Goal: Information Seeking & Learning: Learn about a topic

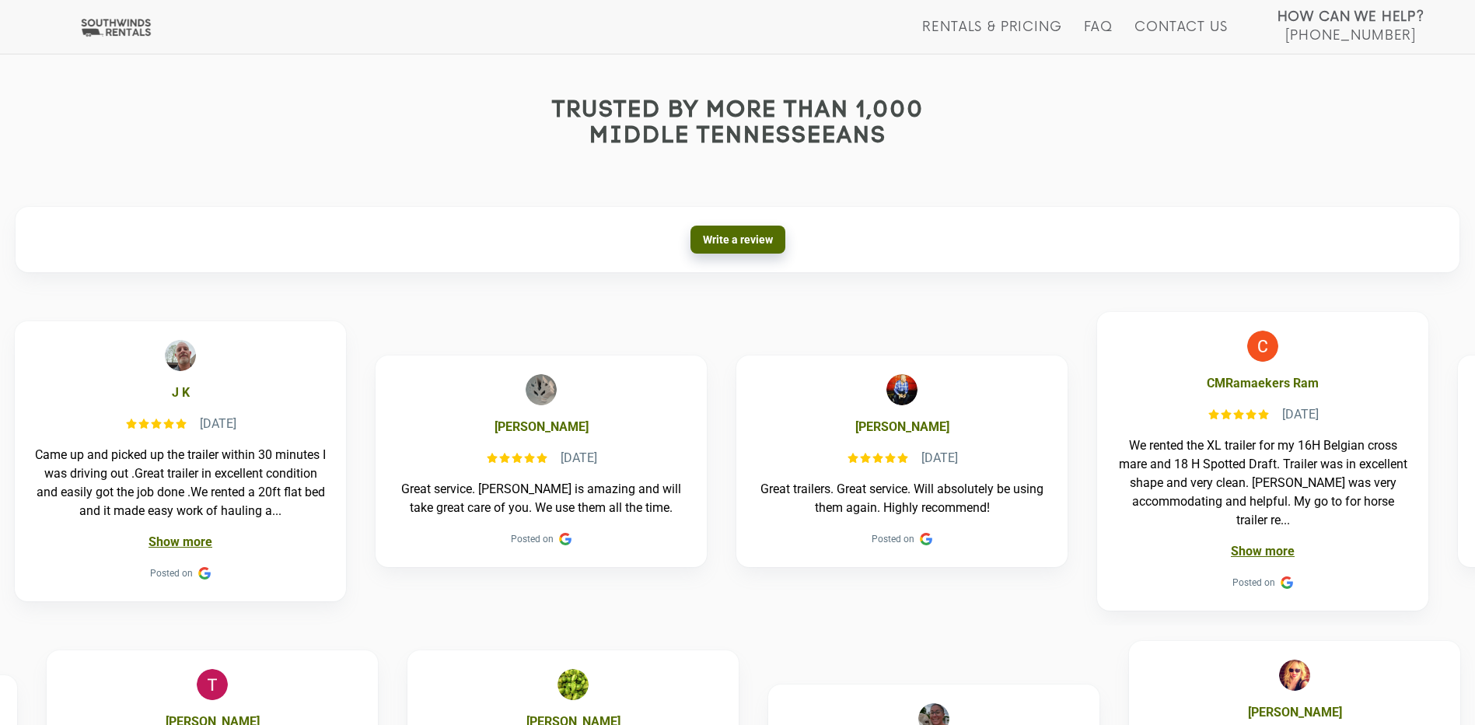
scroll to position [700, 0]
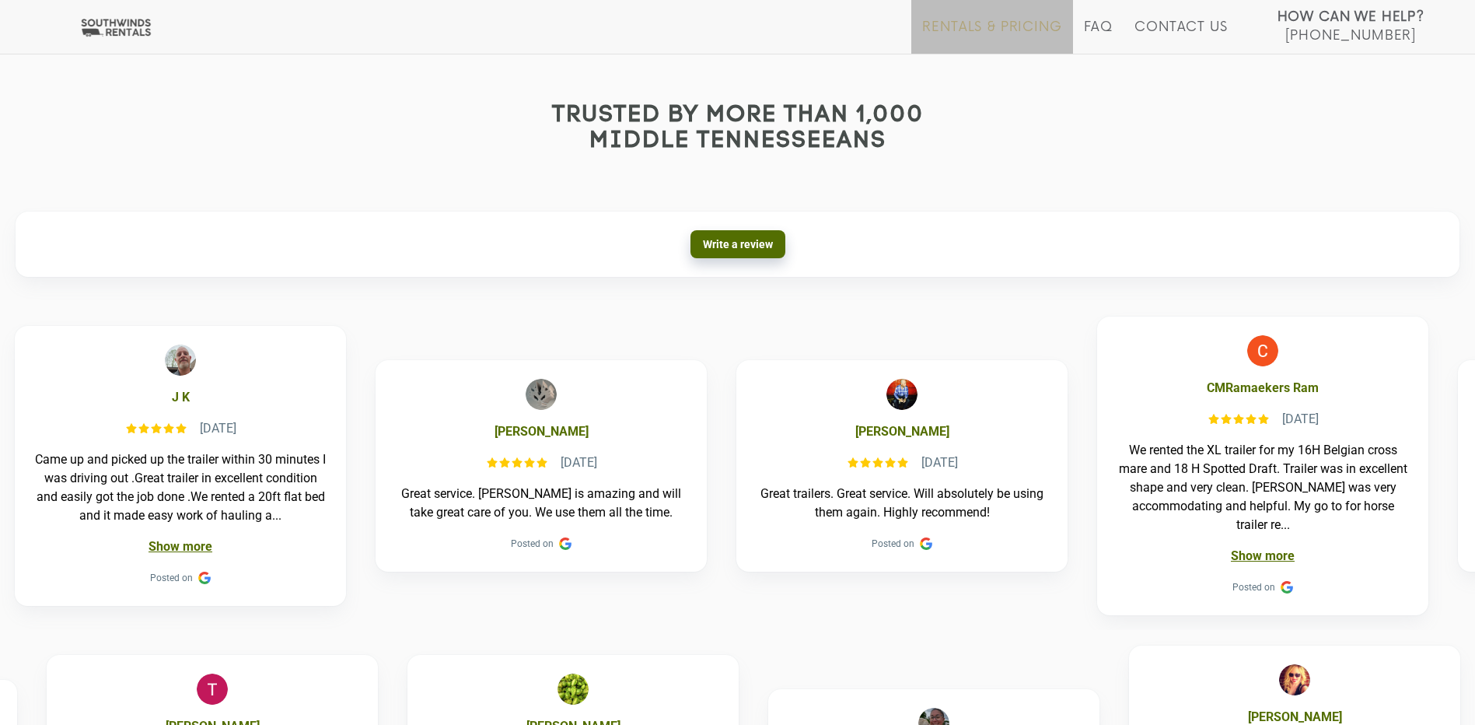
click at [959, 26] on link "Rentals & Pricing" at bounding box center [991, 36] width 139 height 34
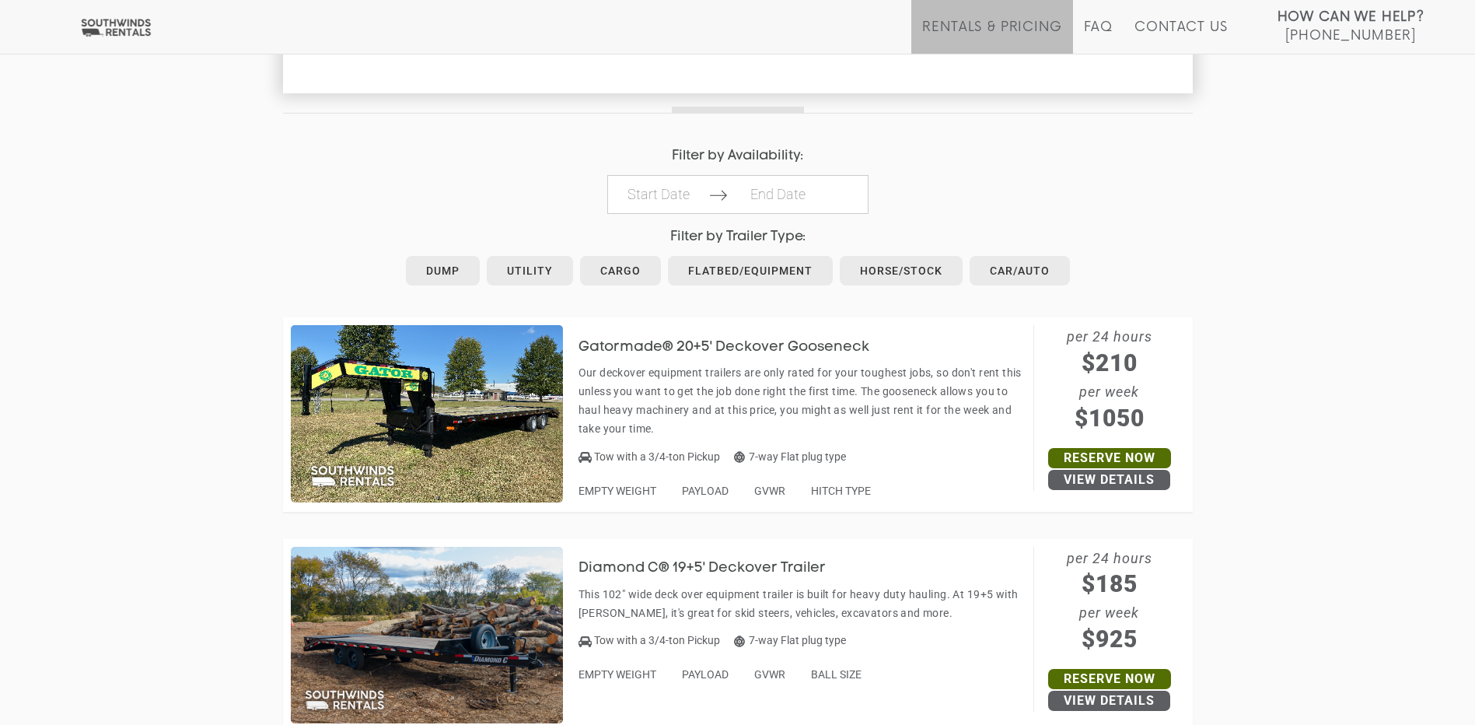
scroll to position [61, 0]
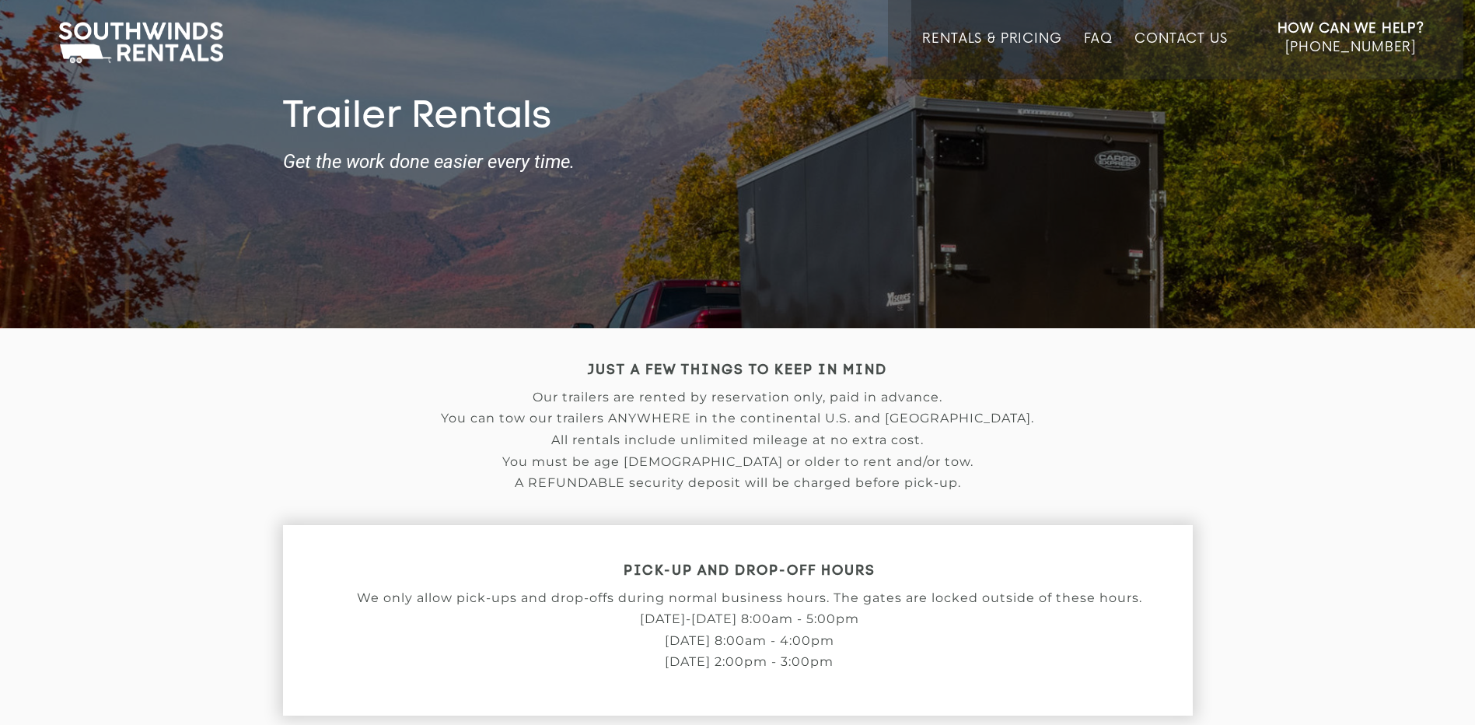
click at [1106, 47] on link "FAQ" at bounding box center [1099, 55] width 30 height 48
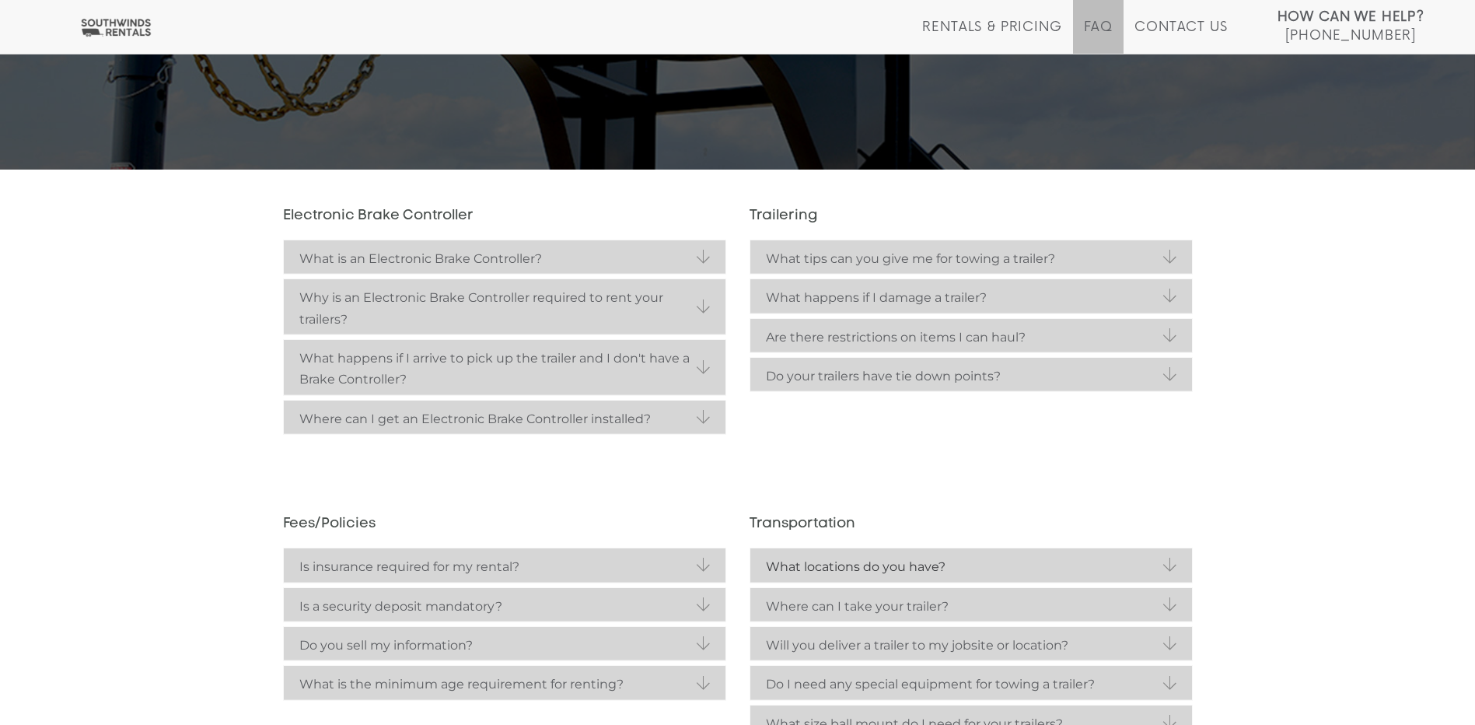
scroll to position [311, 0]
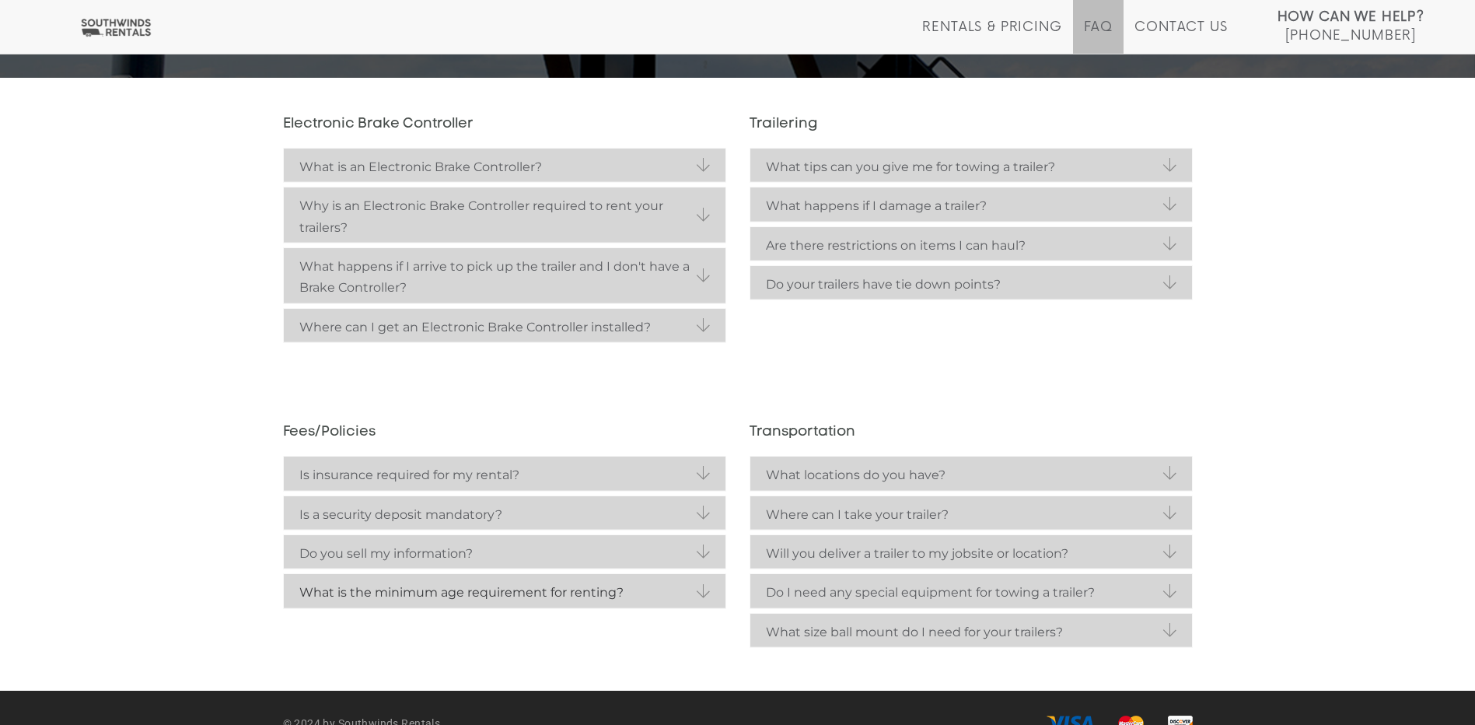
click at [548, 597] on strong "What is the minimum age requirement for renting?" at bounding box center [504, 592] width 411 height 21
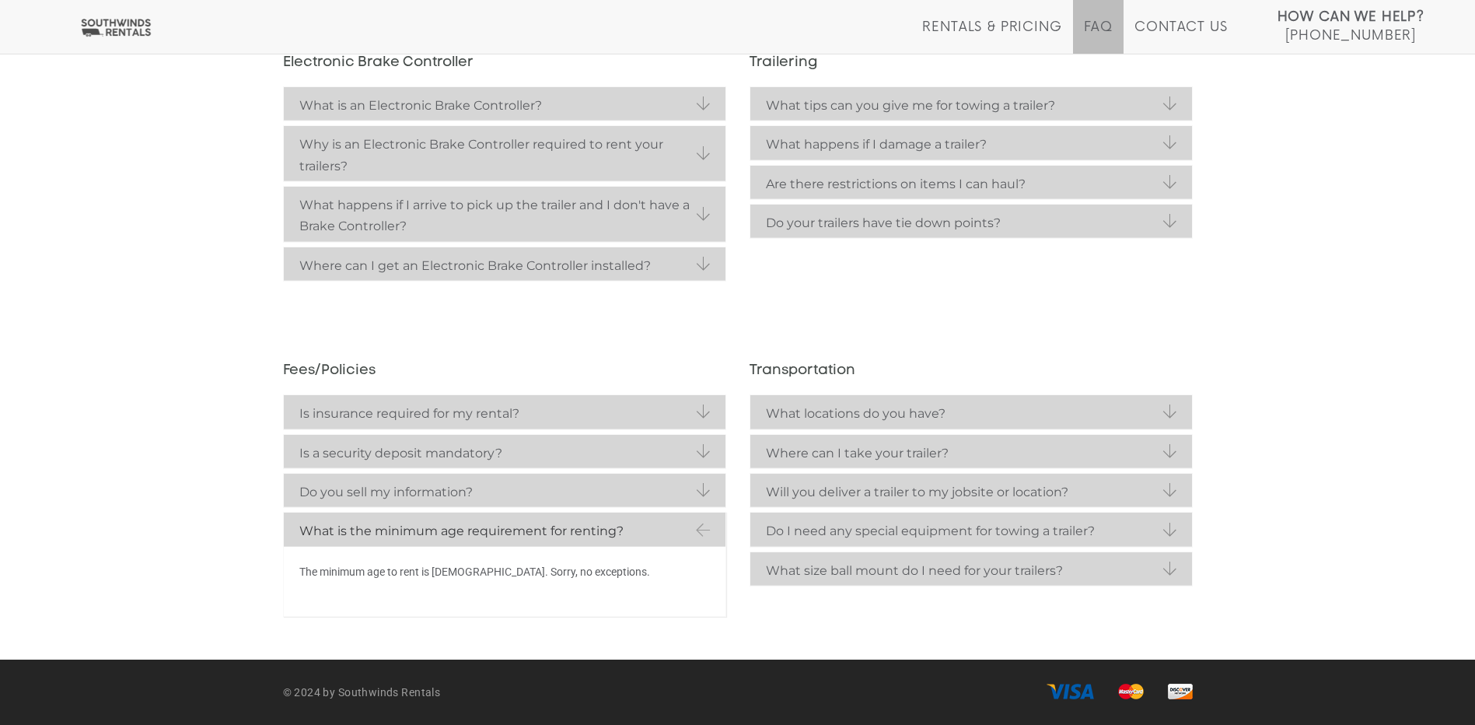
click at [683, 528] on strong "What is the minimum age requirement for renting?" at bounding box center [504, 530] width 411 height 21
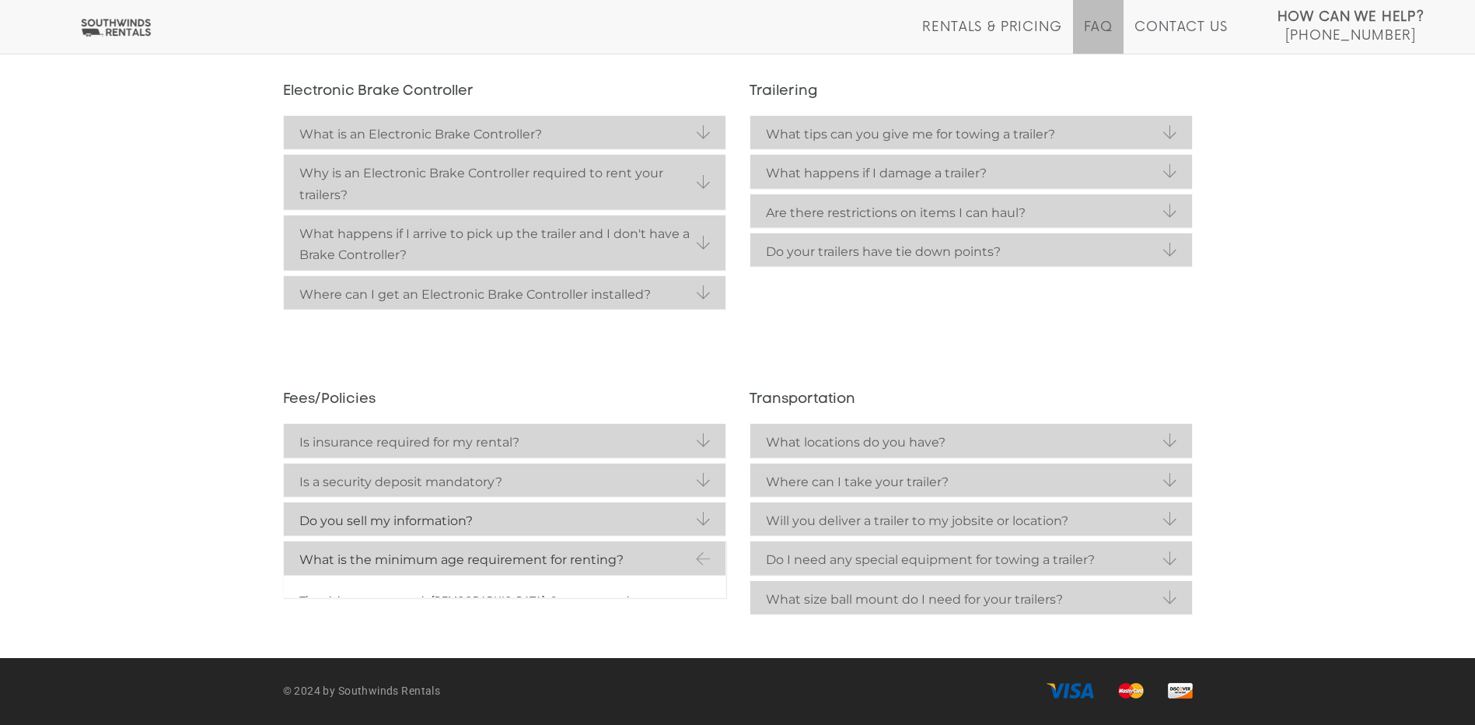
scroll to position [343, 0]
click at [676, 523] on strong "Do you sell my information?" at bounding box center [504, 521] width 411 height 21
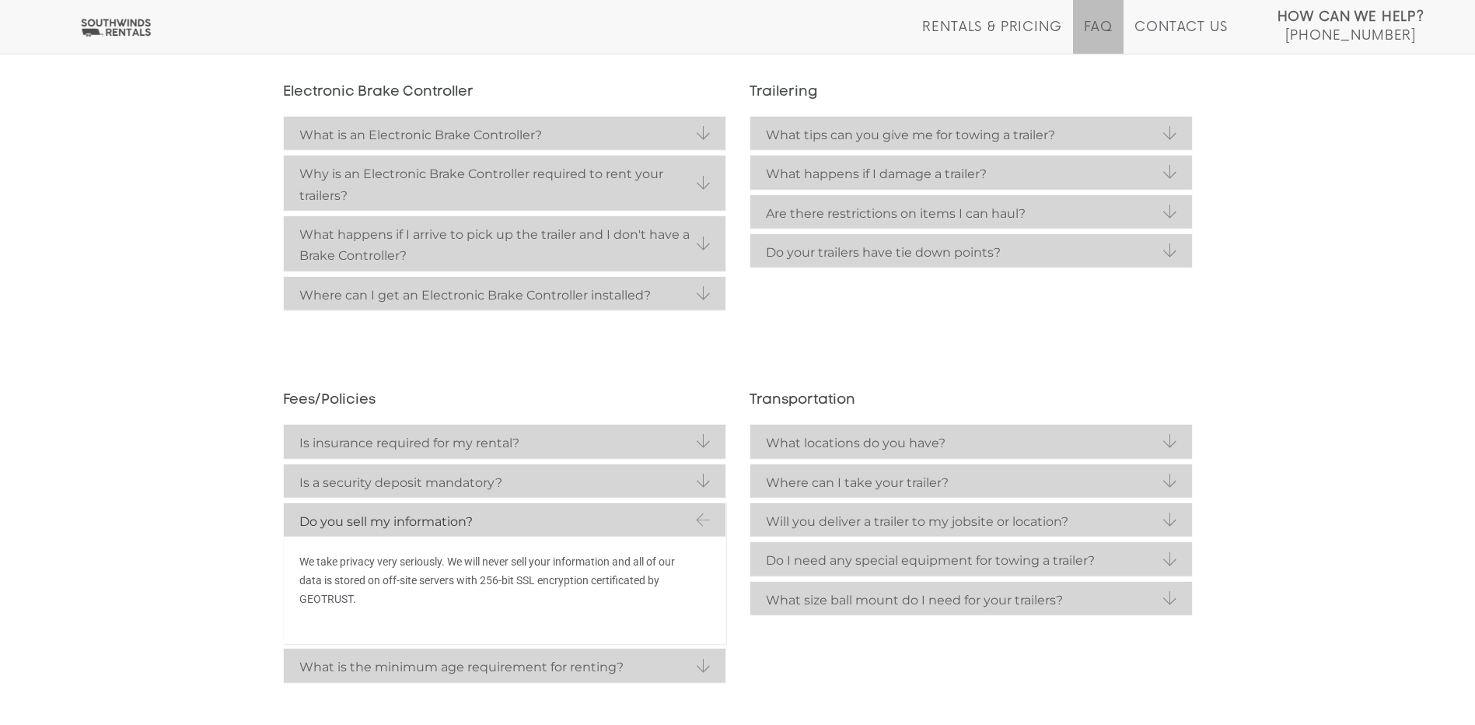
click at [704, 520] on link "Do you sell my information?" at bounding box center [505, 519] width 442 height 33
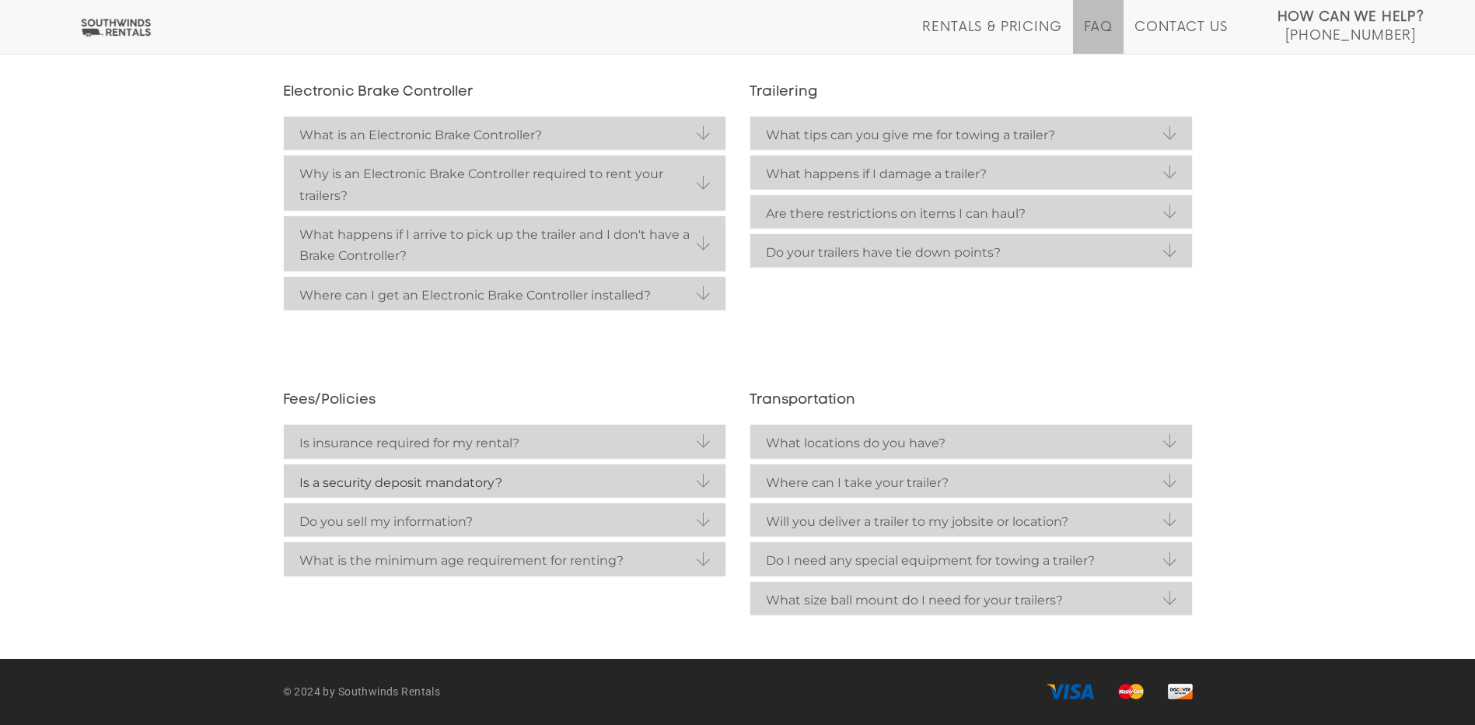
click at [704, 481] on link "Is a security deposit mandatory?" at bounding box center [505, 480] width 442 height 33
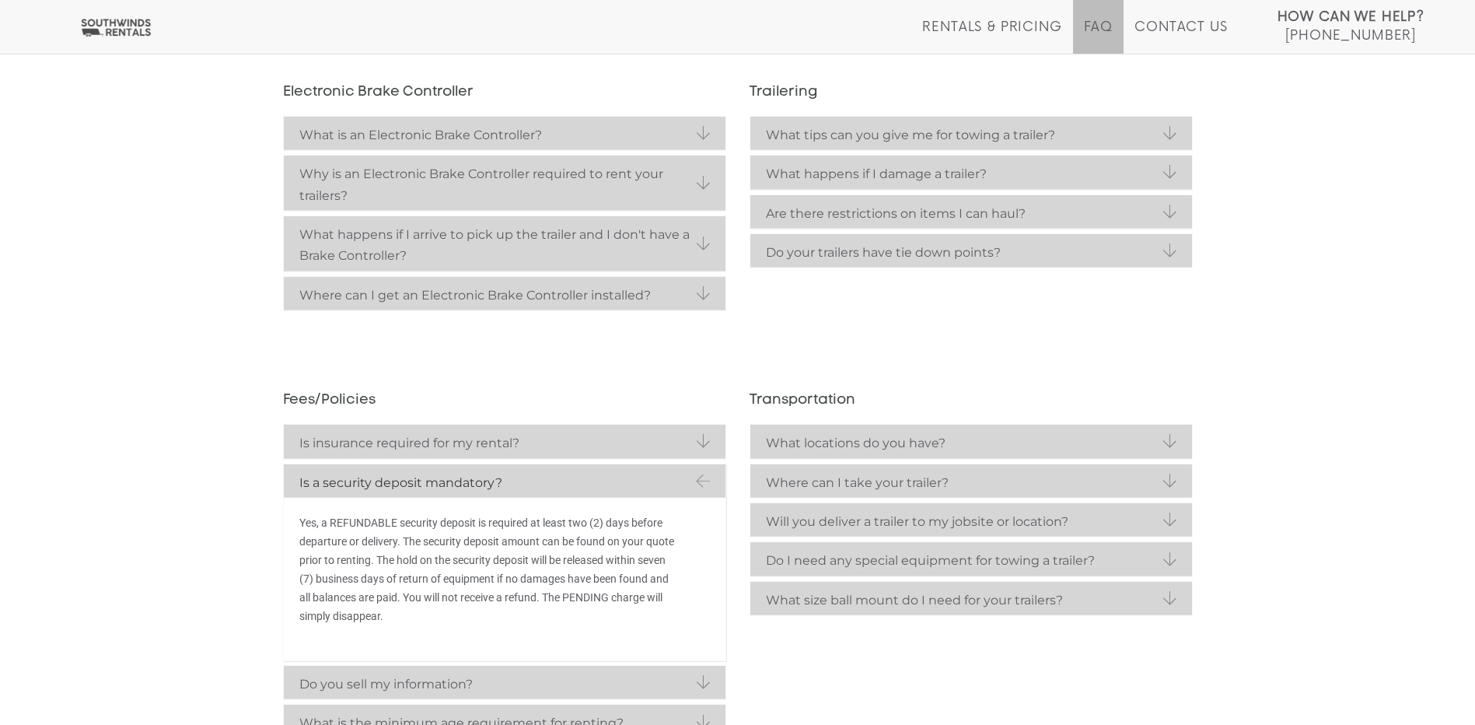
click at [704, 481] on link "Is a security deposit mandatory?" at bounding box center [505, 480] width 442 height 33
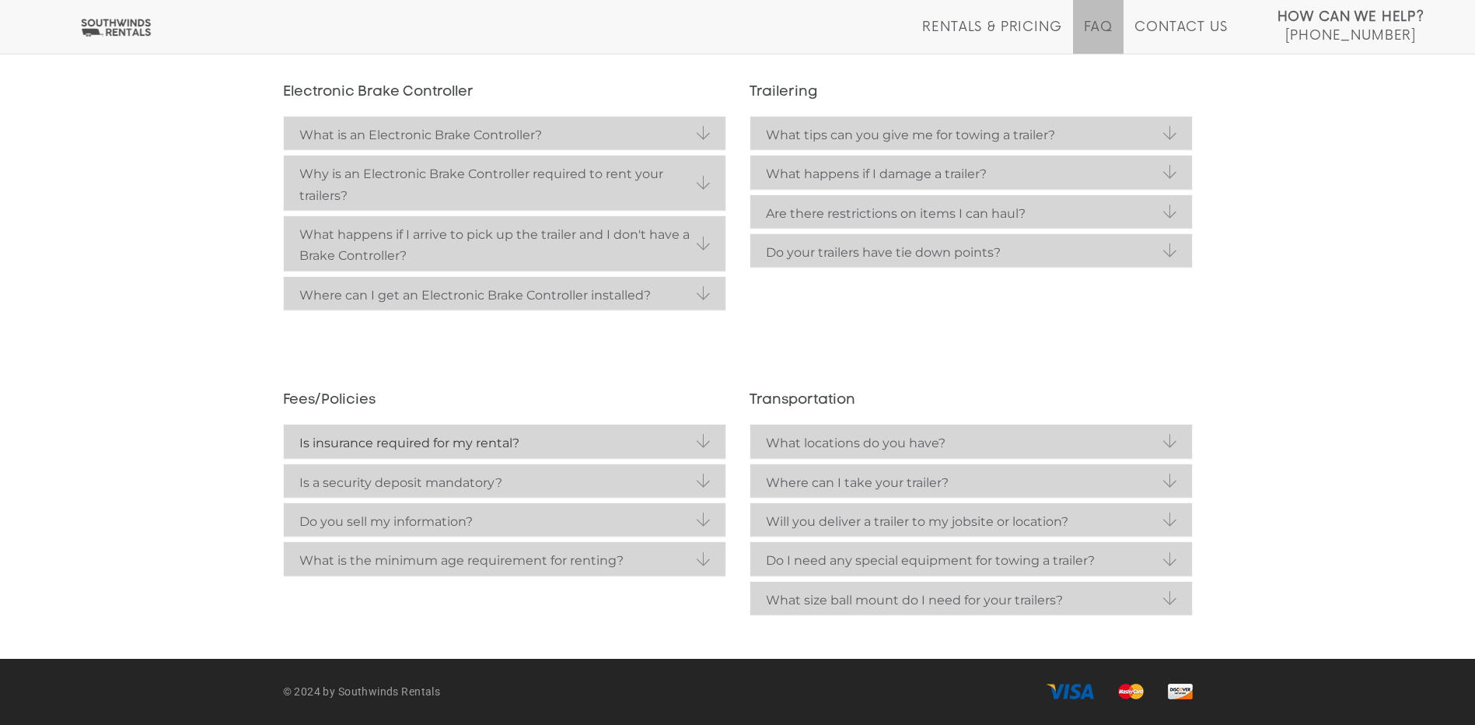
click at [710, 445] on link "Is insurance required for my rental?" at bounding box center [505, 441] width 442 height 33
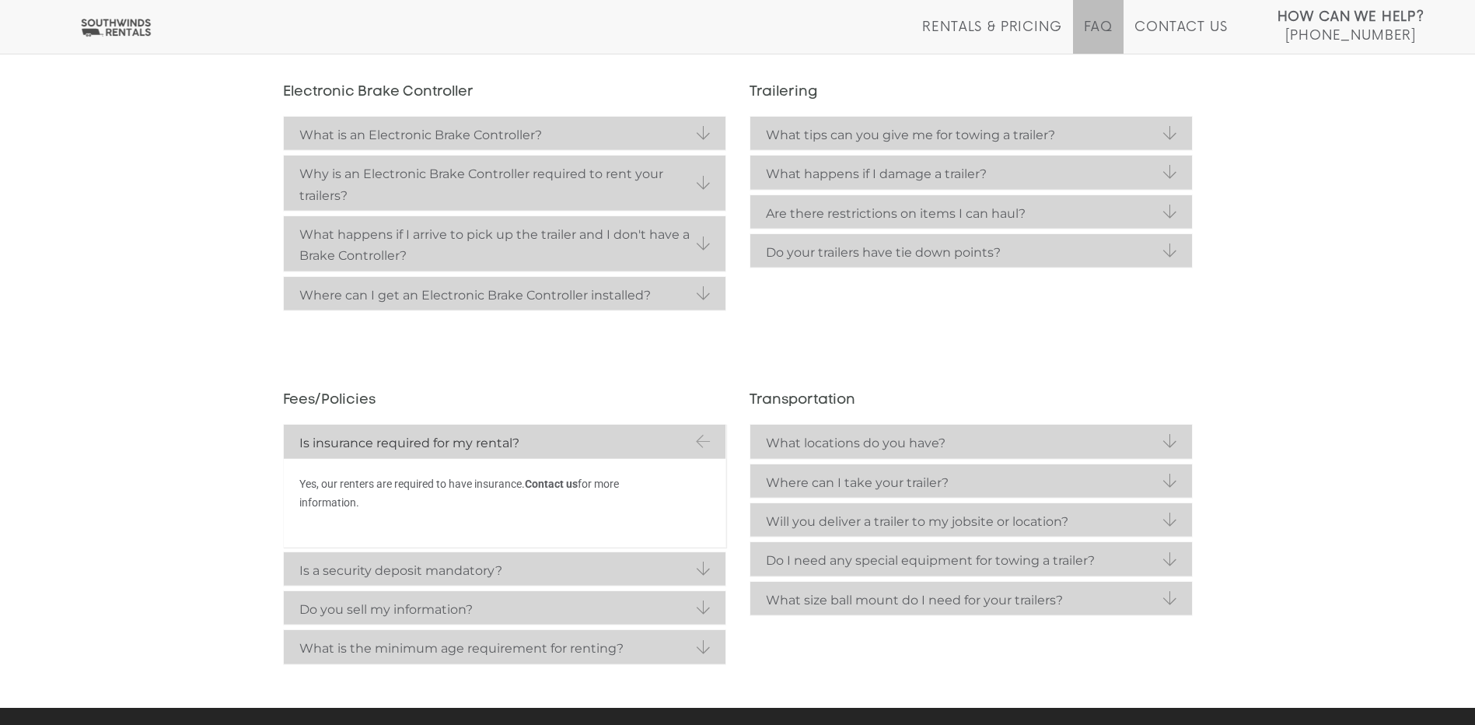
click at [708, 446] on link "Is insurance required for my rental?" at bounding box center [505, 441] width 442 height 33
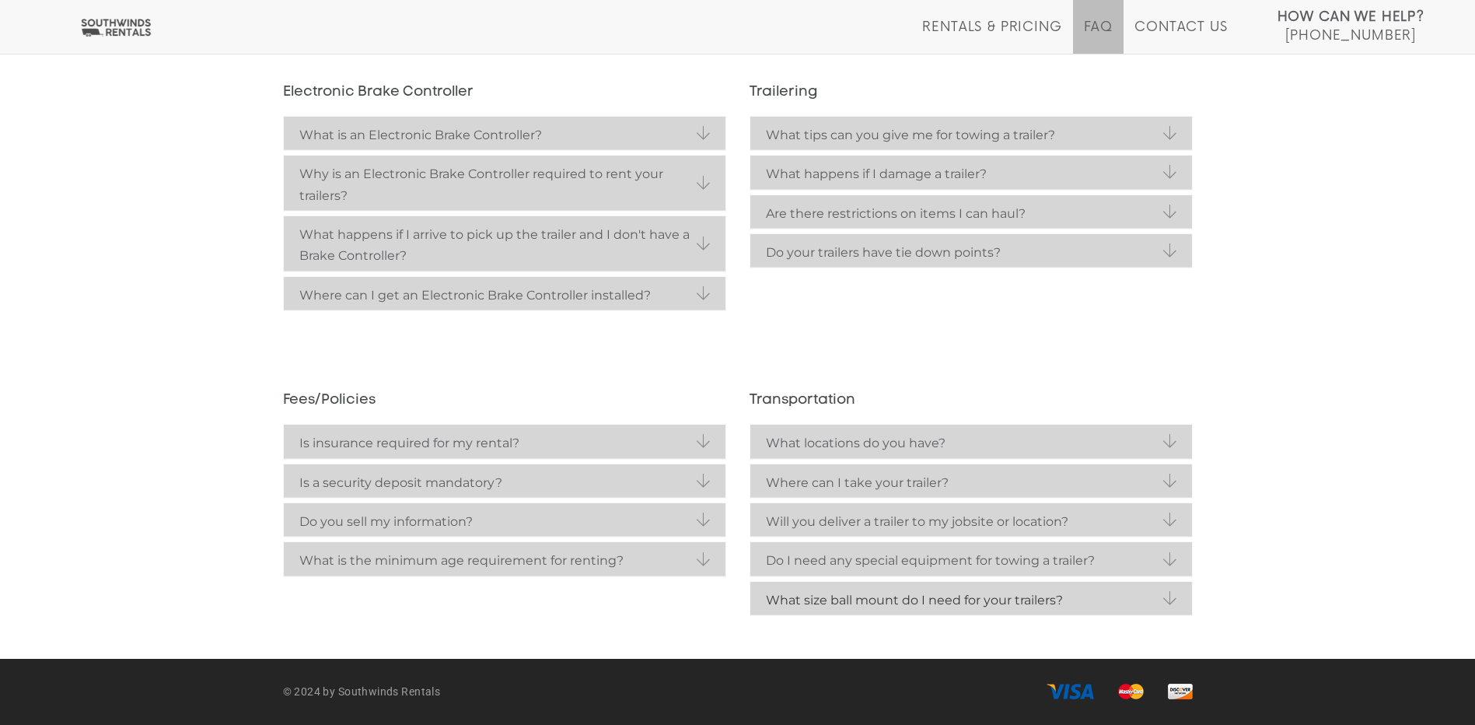
click at [948, 609] on strong "What size ball mount do I need for your trailers?" at bounding box center [971, 599] width 411 height 21
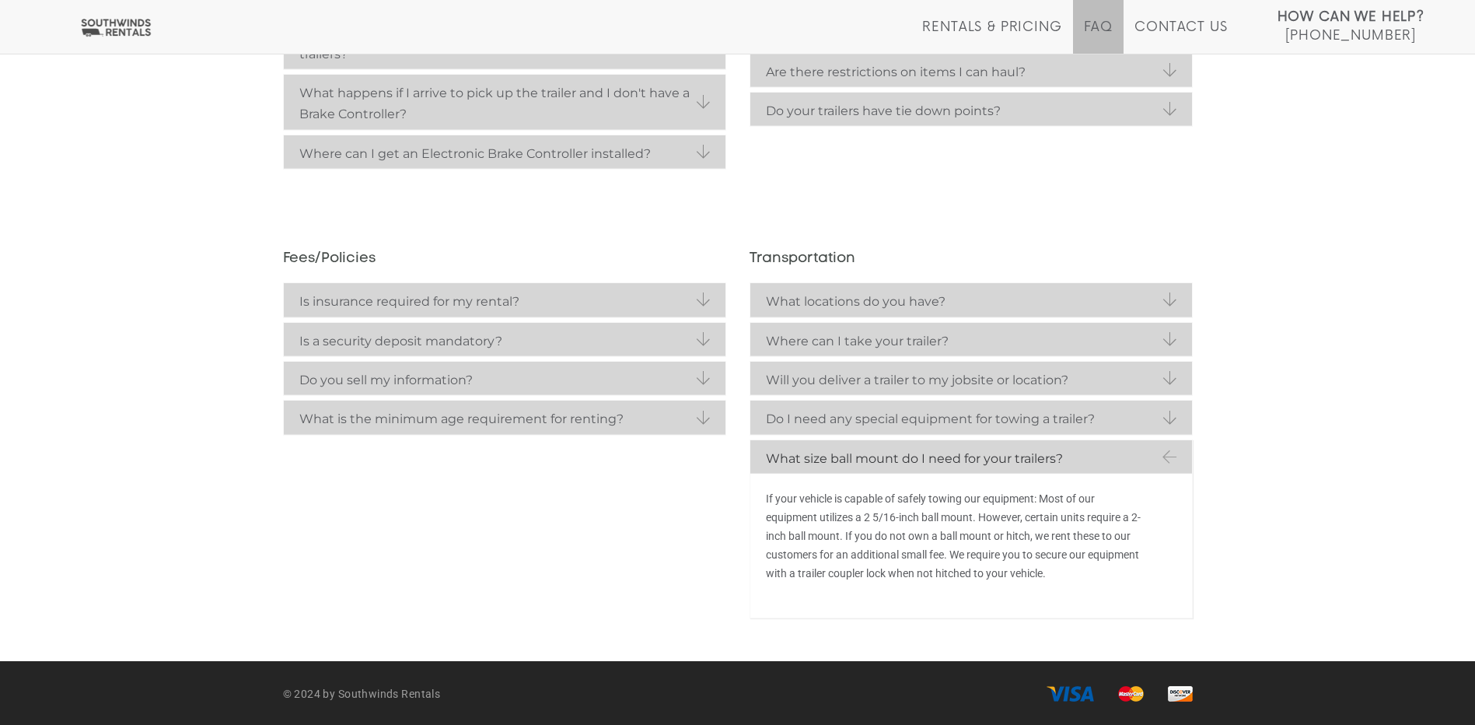
scroll to position [487, 0]
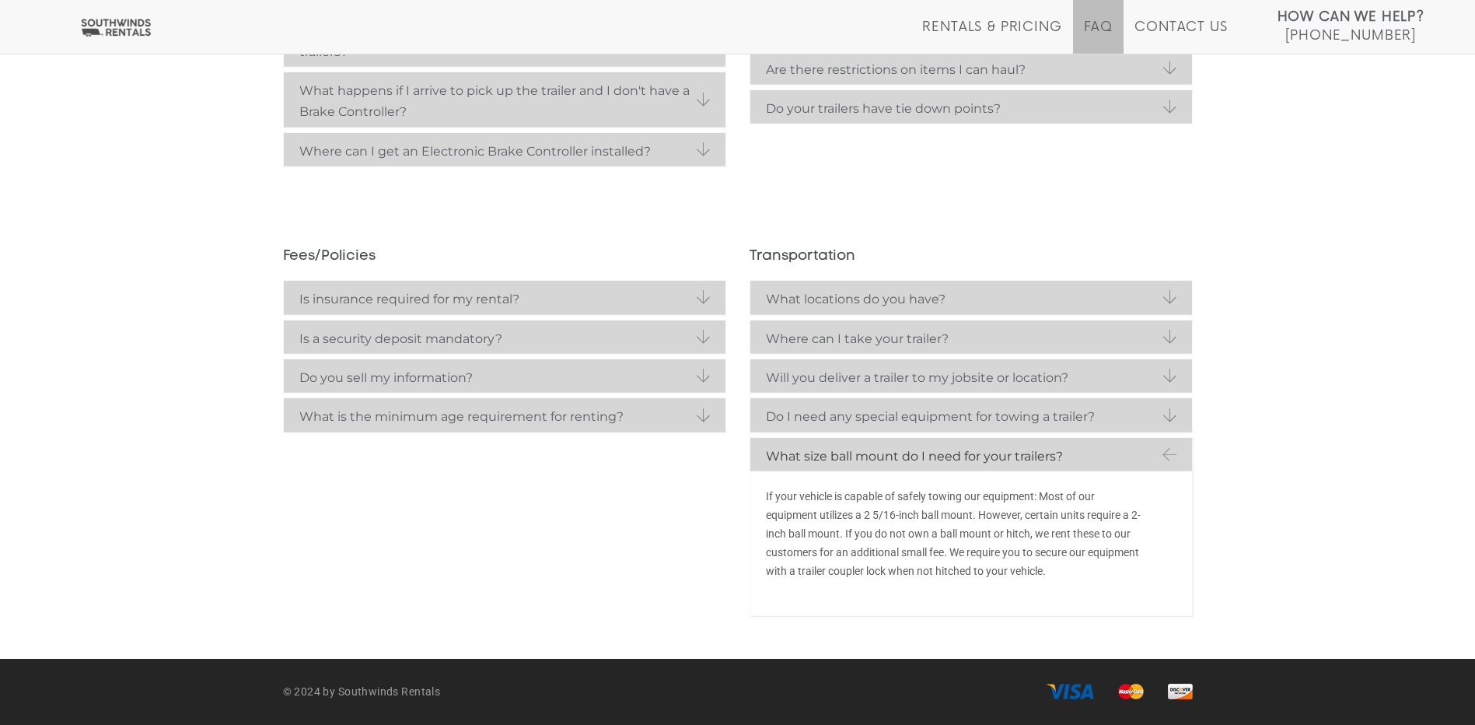
click at [1165, 453] on link "What size ball mount do I need for your trailers?" at bounding box center [971, 454] width 442 height 33
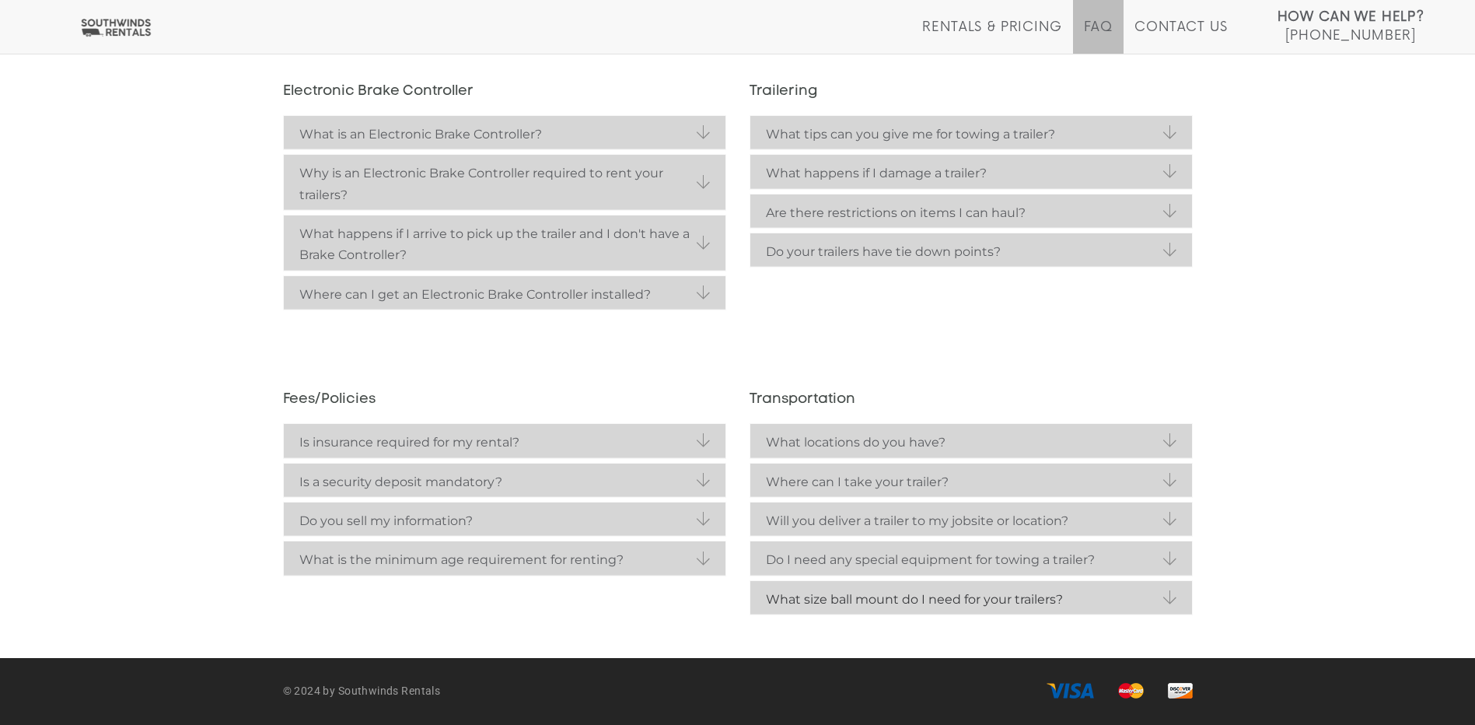
scroll to position [343, 0]
click at [1157, 452] on strong "What locations do you have?" at bounding box center [971, 442] width 411 height 21
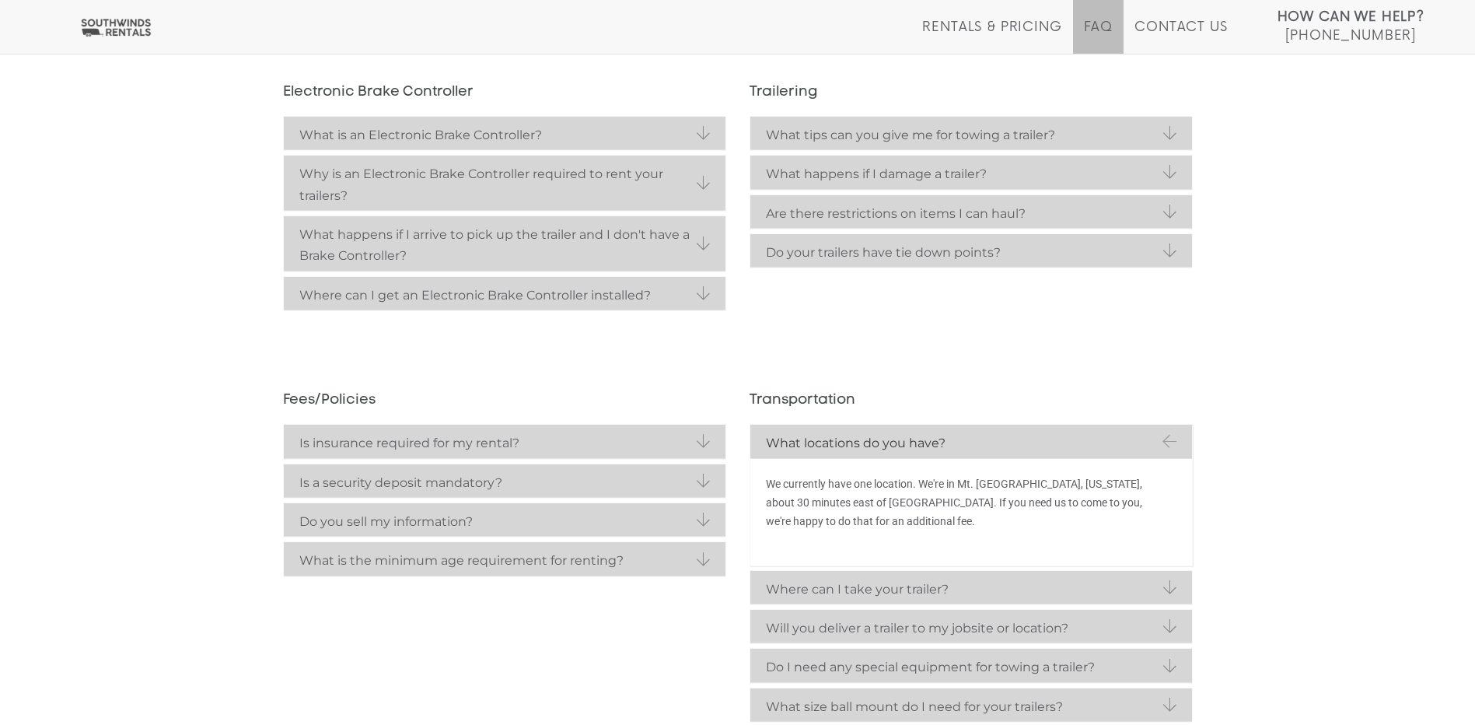
click at [1157, 452] on strong "What locations do you have?" at bounding box center [971, 442] width 411 height 21
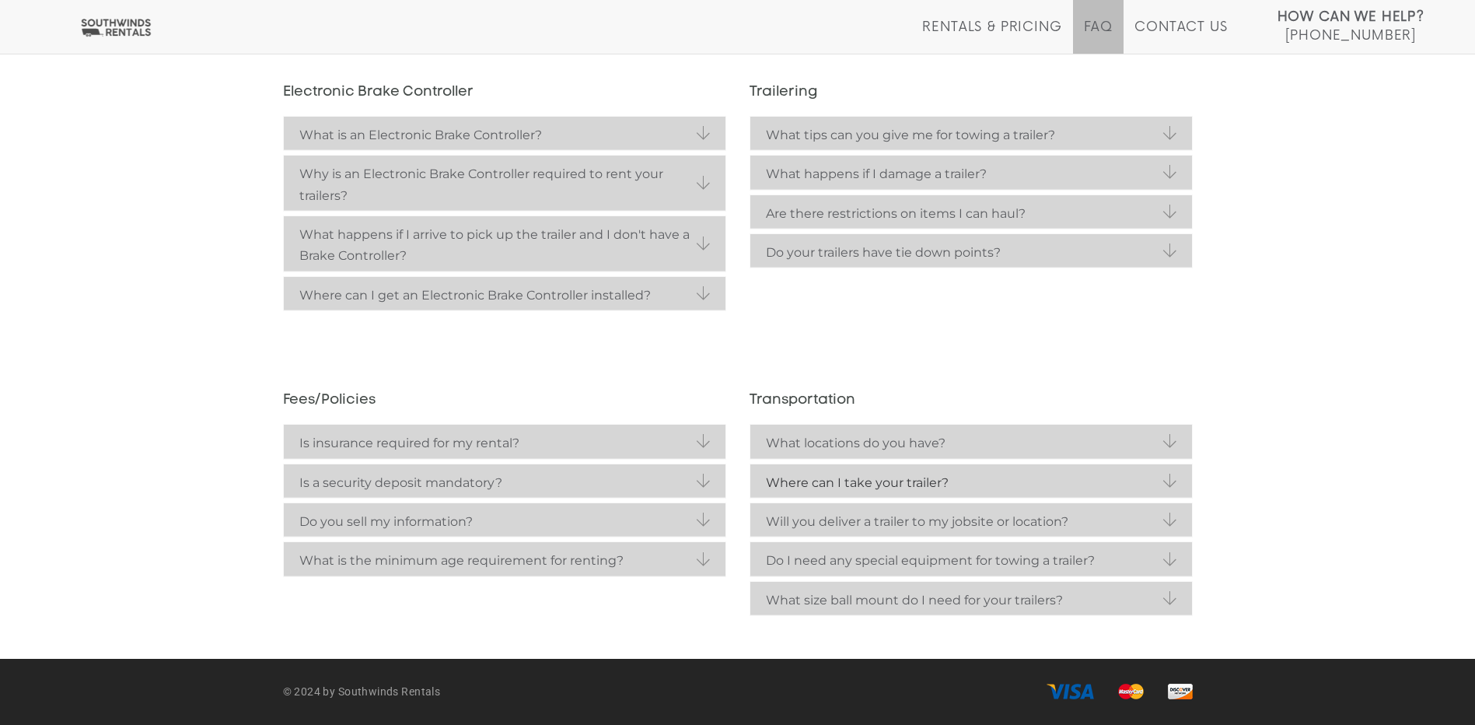
click at [1156, 480] on strong "Where can I take your trailer?" at bounding box center [971, 482] width 411 height 21
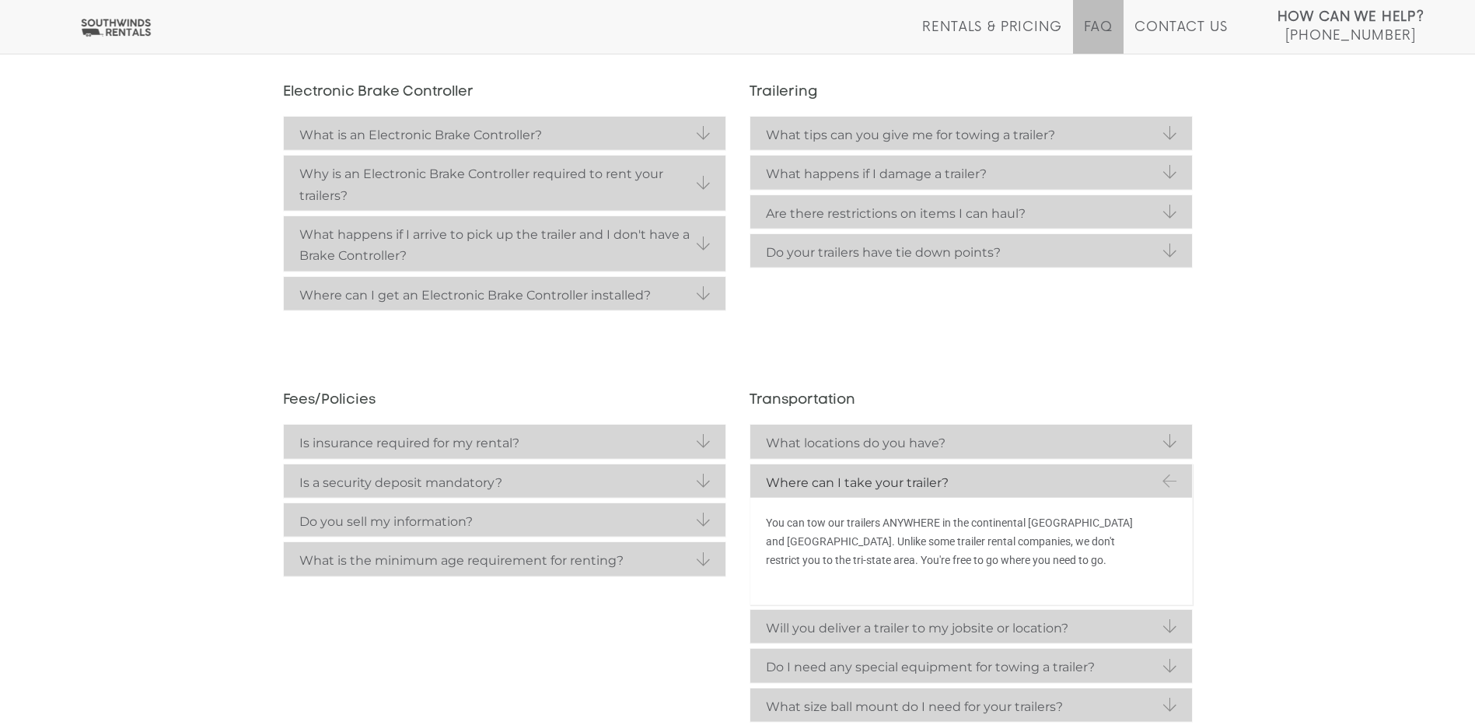
click at [1156, 480] on strong "Where can I take your trailer?" at bounding box center [971, 482] width 411 height 21
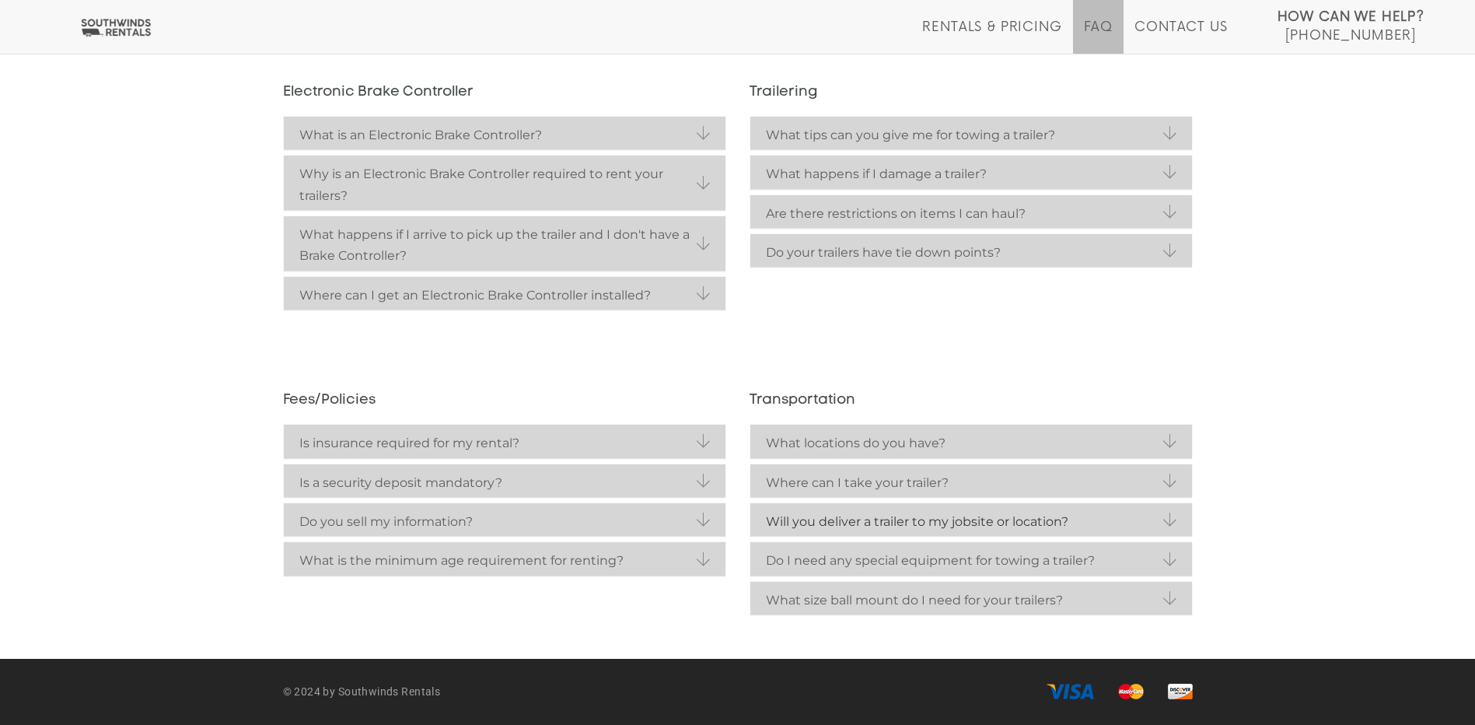
click at [1105, 523] on strong "Will you deliver a trailer to my jobsite or location?" at bounding box center [971, 521] width 411 height 21
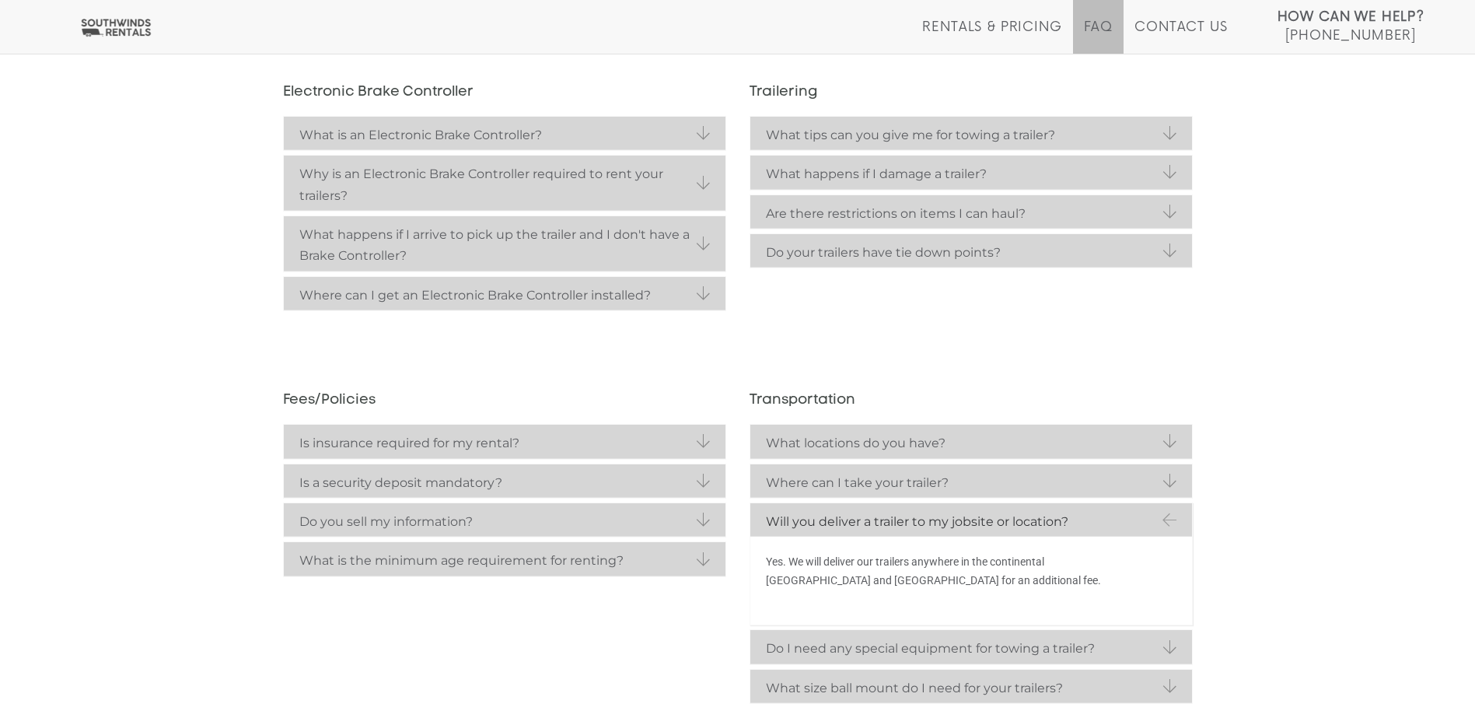
click at [1105, 523] on strong "Will you deliver a trailer to my jobsite or location?" at bounding box center [971, 521] width 411 height 21
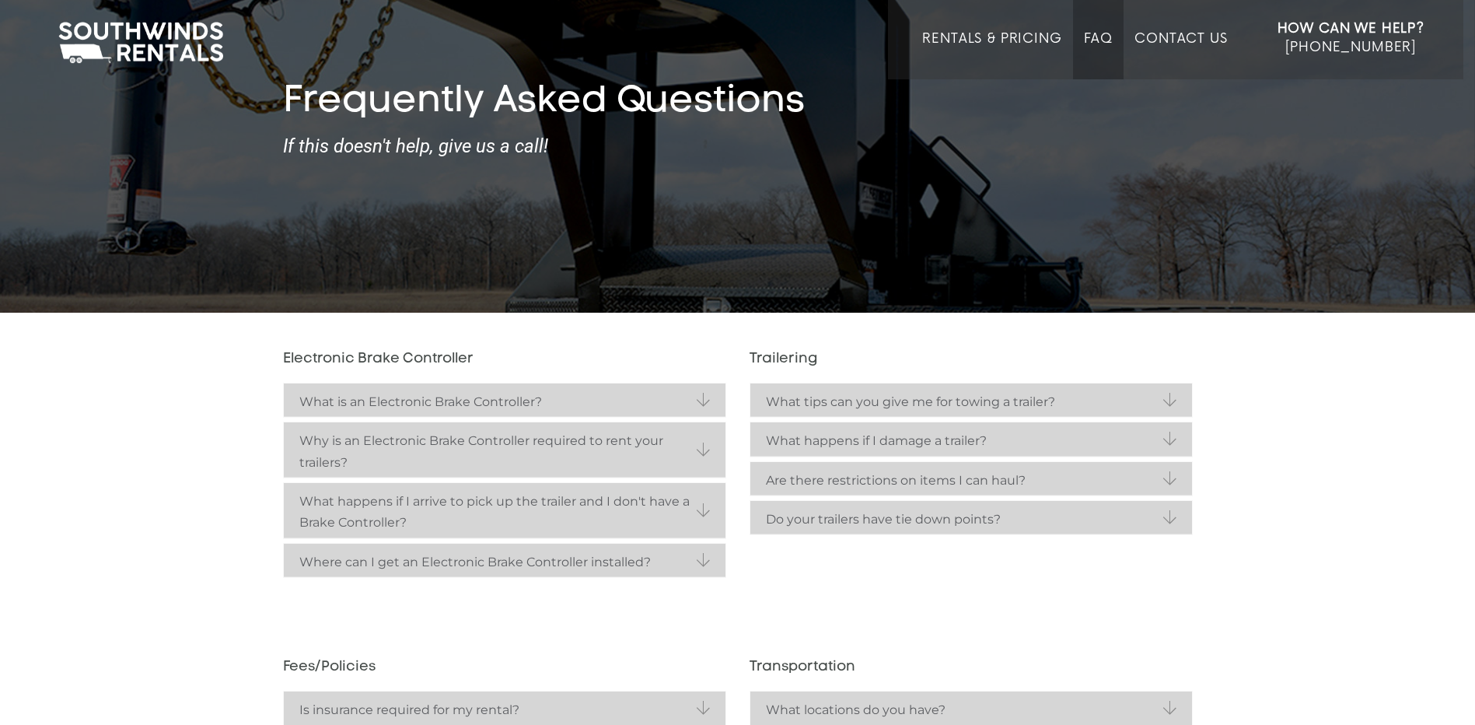
scroll to position [0, 0]
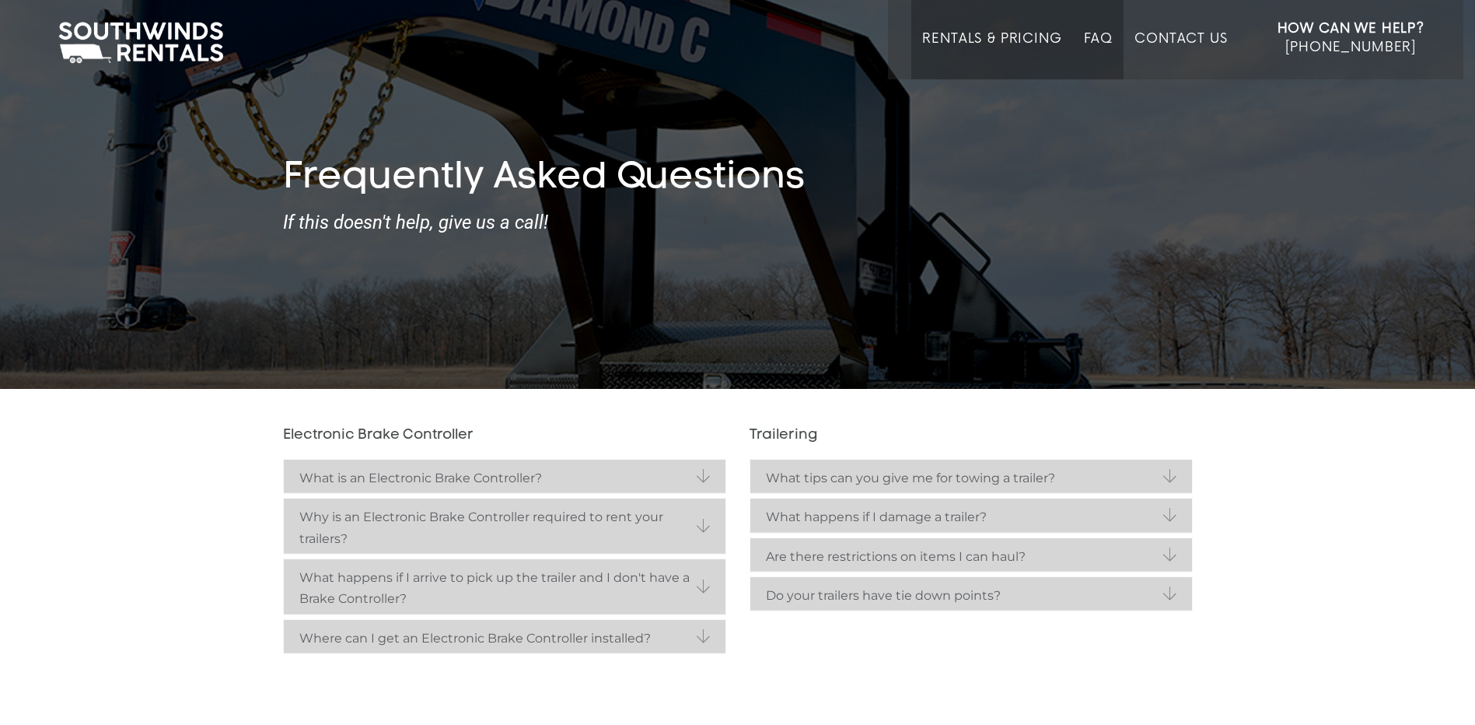
click at [1036, 37] on link "Rentals & Pricing" at bounding box center [991, 55] width 139 height 48
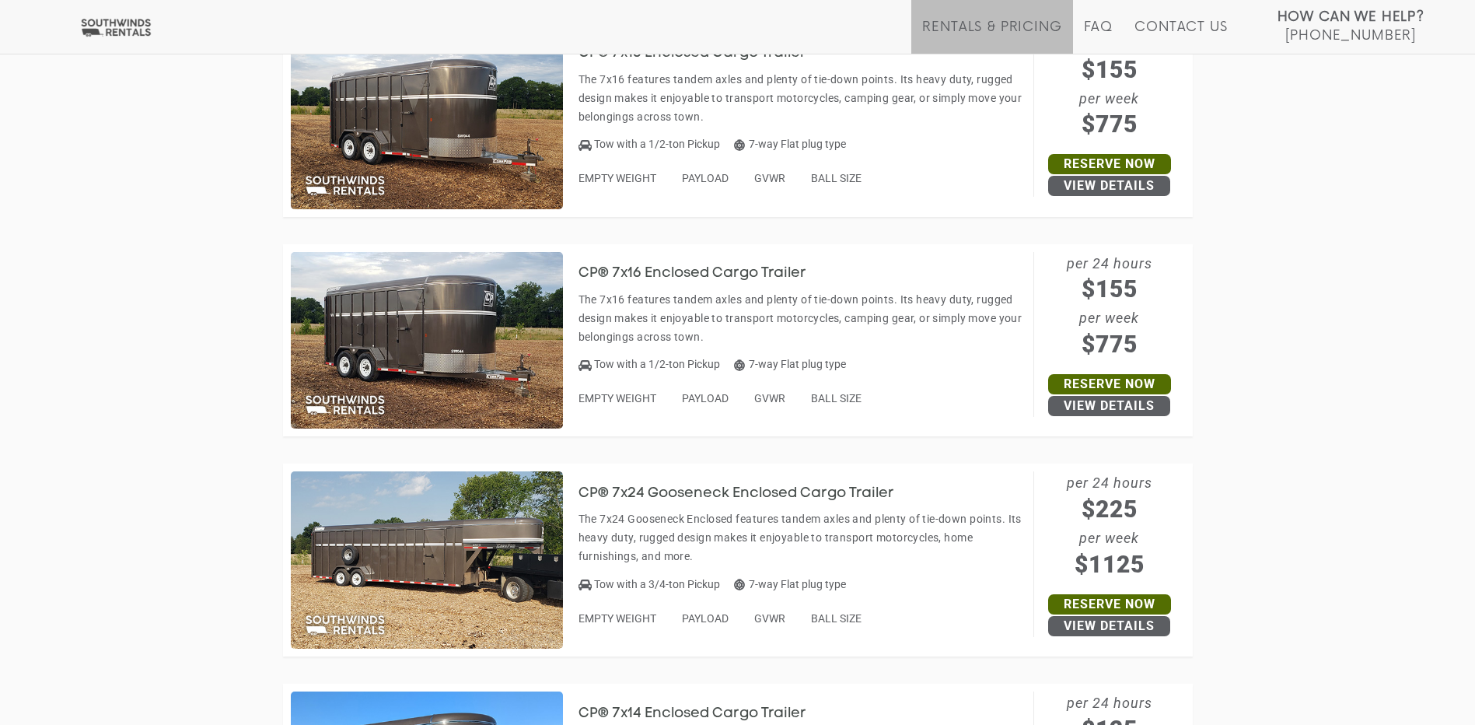
scroll to position [3421, 0]
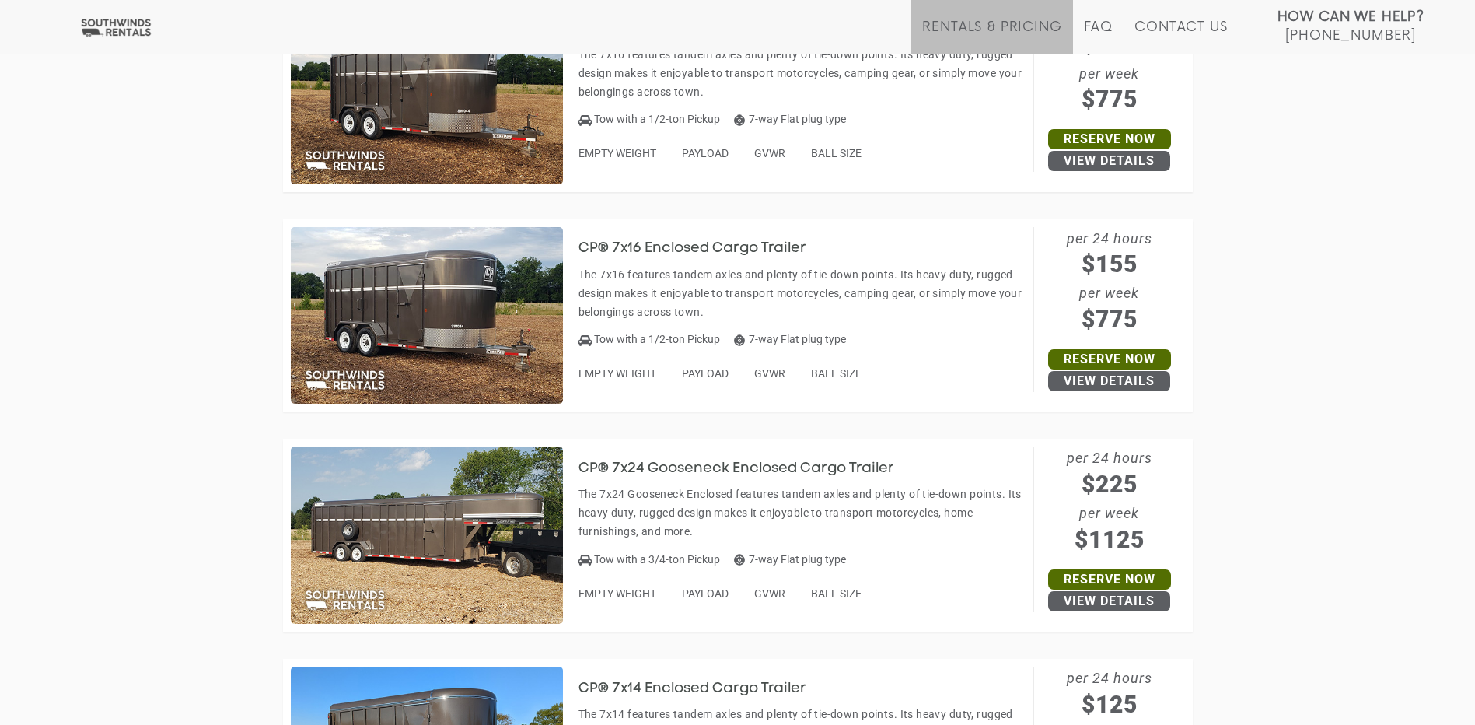
click at [701, 467] on h3 "CP® 7x24 Gooseneck Enclosed Cargo Trailer" at bounding box center [747, 469] width 339 height 16
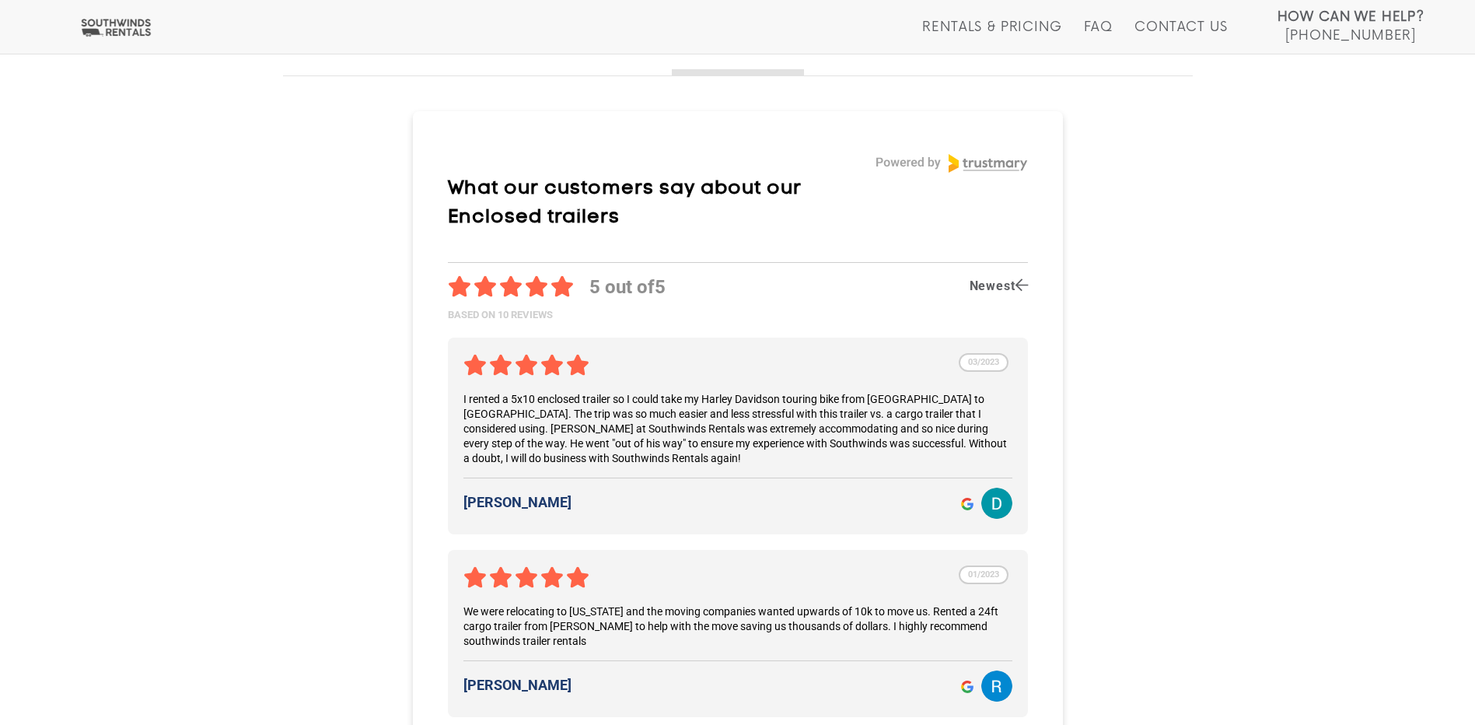
scroll to position [1711, 0]
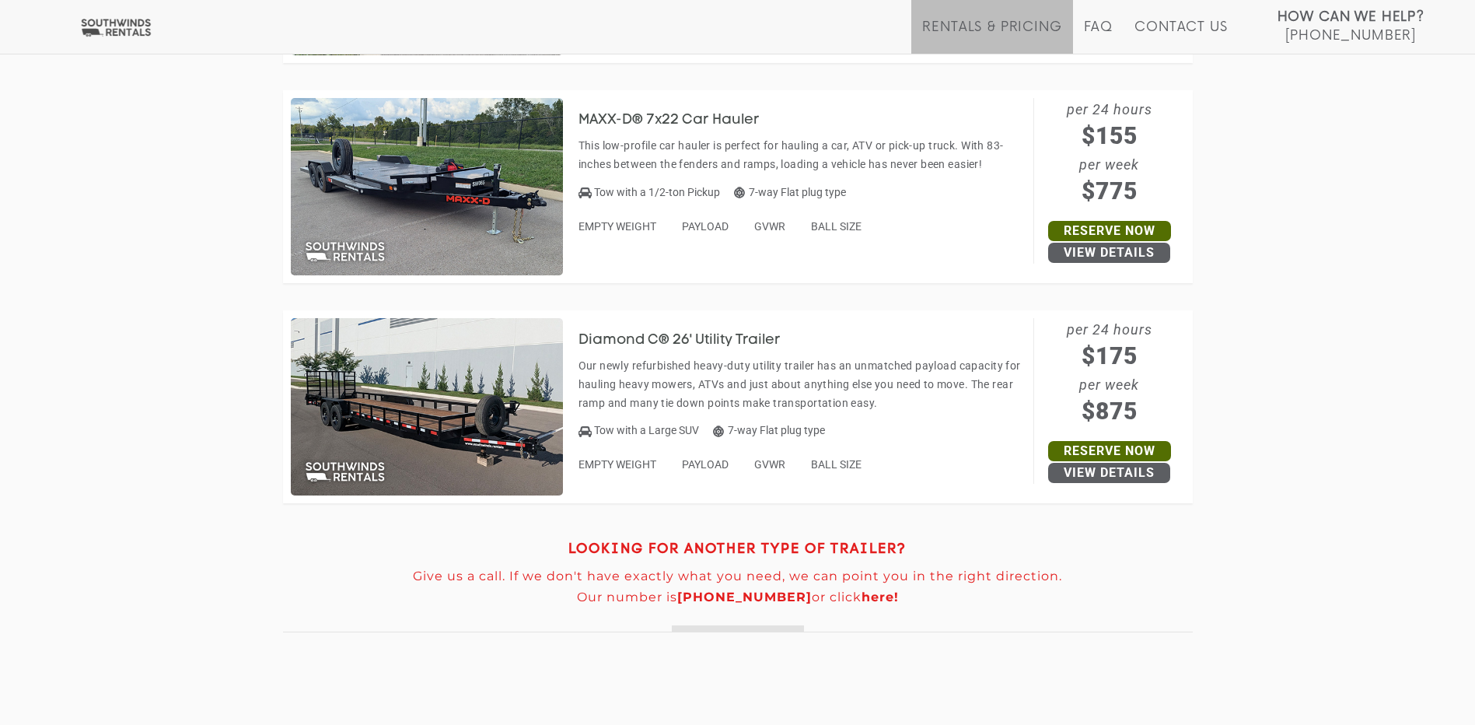
scroll to position [7369, 0]
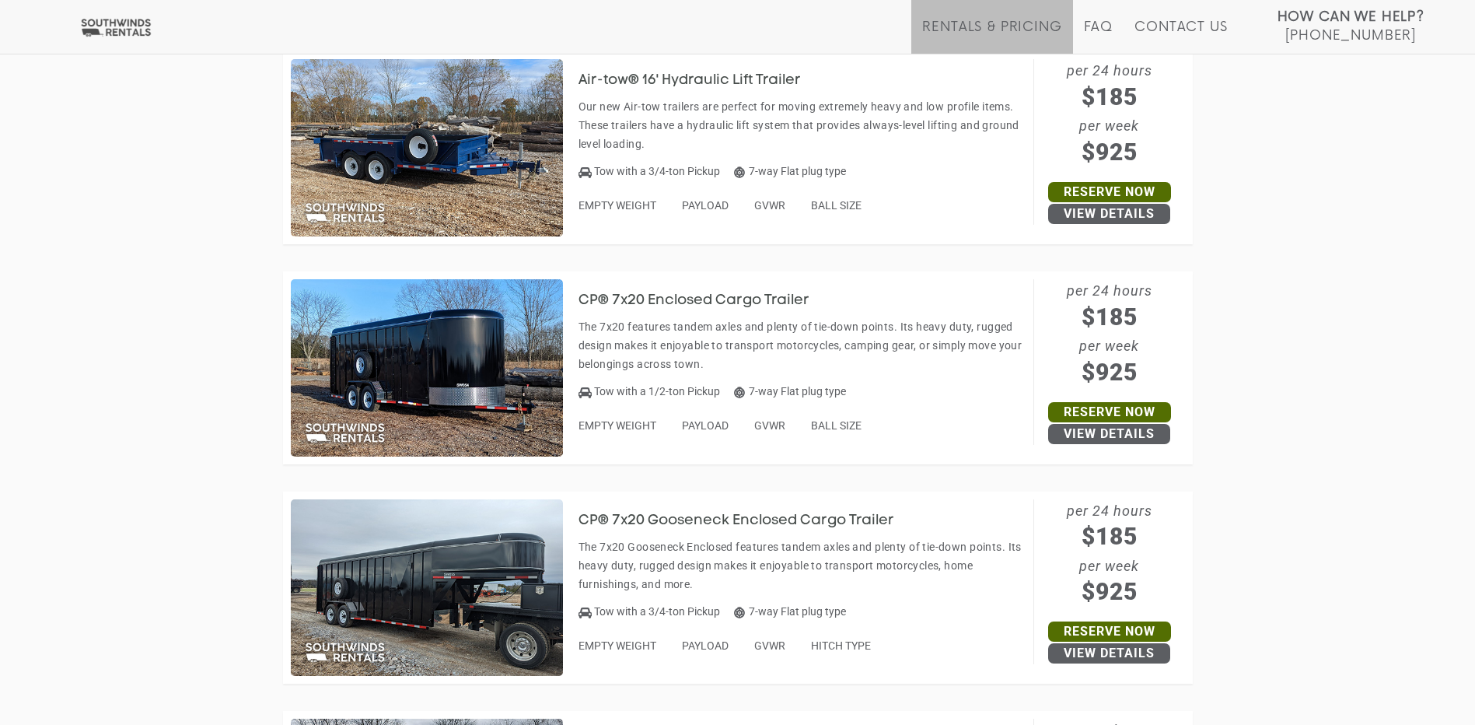
scroll to position [4570, 0]
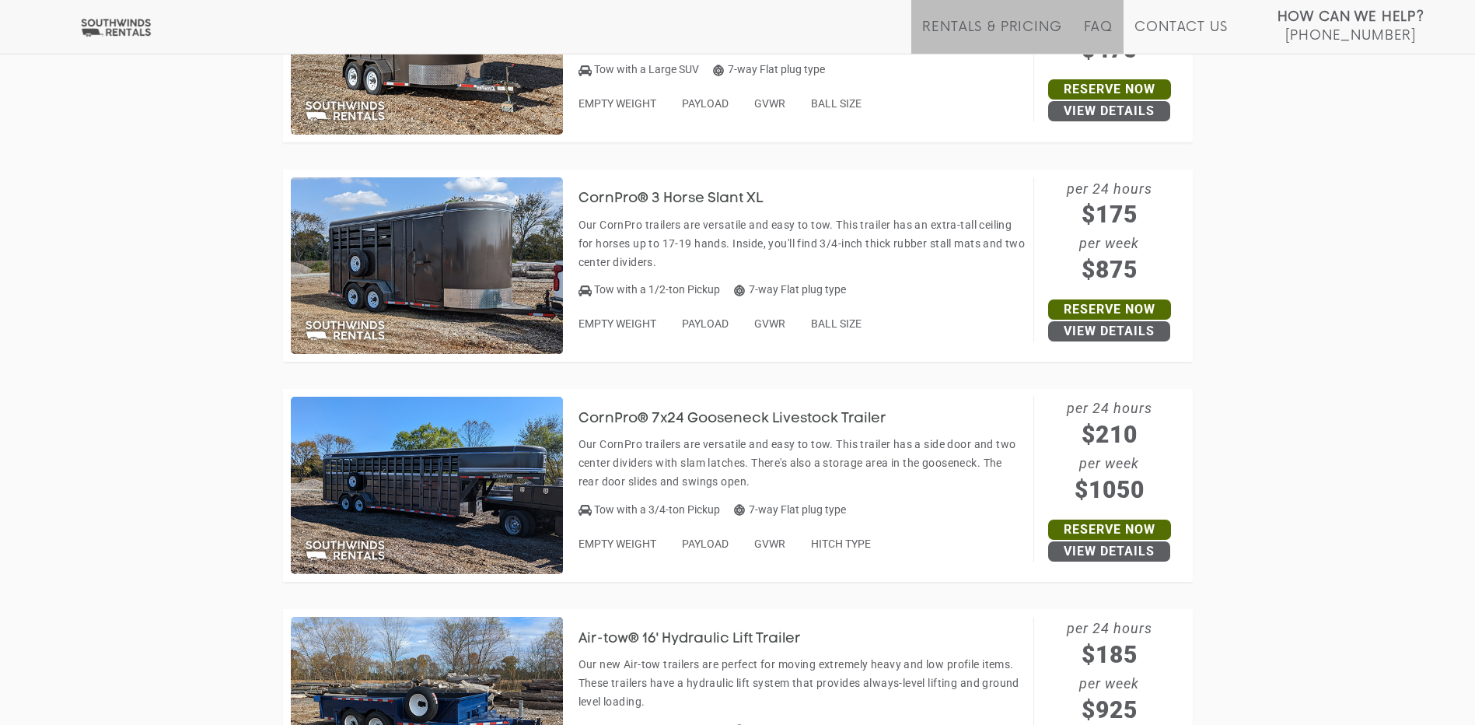
click at [1096, 18] on li "FAQ" at bounding box center [1098, 27] width 51 height 54
click at [1101, 26] on link "FAQ" at bounding box center [1099, 36] width 30 height 34
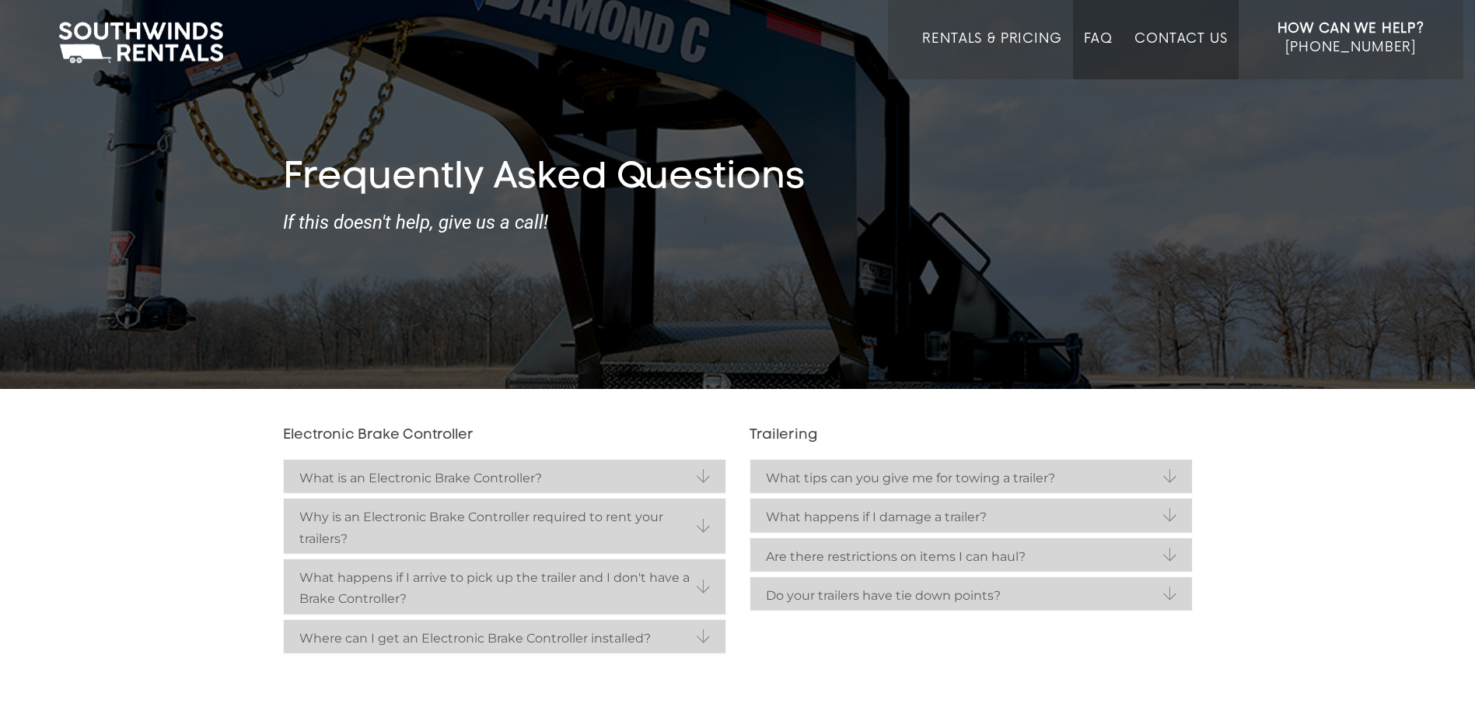
click at [1183, 37] on link "Contact Us" at bounding box center [1180, 55] width 93 height 48
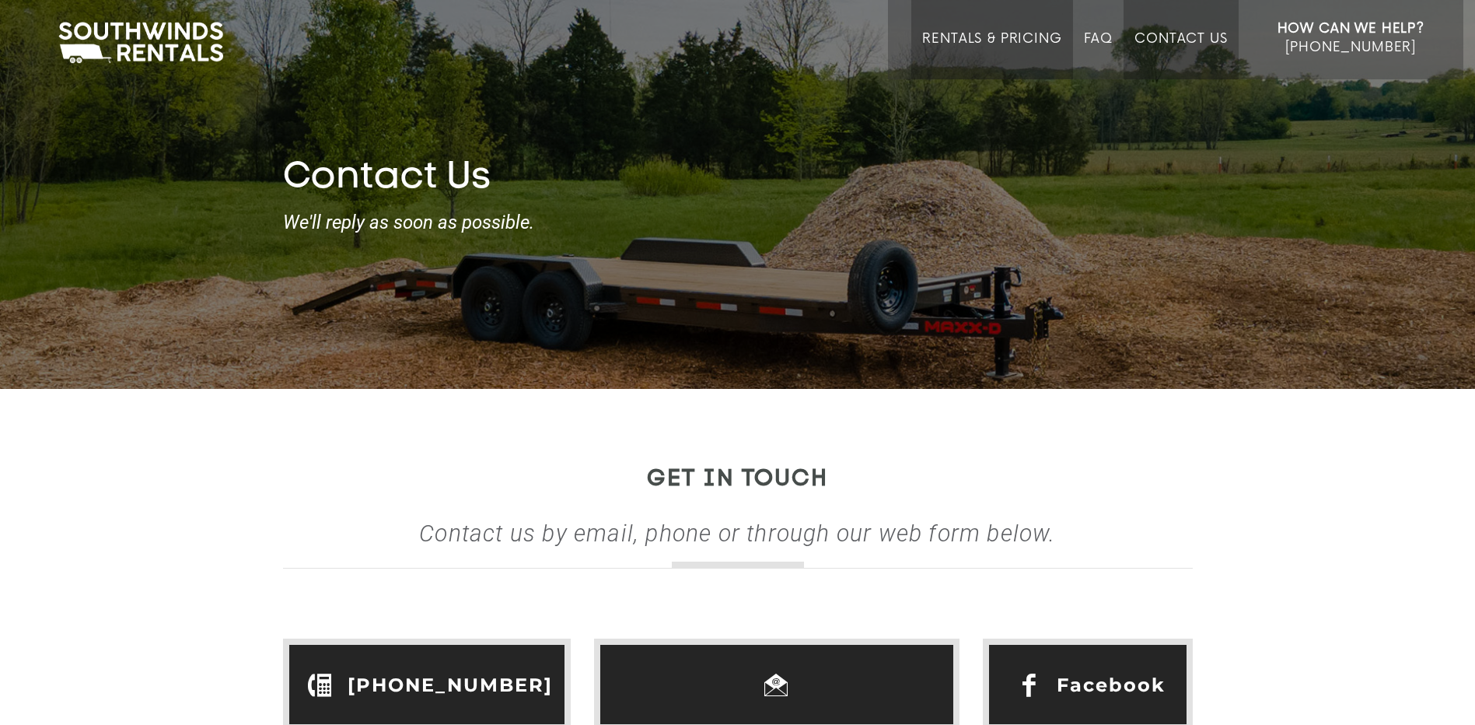
click at [994, 45] on link "Rentals & Pricing" at bounding box center [991, 55] width 139 height 48
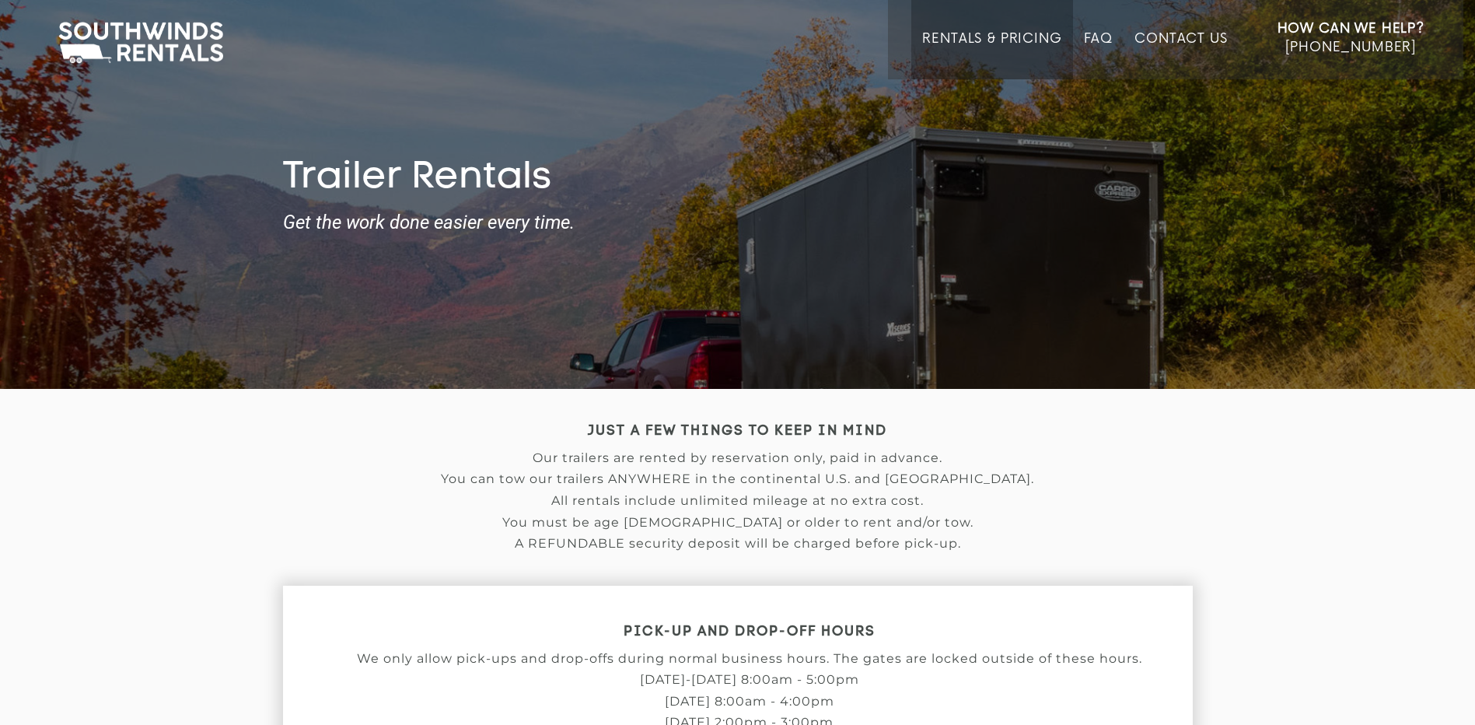
click at [149, 54] on img at bounding box center [141, 43] width 180 height 48
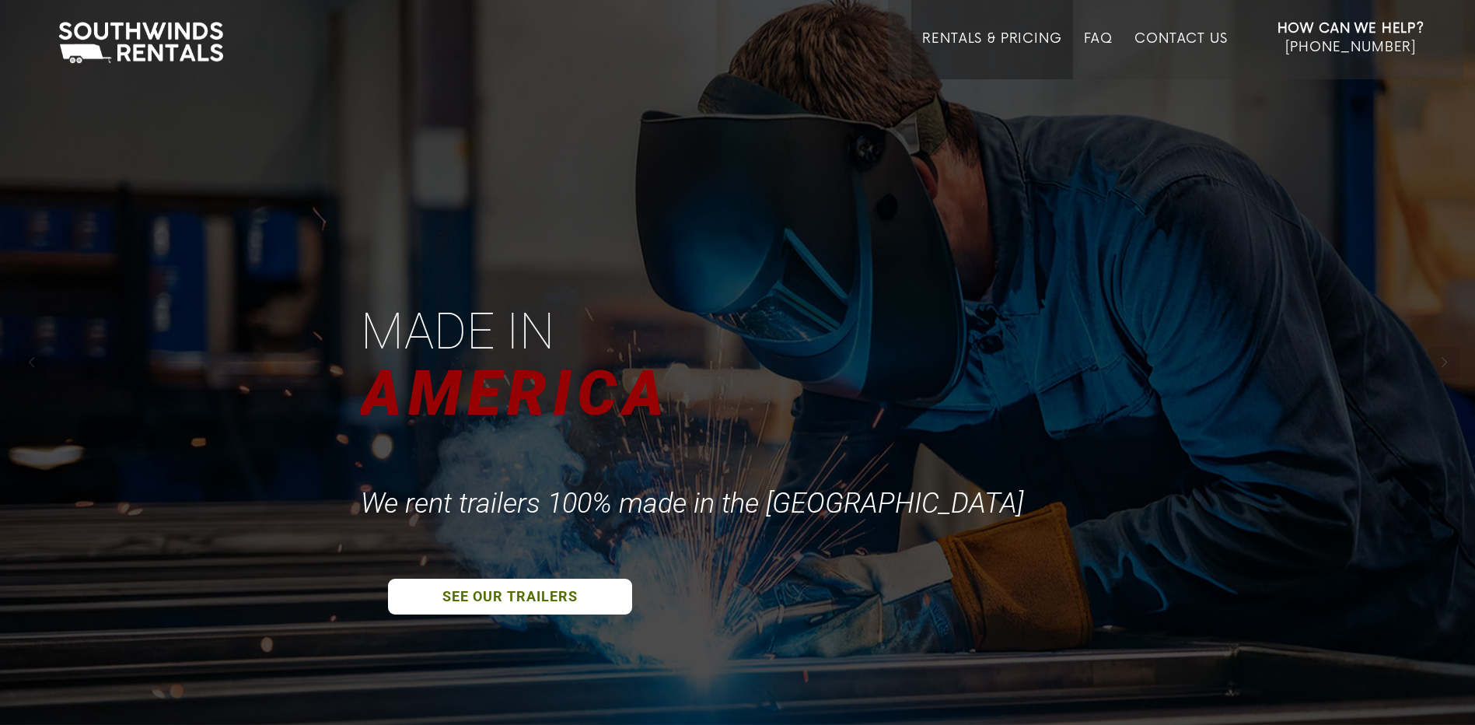
click at [963, 41] on link "Rentals & Pricing" at bounding box center [991, 55] width 139 height 48
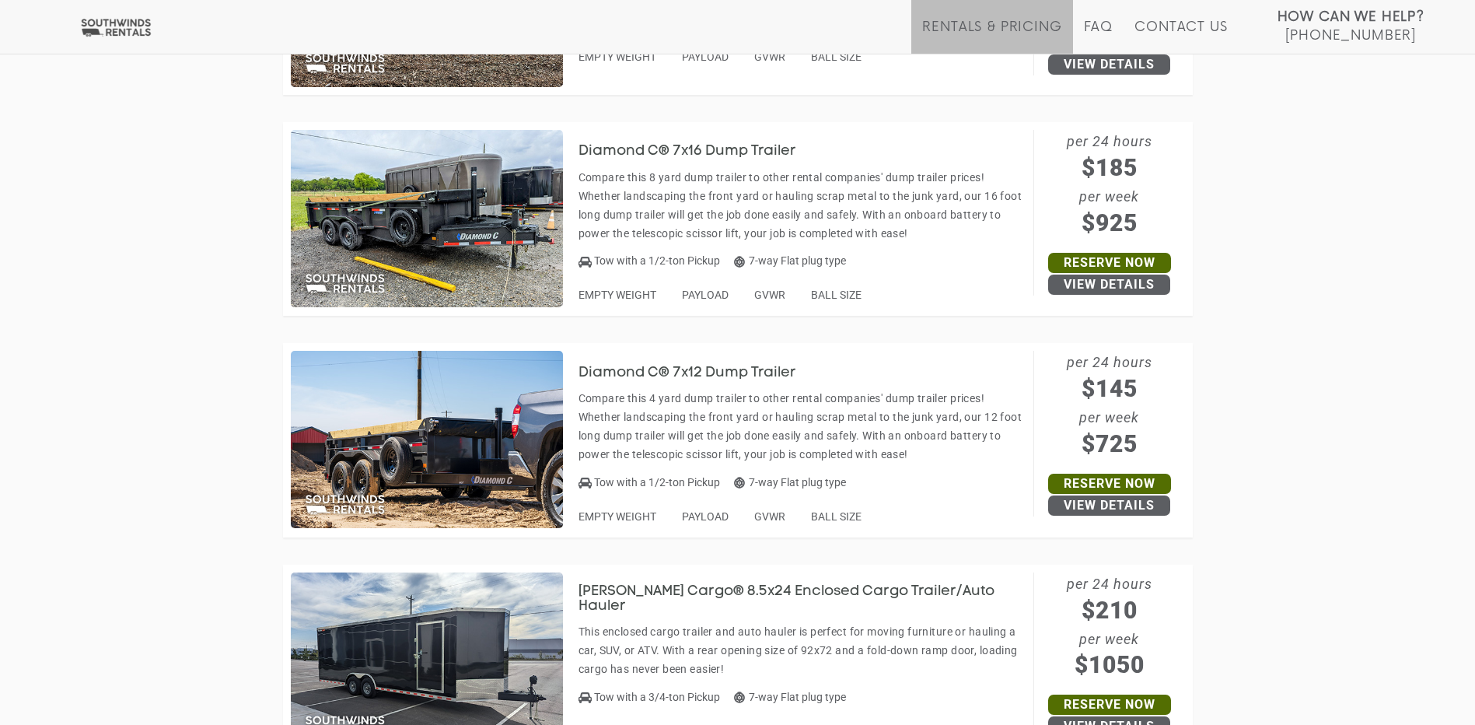
scroll to position [6764, 0]
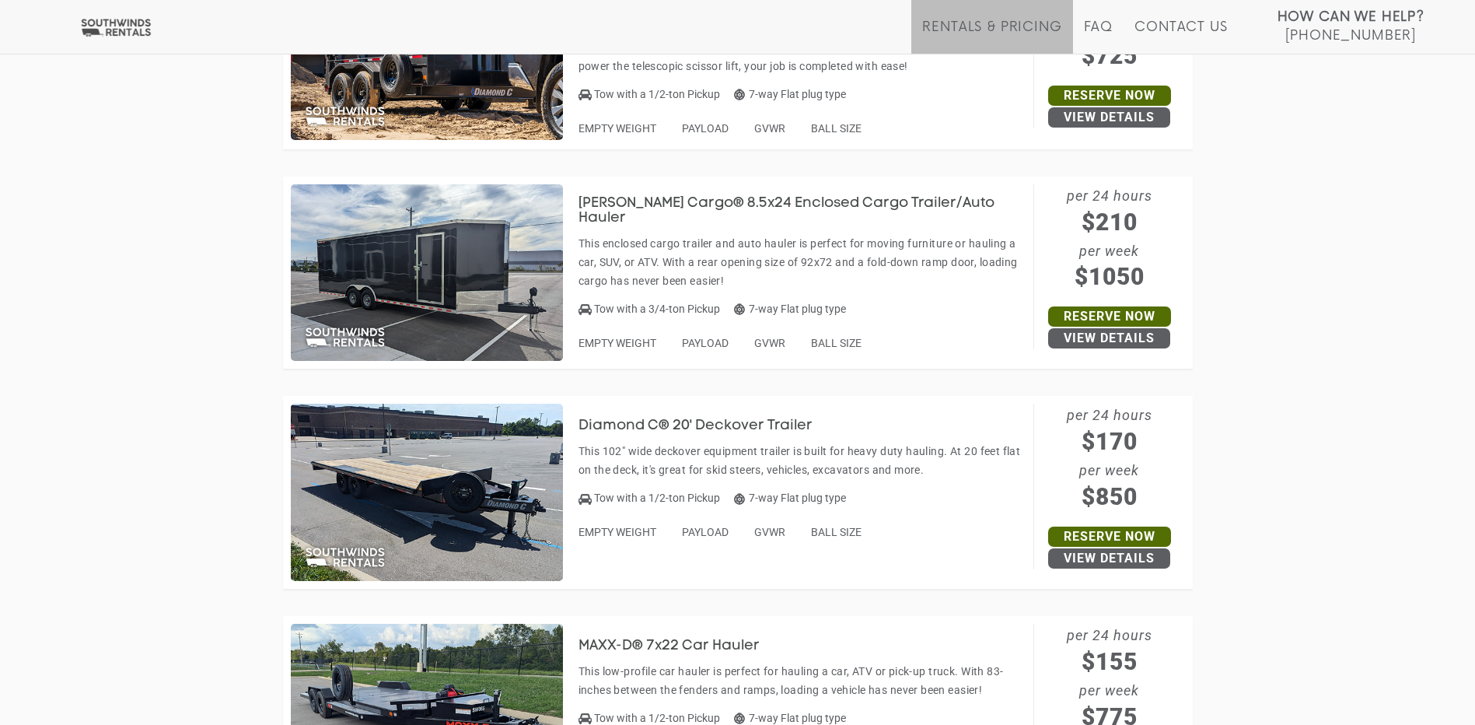
click at [463, 222] on img at bounding box center [427, 272] width 272 height 177
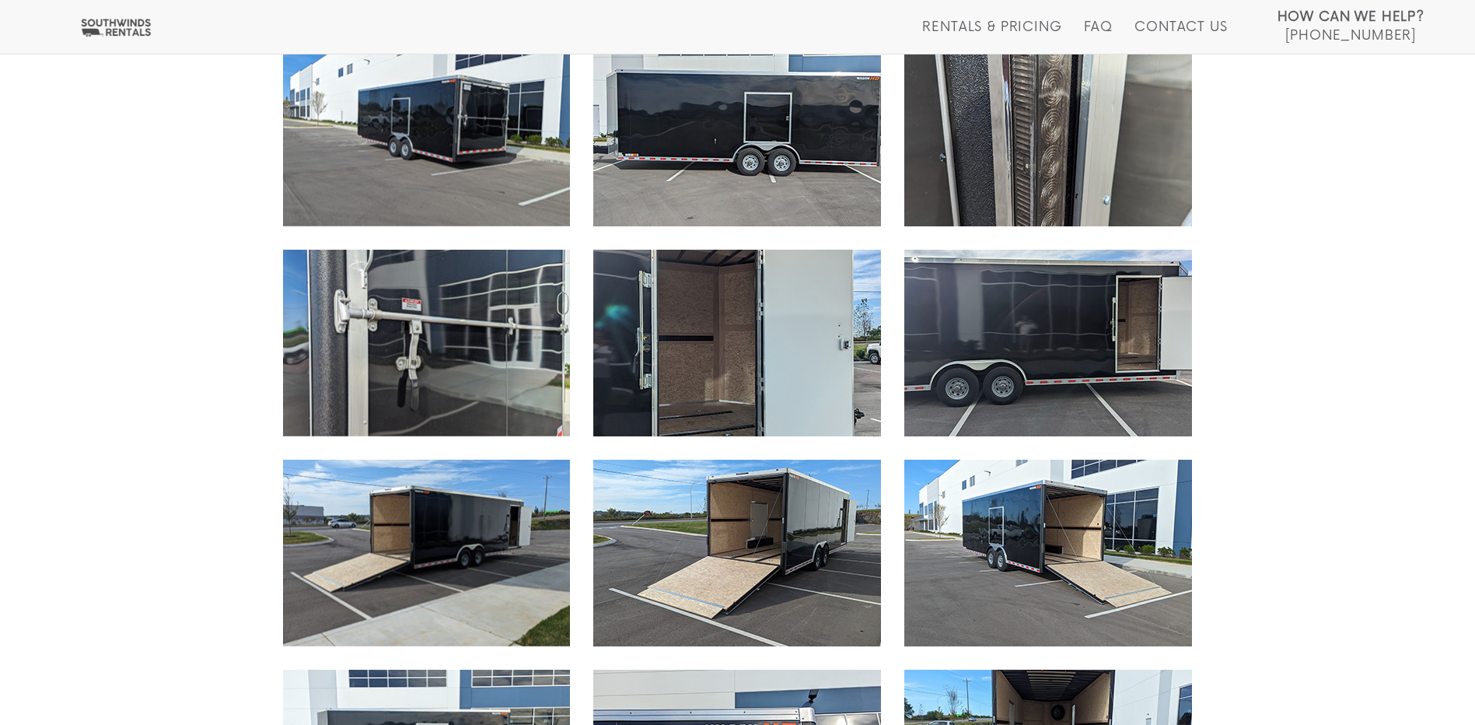
scroll to position [1460, 0]
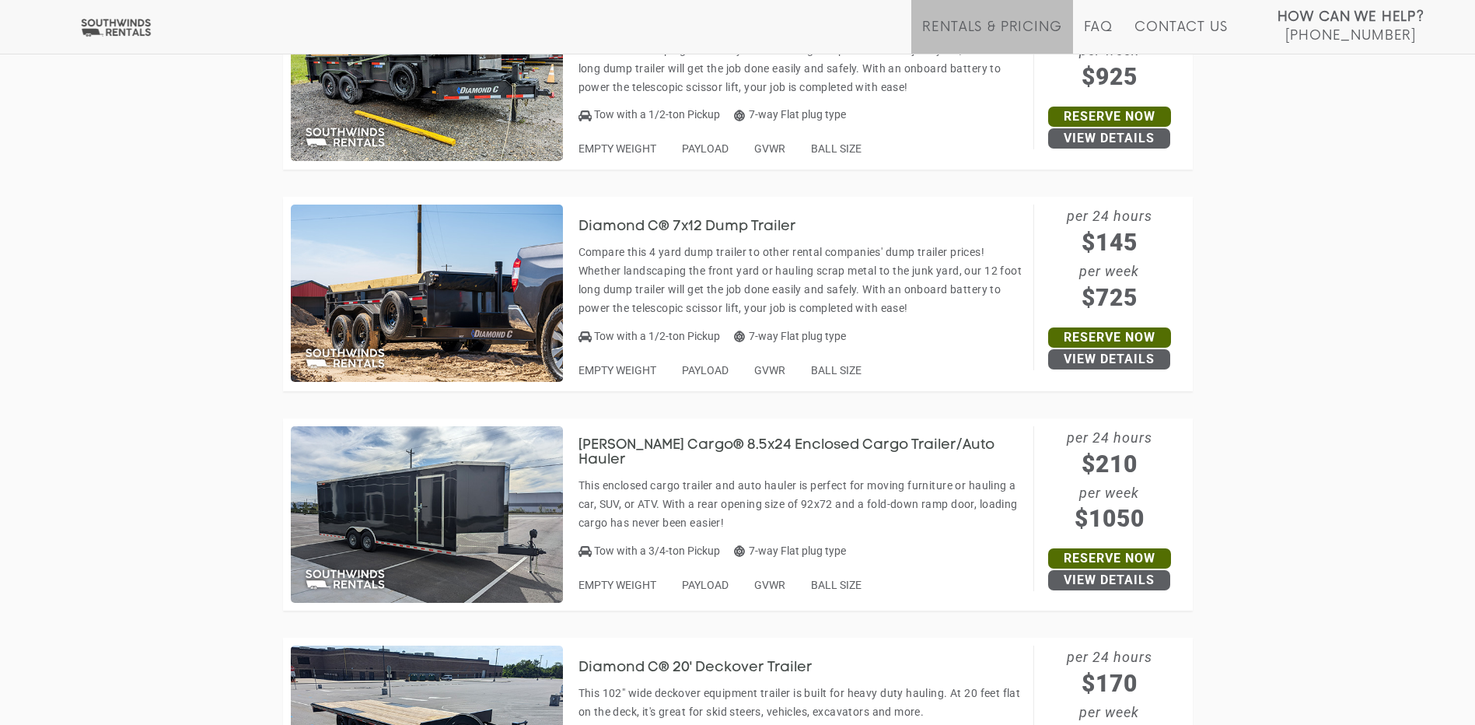
scroll to position [6514, 0]
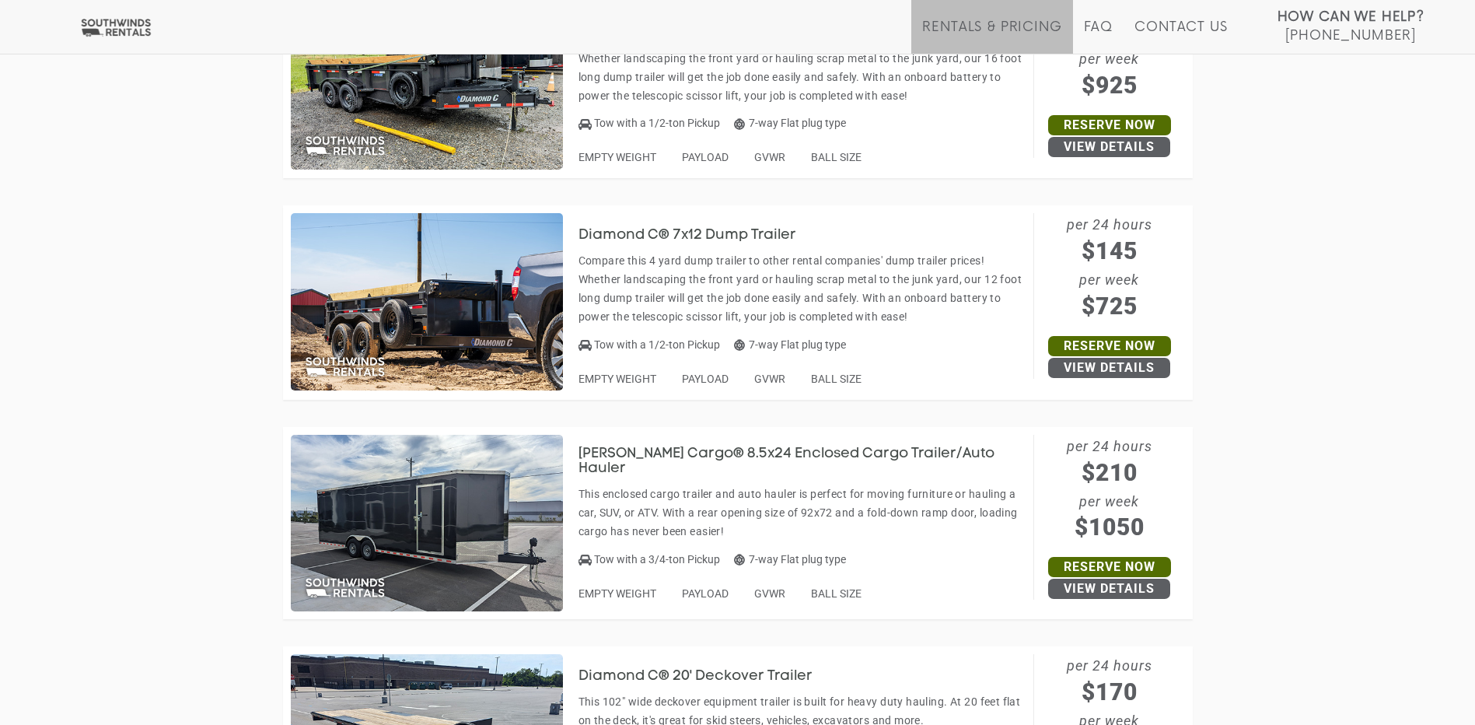
click at [769, 456] on h3 "[PERSON_NAME] Cargo® 8.5x24 Enclosed Cargo Trailer/Auto Hauler" at bounding box center [801, 461] width 447 height 31
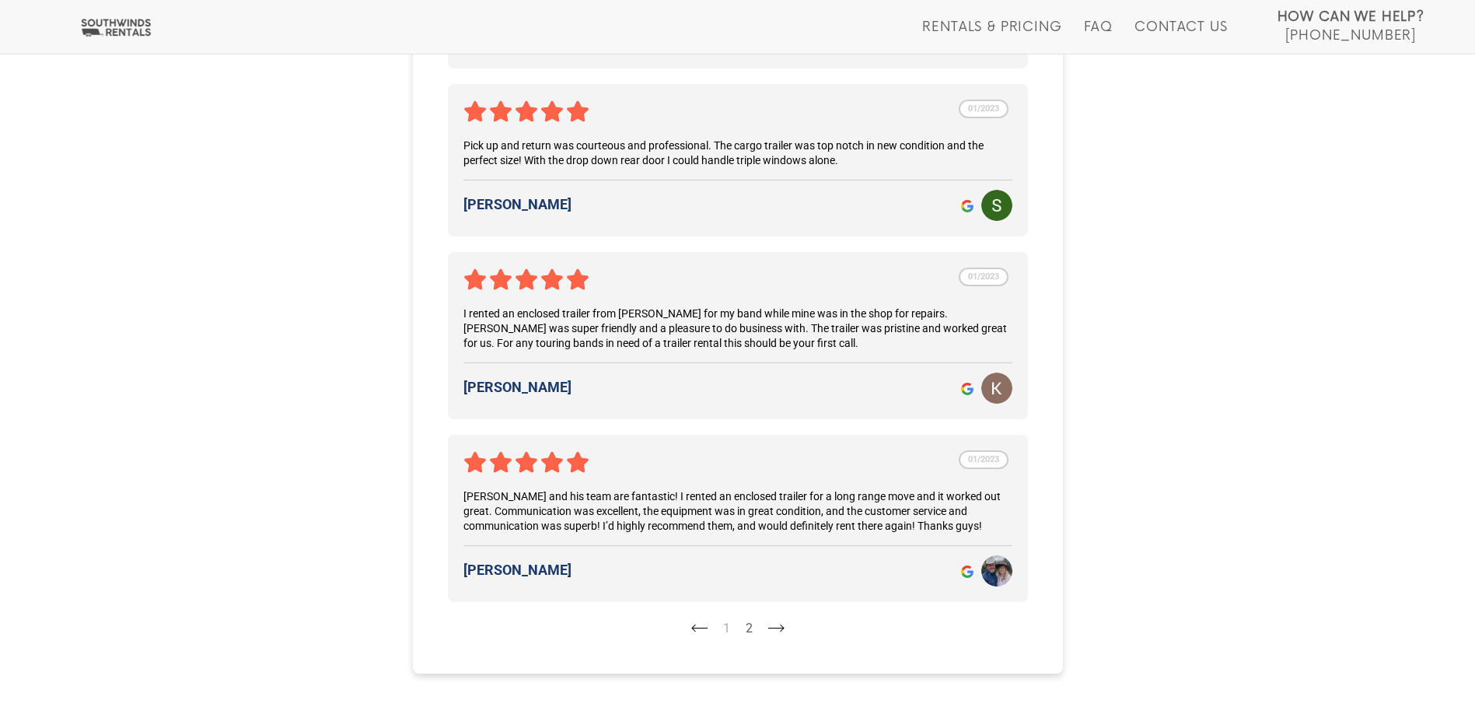
scroll to position [4276, 0]
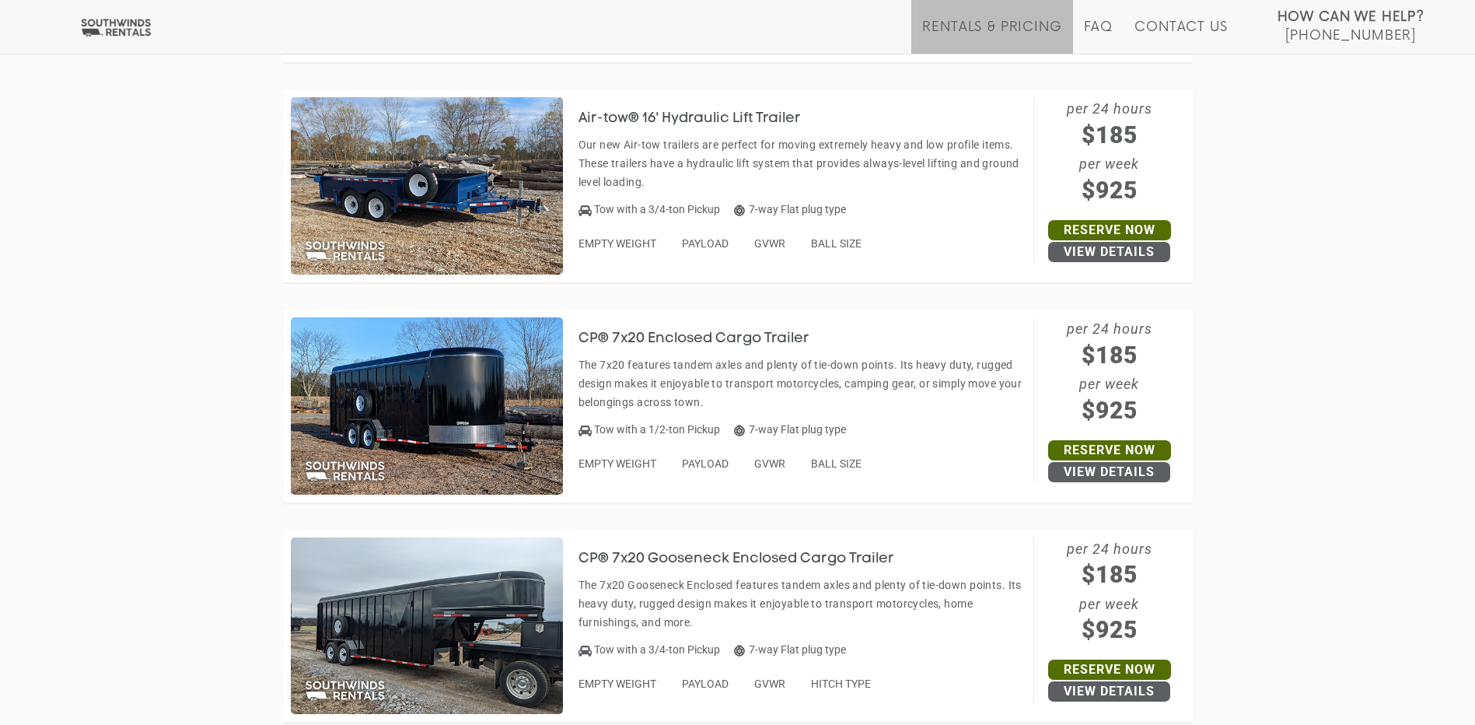
scroll to position [5425, 0]
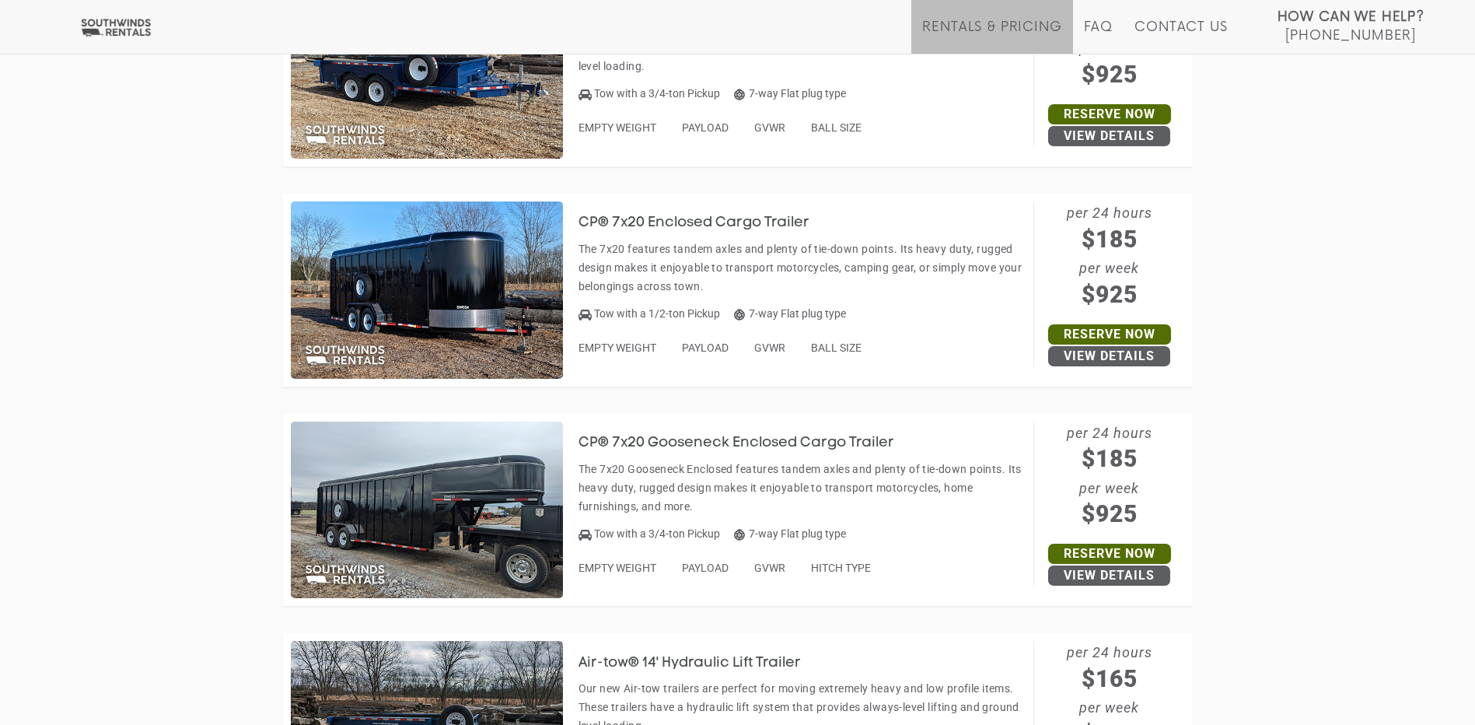
click at [457, 487] on img at bounding box center [427, 509] width 272 height 177
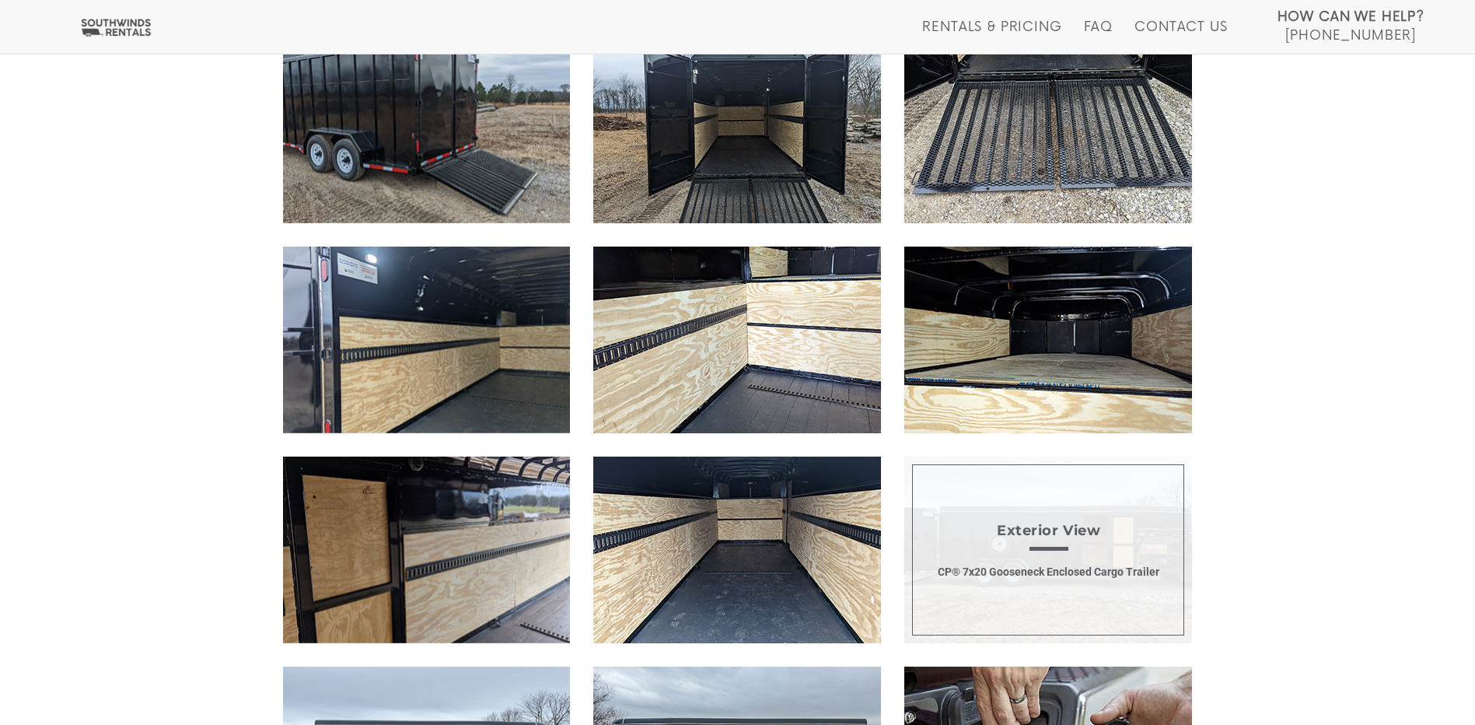
scroll to position [1477, 0]
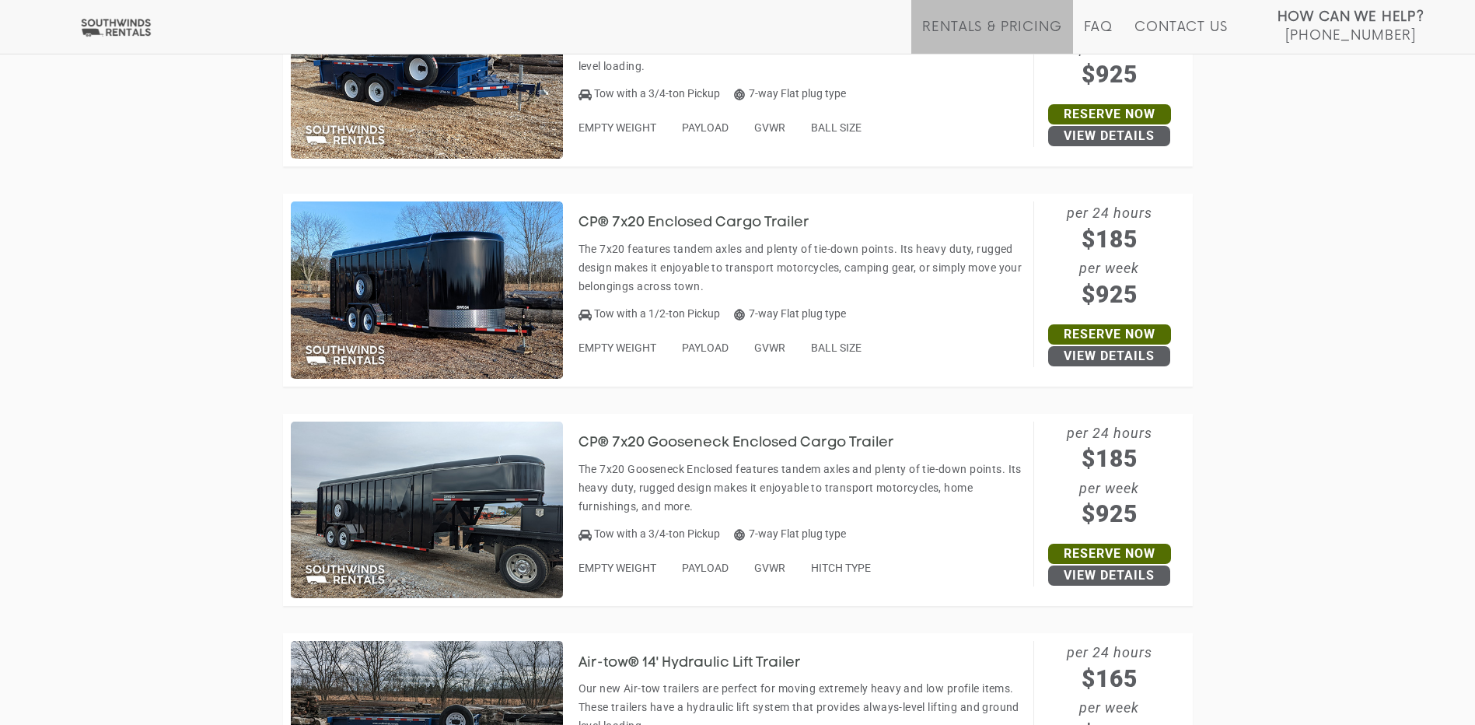
click at [453, 252] on img at bounding box center [427, 289] width 272 height 177
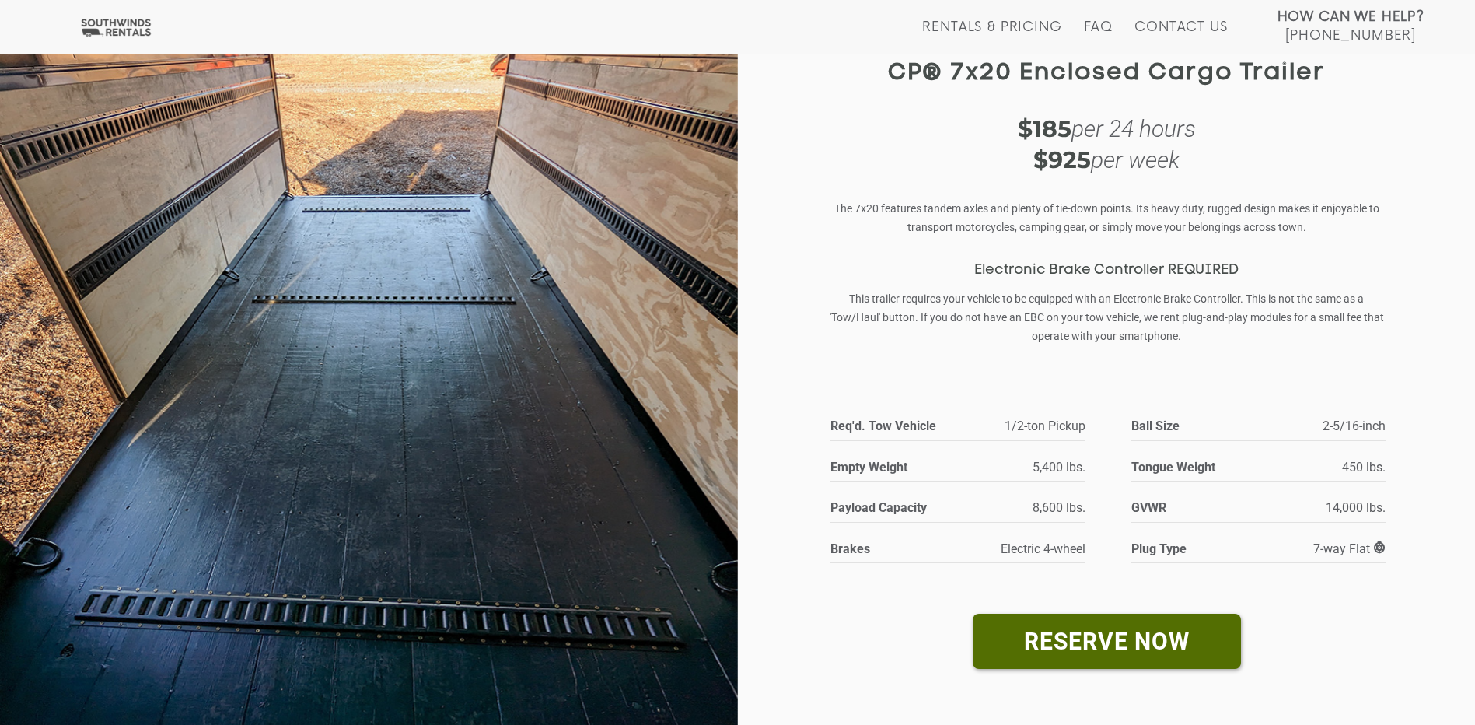
scroll to position [78, 0]
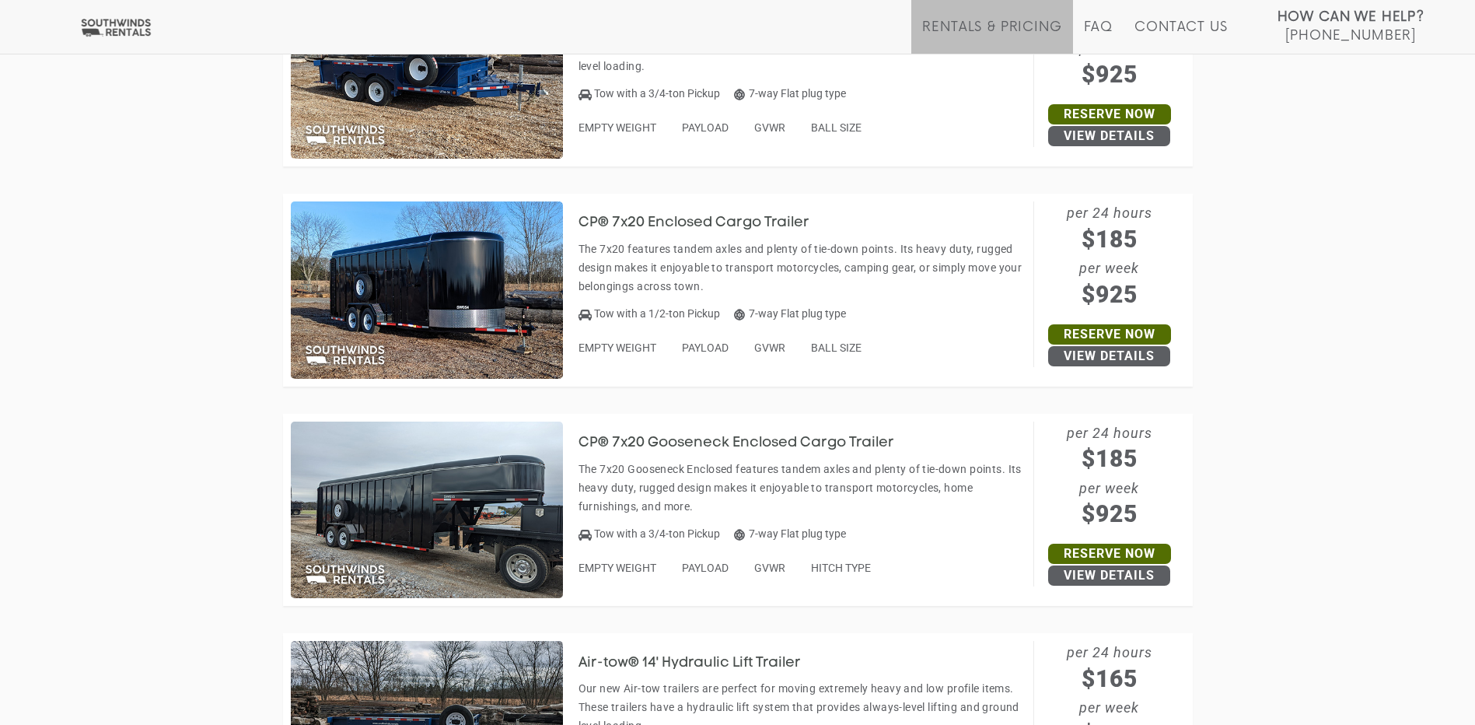
click at [436, 245] on img at bounding box center [427, 289] width 272 height 177
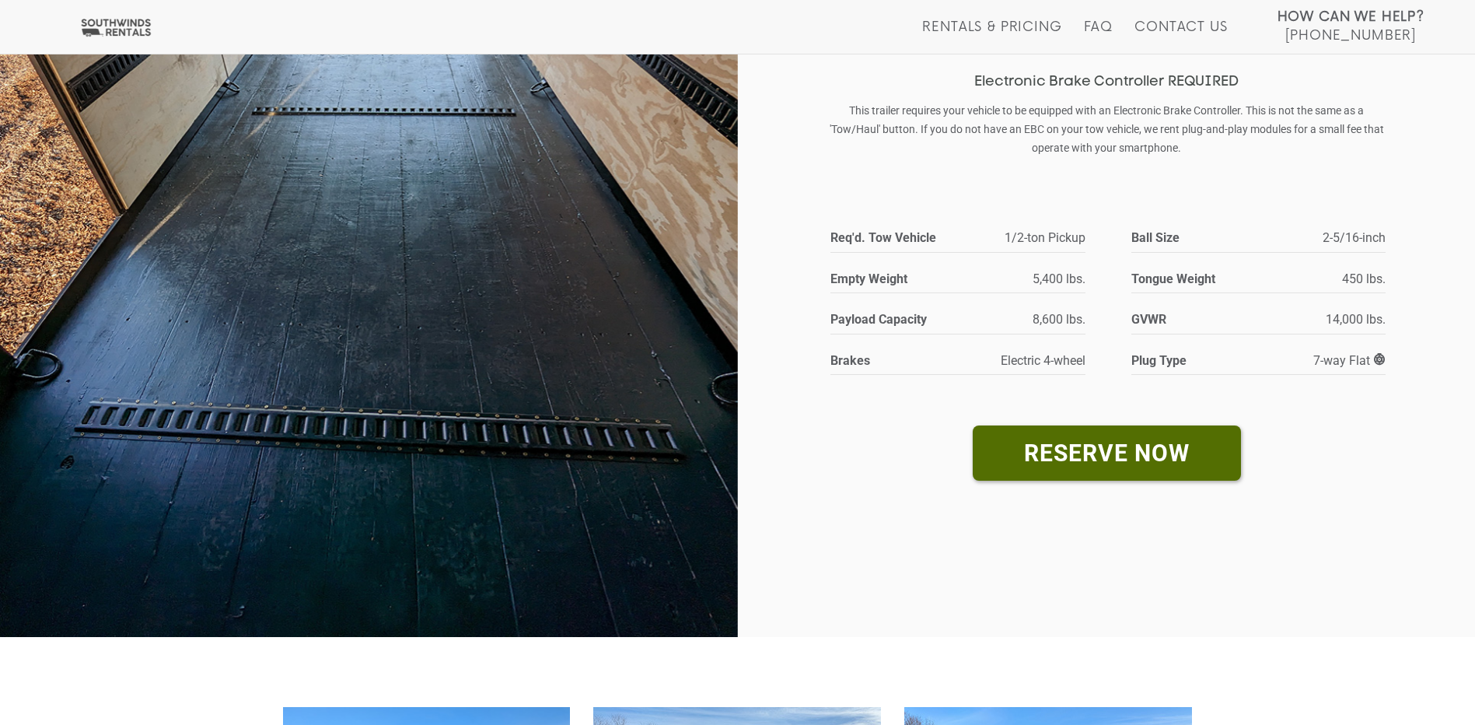
scroll to position [544, 0]
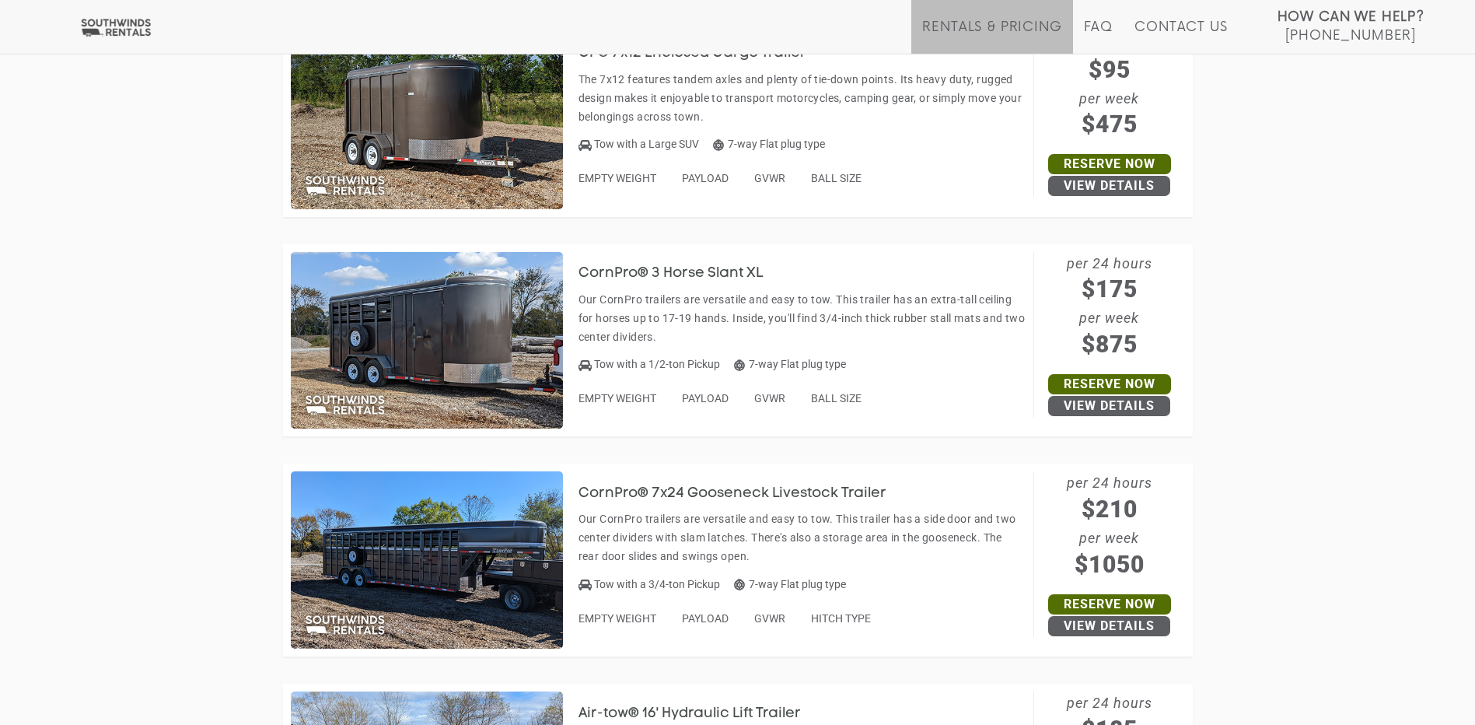
scroll to position [4492, 0]
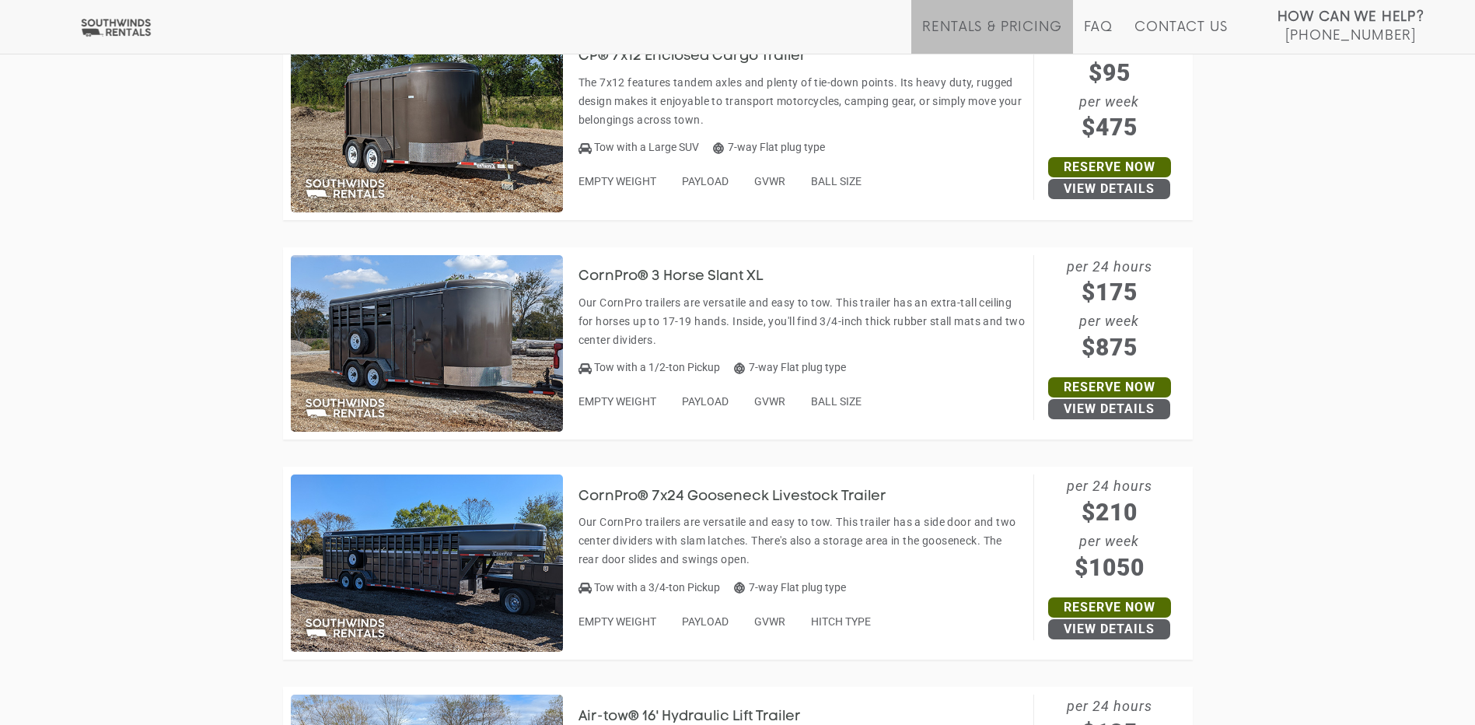
click at [460, 583] on img at bounding box center [427, 562] width 272 height 177
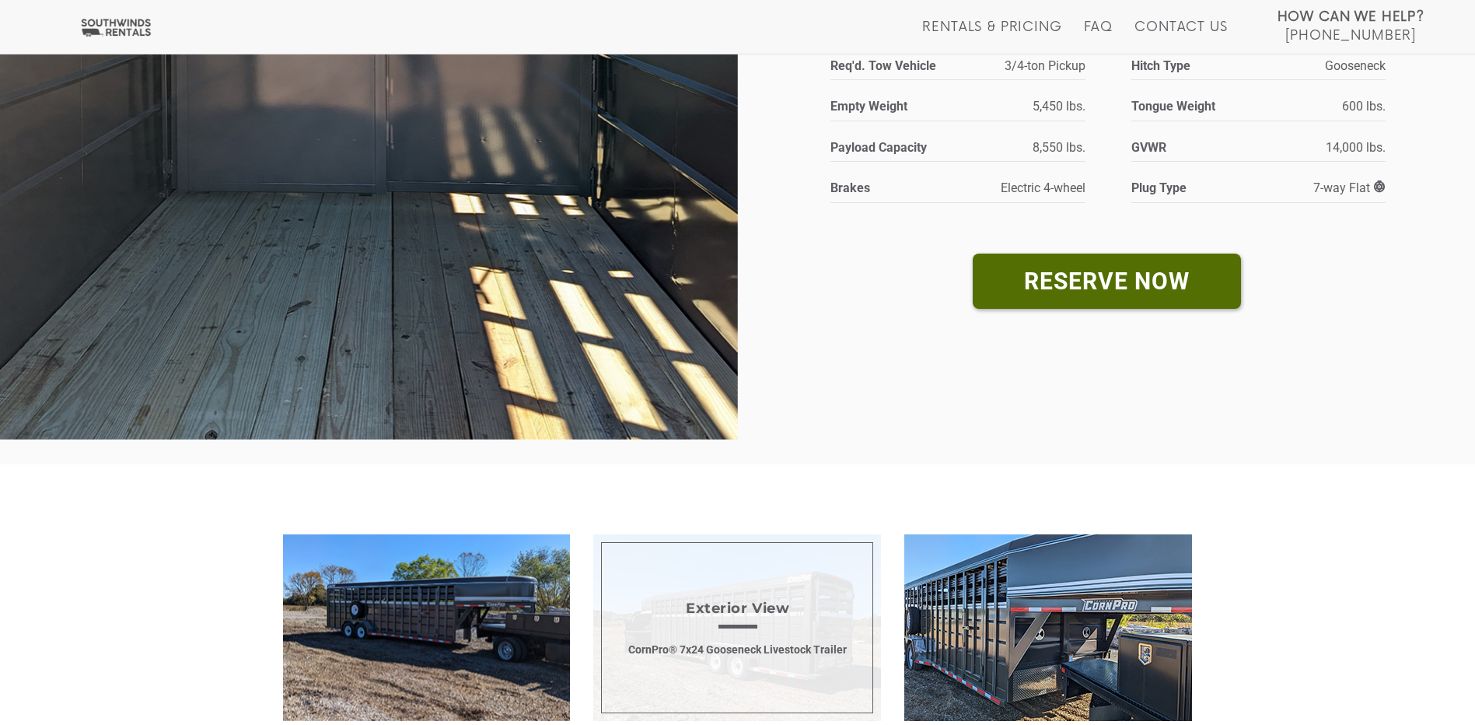
scroll to position [700, 0]
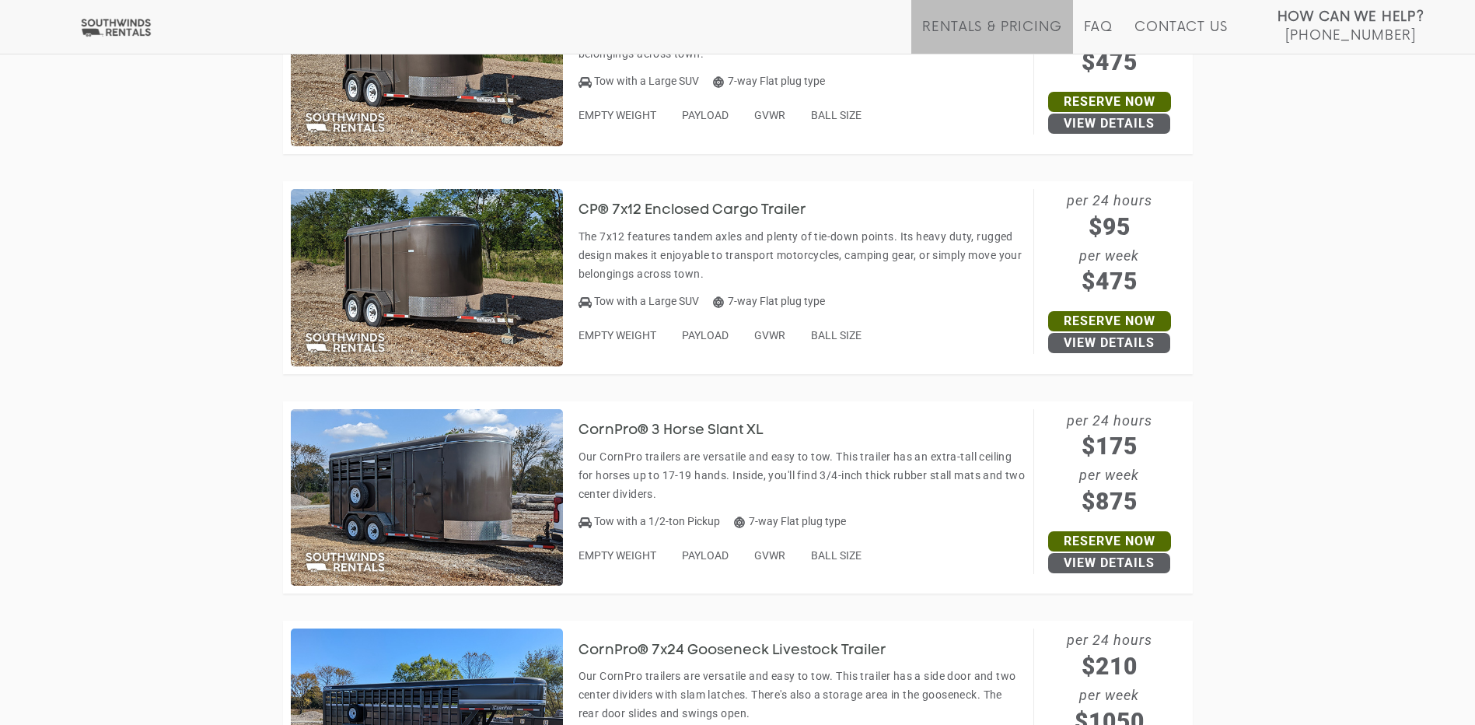
scroll to position [4337, 0]
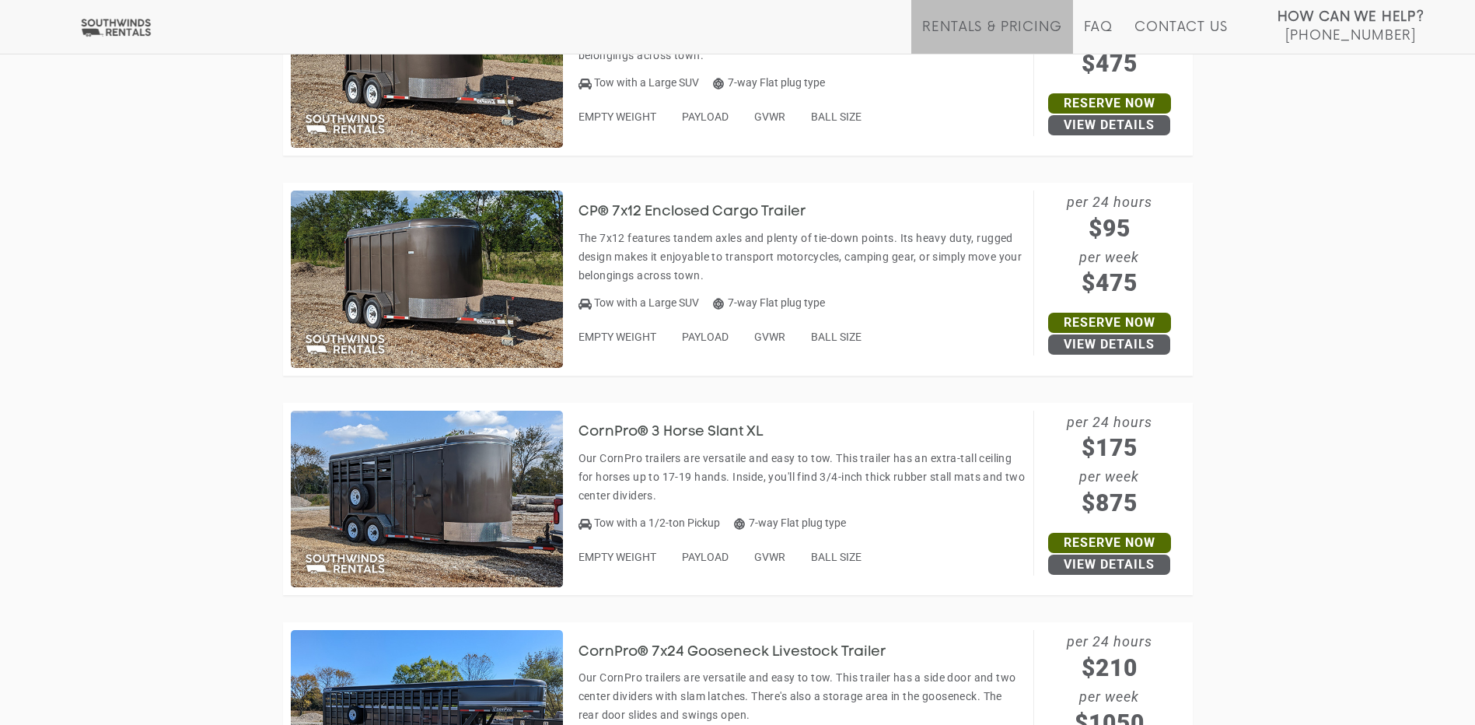
click at [444, 495] on img at bounding box center [427, 499] width 272 height 177
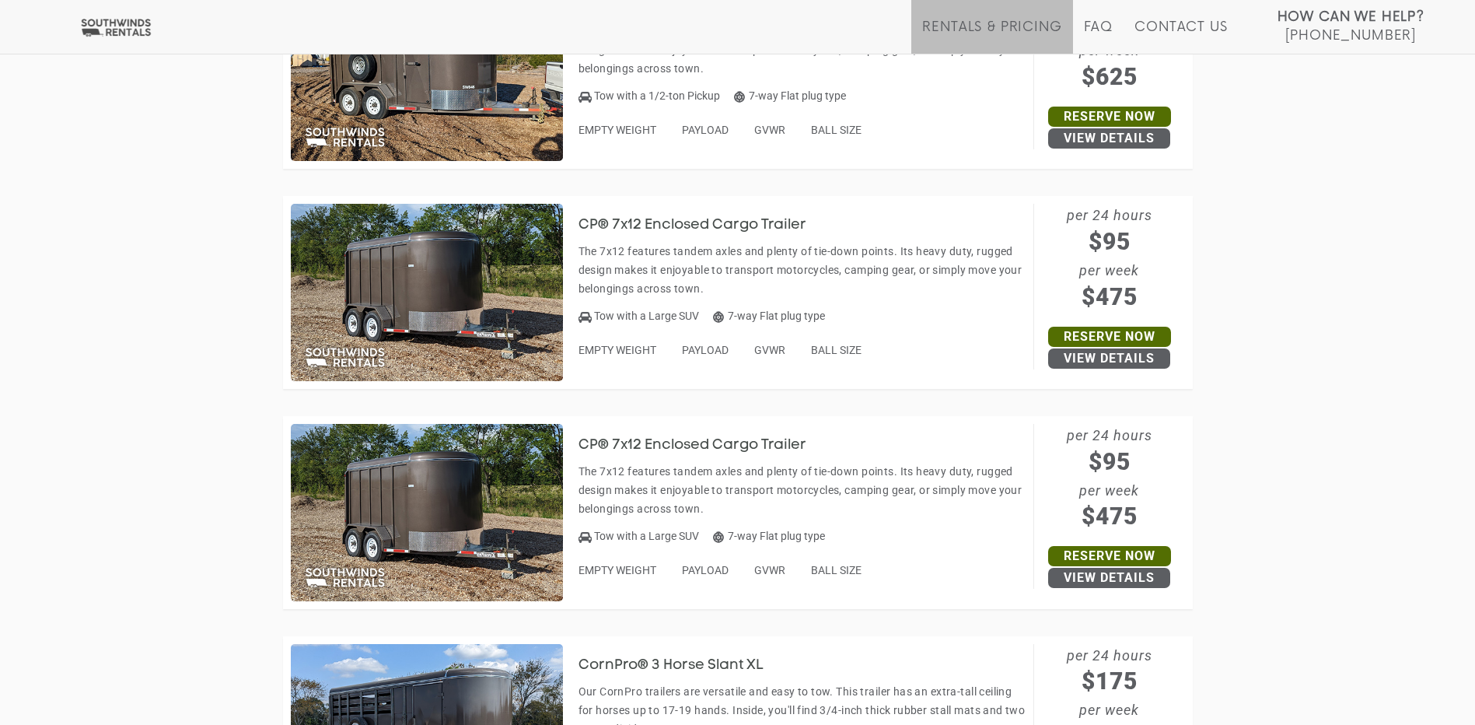
click at [428, 507] on img at bounding box center [427, 512] width 272 height 177
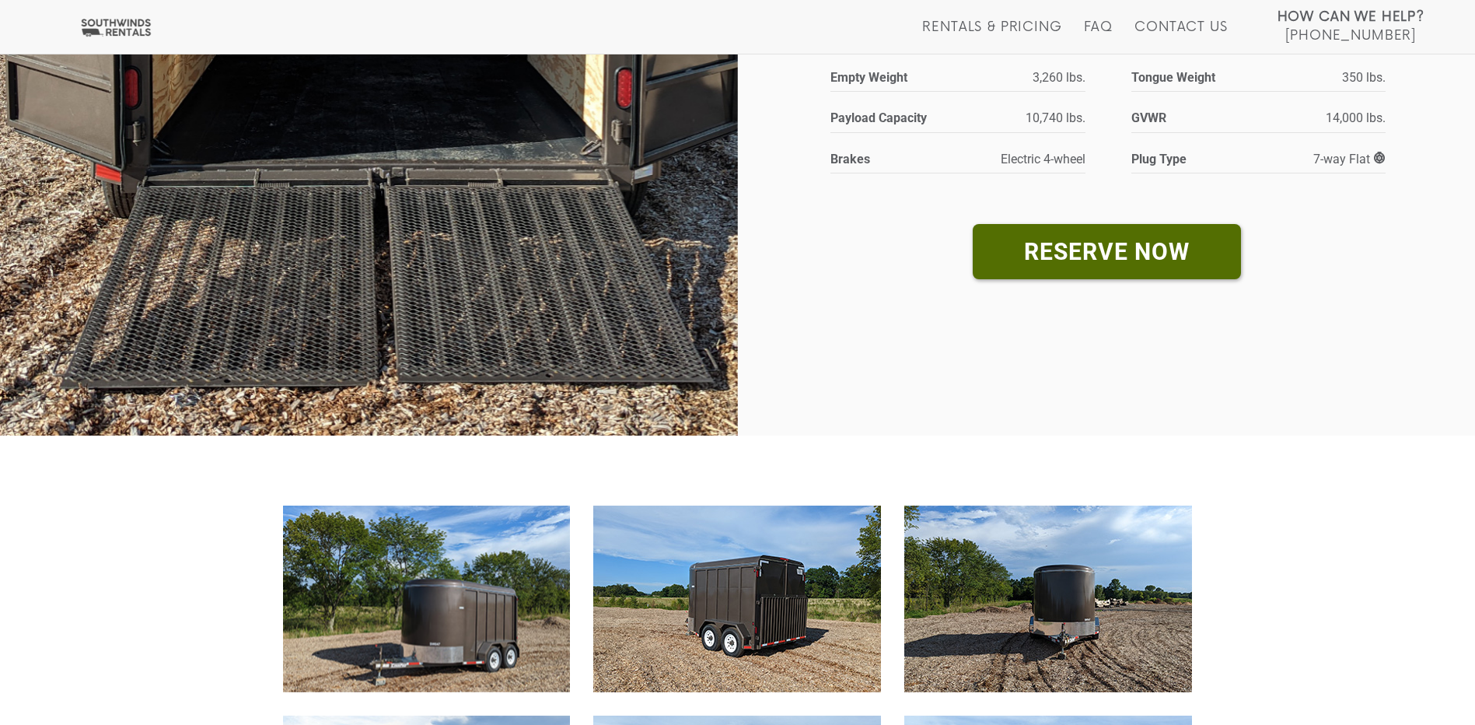
scroll to position [544, 0]
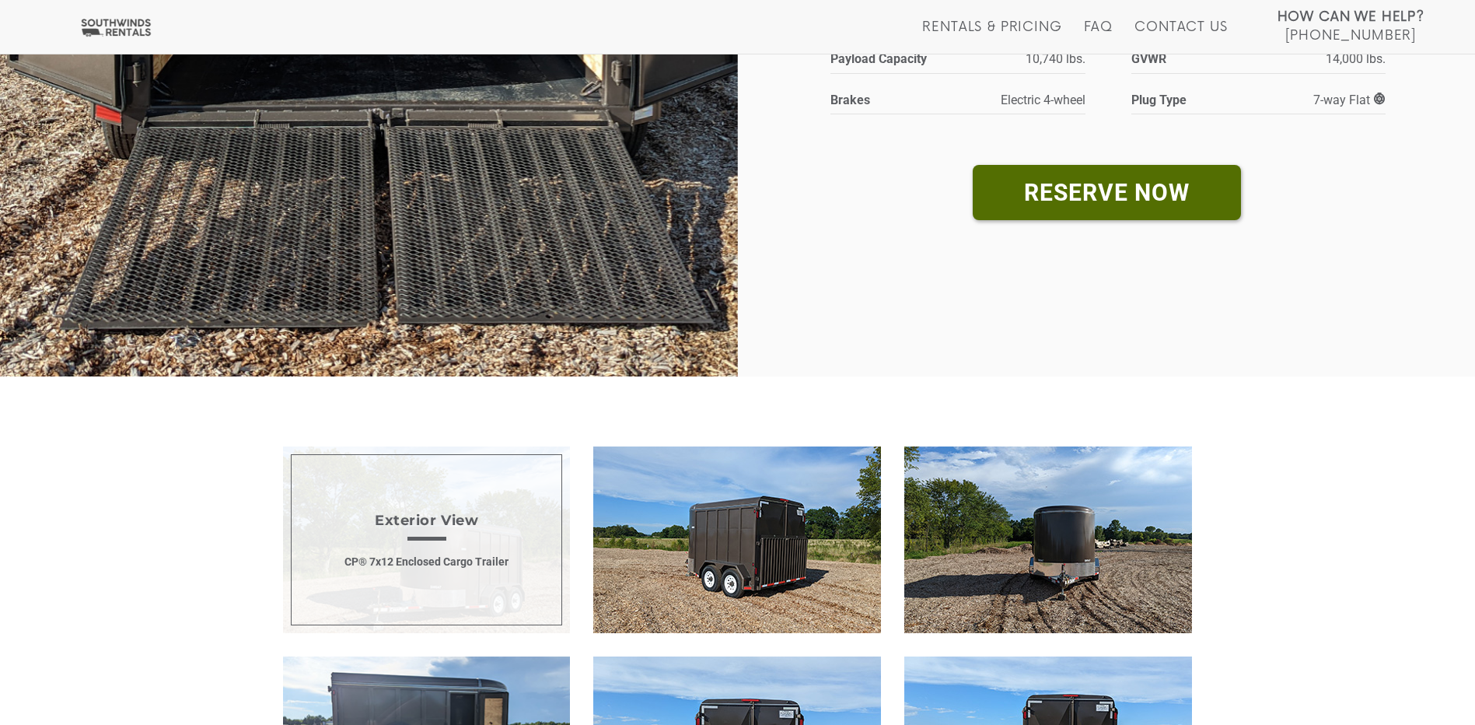
click at [508, 512] on span "Exterior View CP® 7x12 Enclosed Cargo Trailer" at bounding box center [427, 539] width 288 height 187
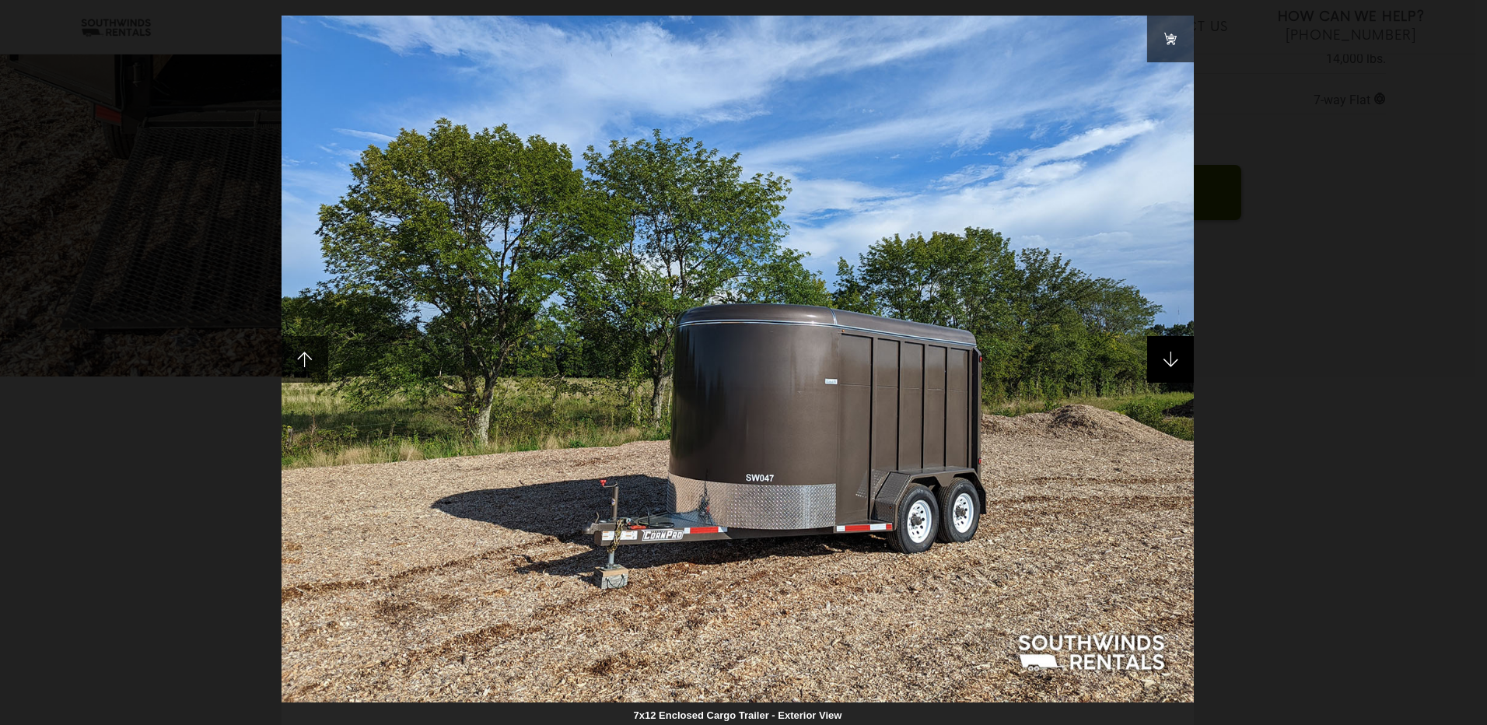
click at [1183, 355] on span at bounding box center [1170, 359] width 47 height 47
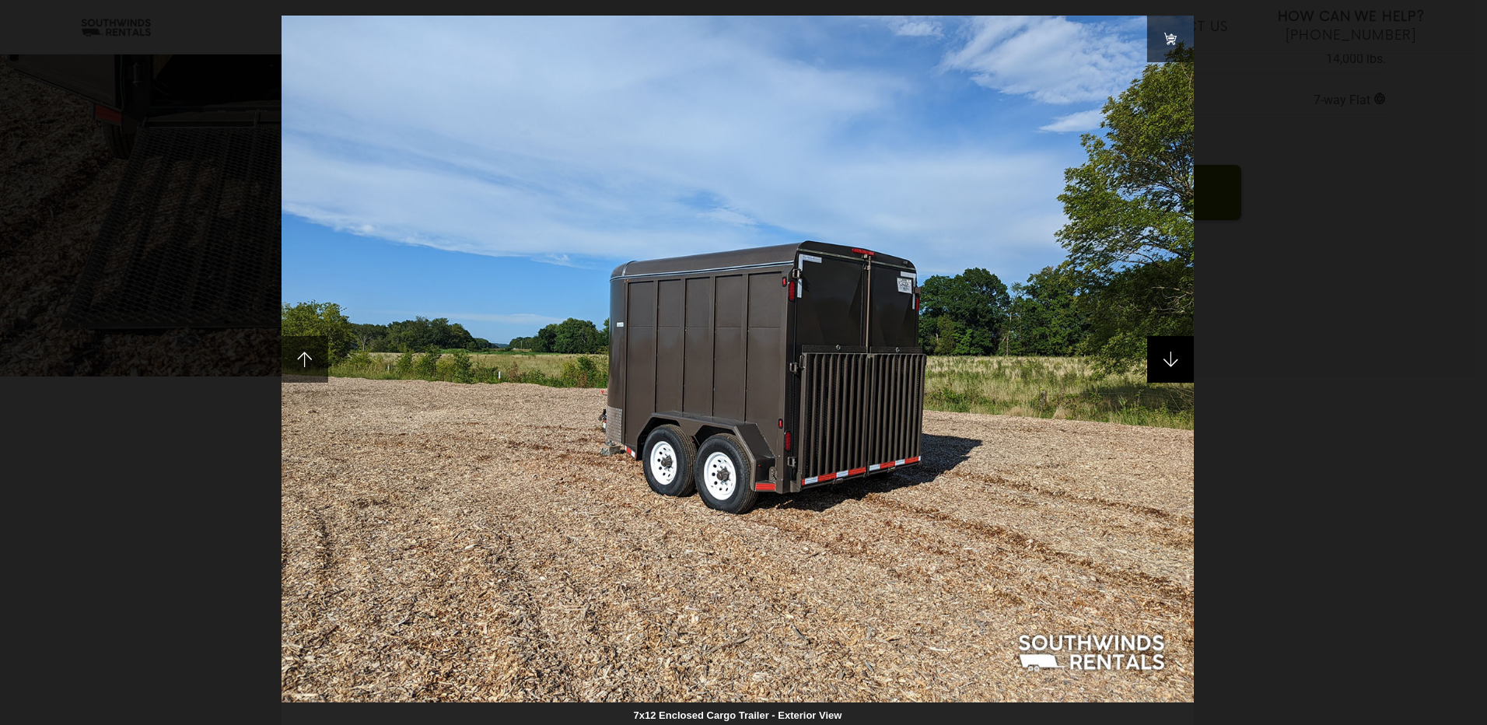
click at [1183, 355] on span at bounding box center [1170, 359] width 47 height 47
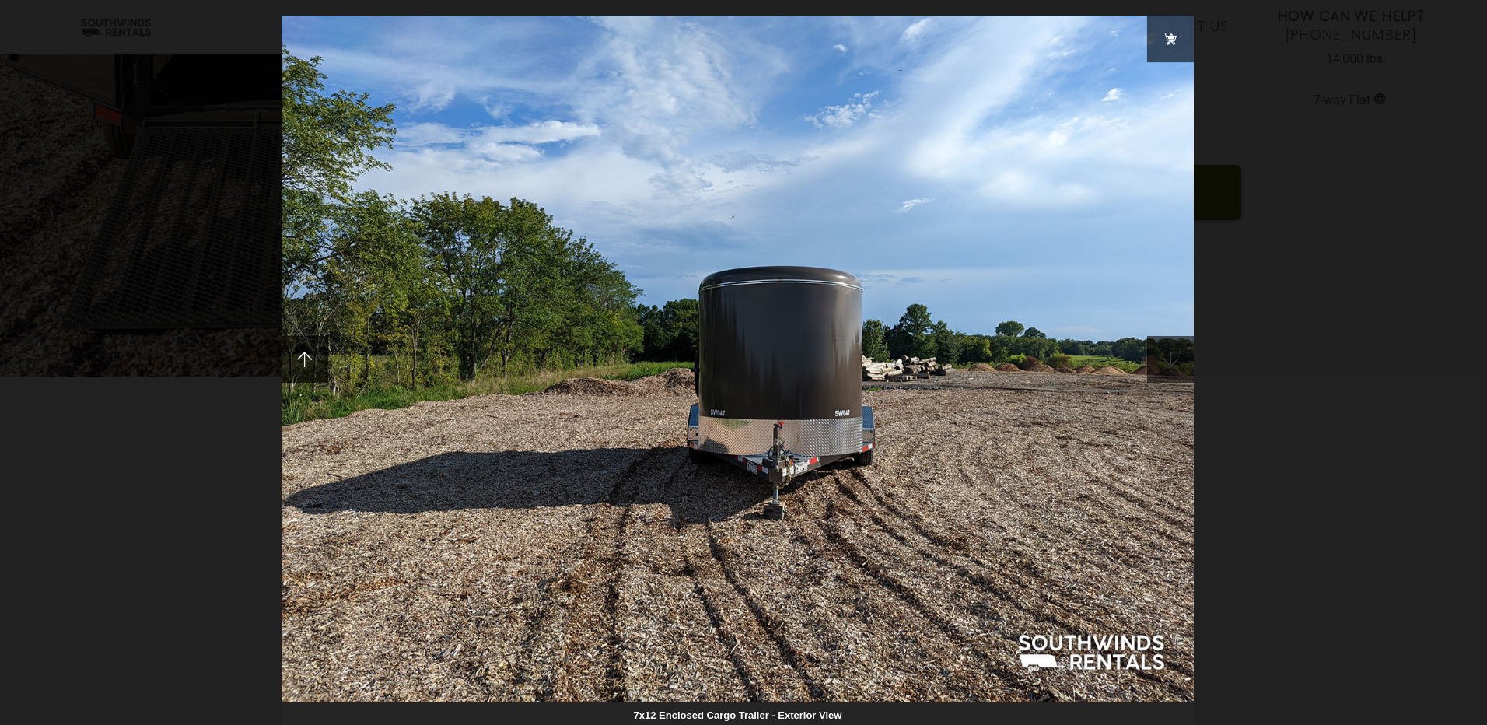
click at [1183, 355] on span at bounding box center [1170, 359] width 47 height 47
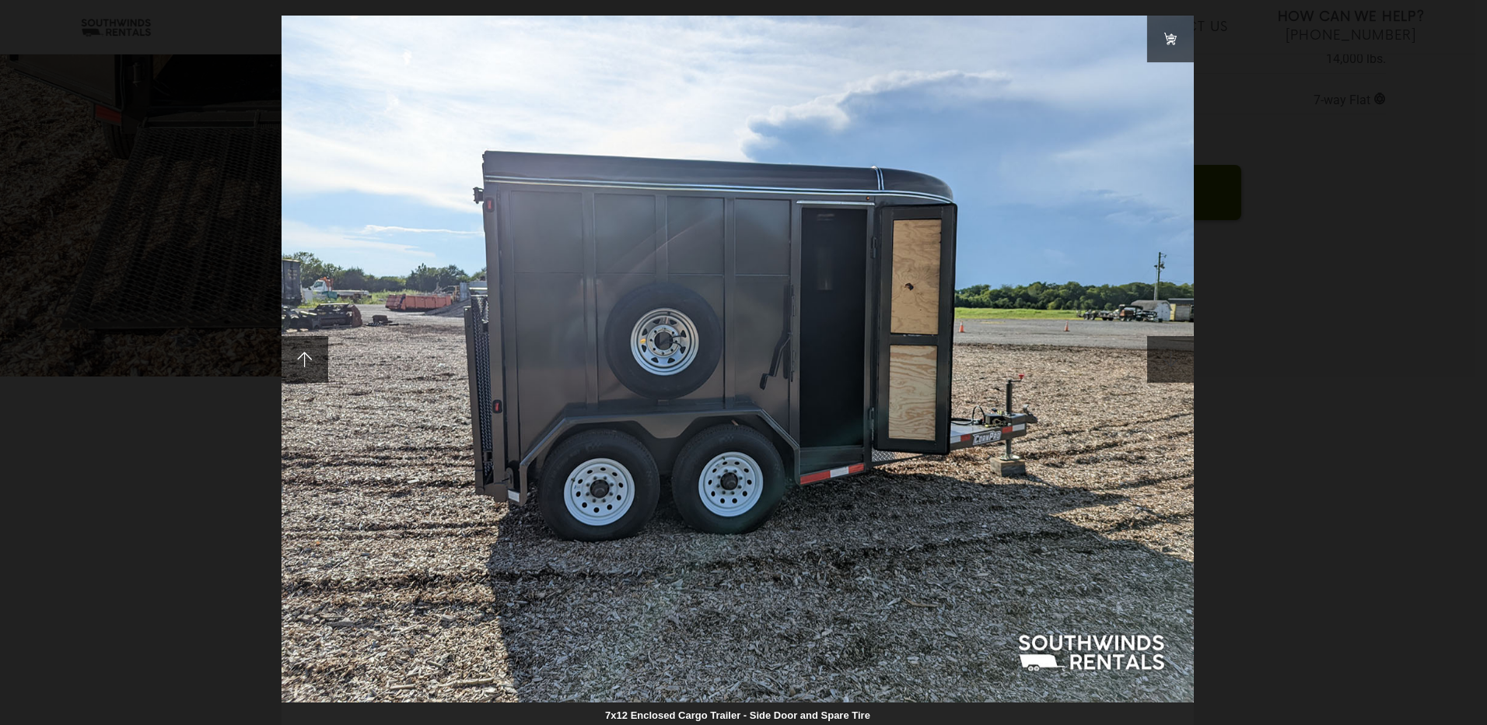
click at [1183, 355] on span at bounding box center [1170, 359] width 47 height 47
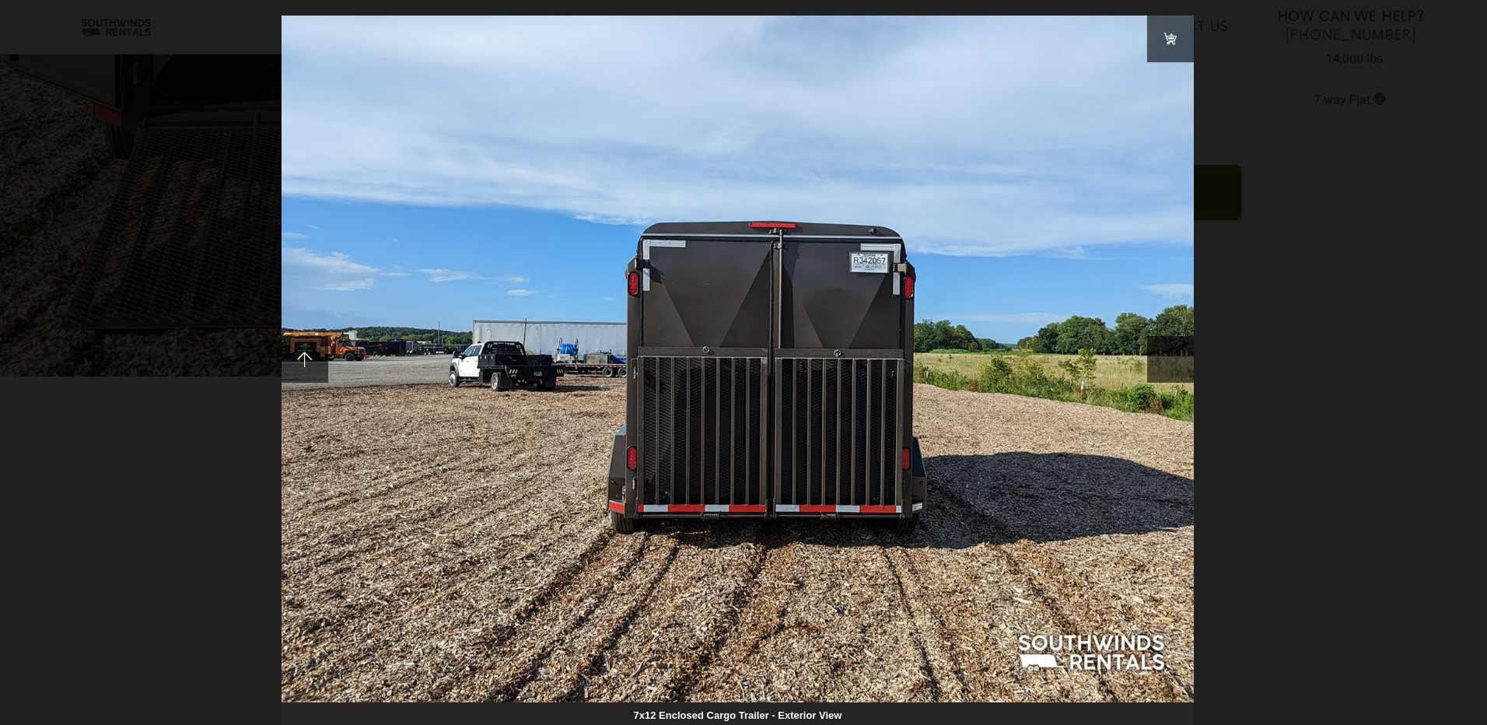
click at [1183, 355] on span at bounding box center [1170, 359] width 47 height 47
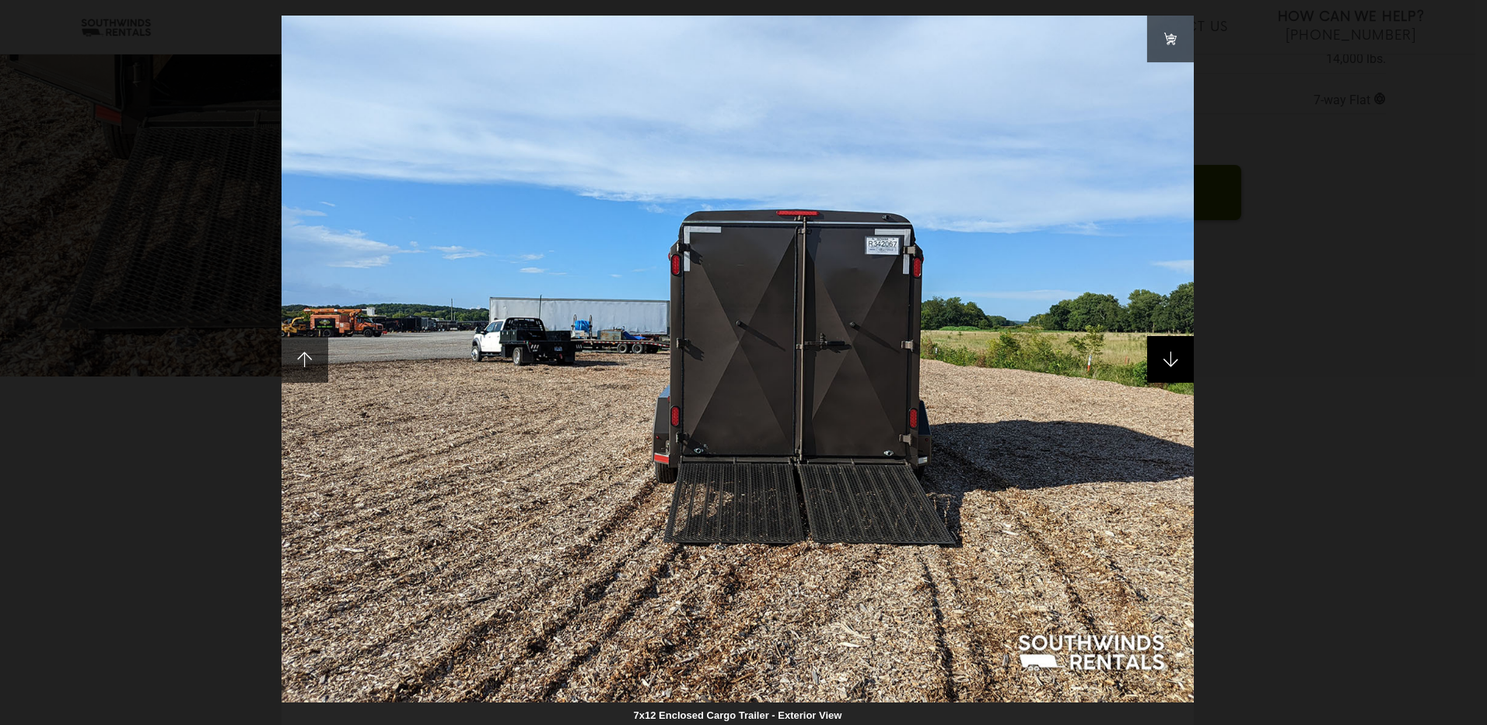
click at [1178, 365] on span at bounding box center [1170, 359] width 47 height 47
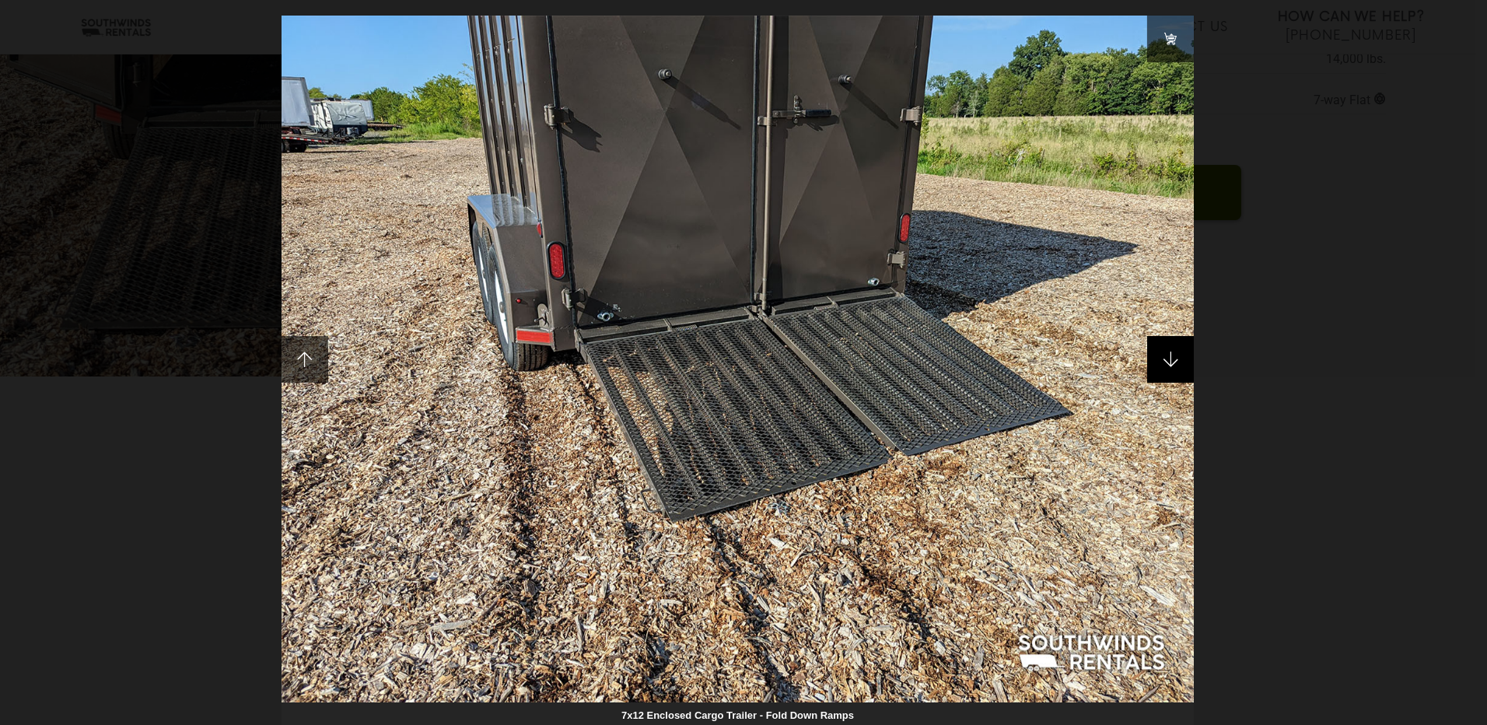
click at [1174, 363] on span at bounding box center [1170, 359] width 47 height 47
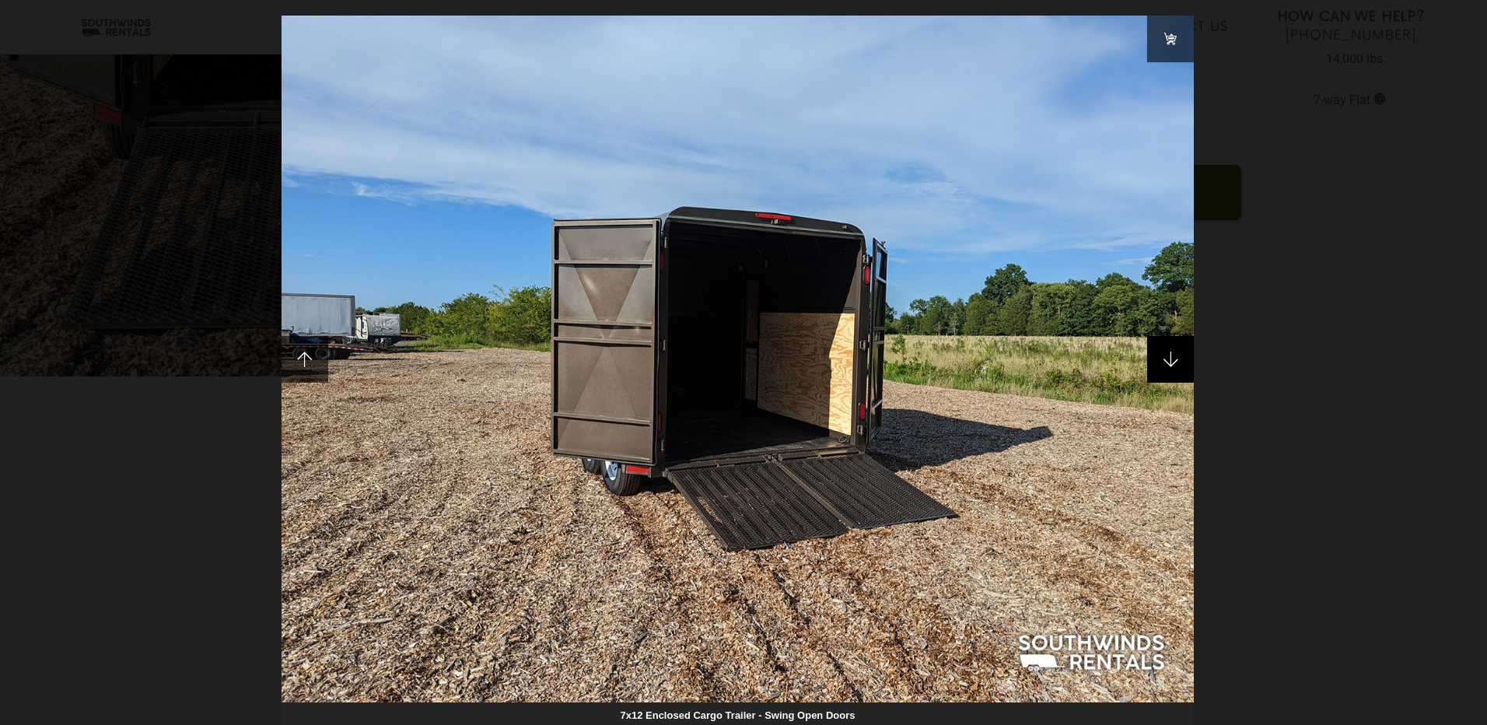
click at [1160, 359] on span at bounding box center [1170, 359] width 47 height 47
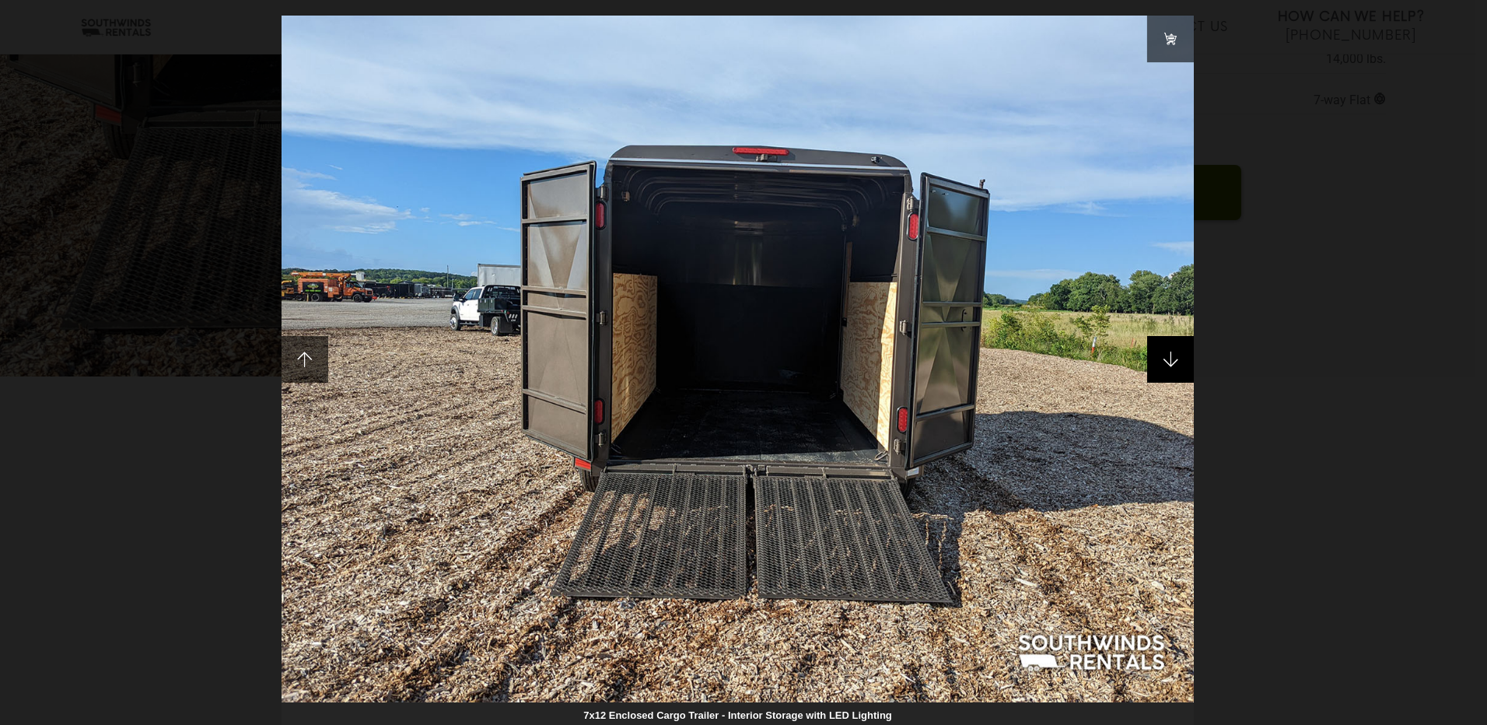
click at [1165, 357] on span at bounding box center [1170, 359] width 47 height 47
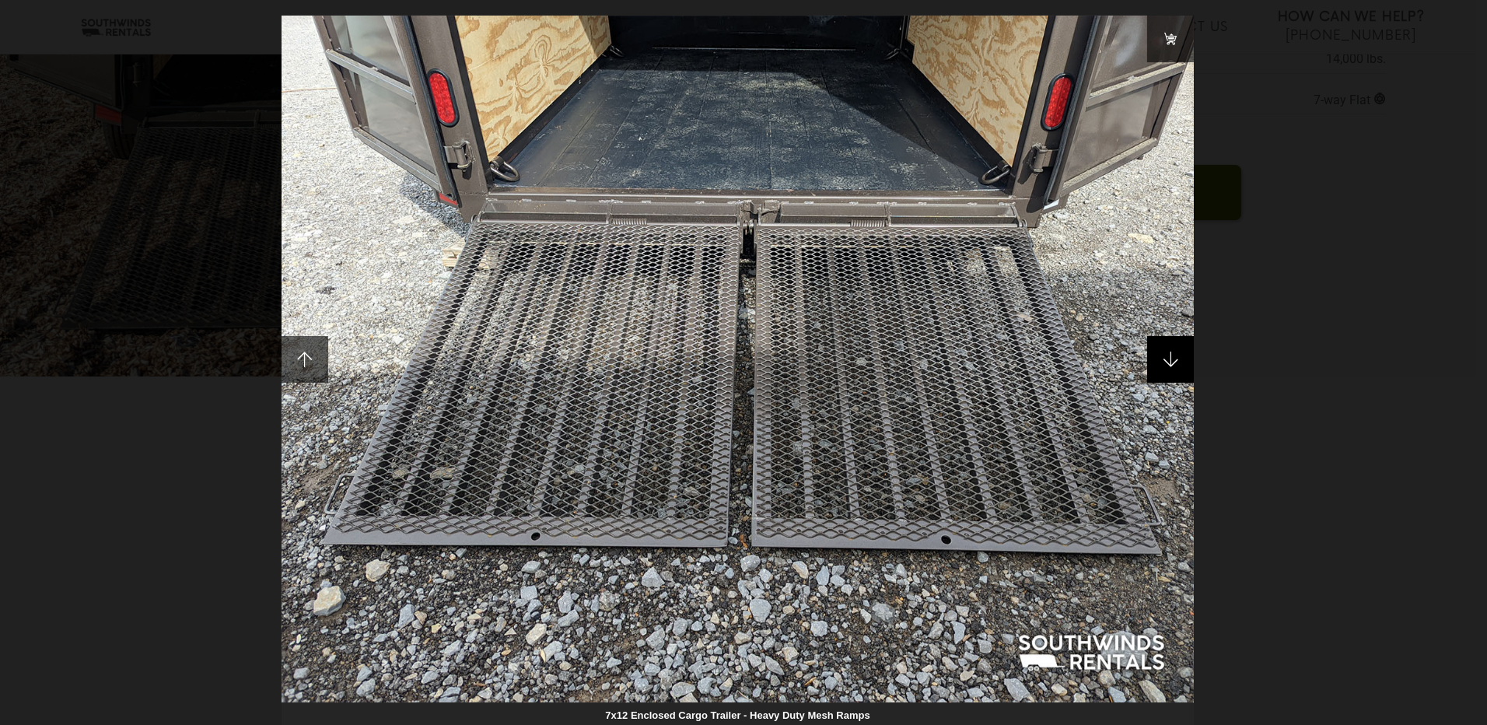
click at [1173, 355] on span at bounding box center [1170, 359] width 47 height 47
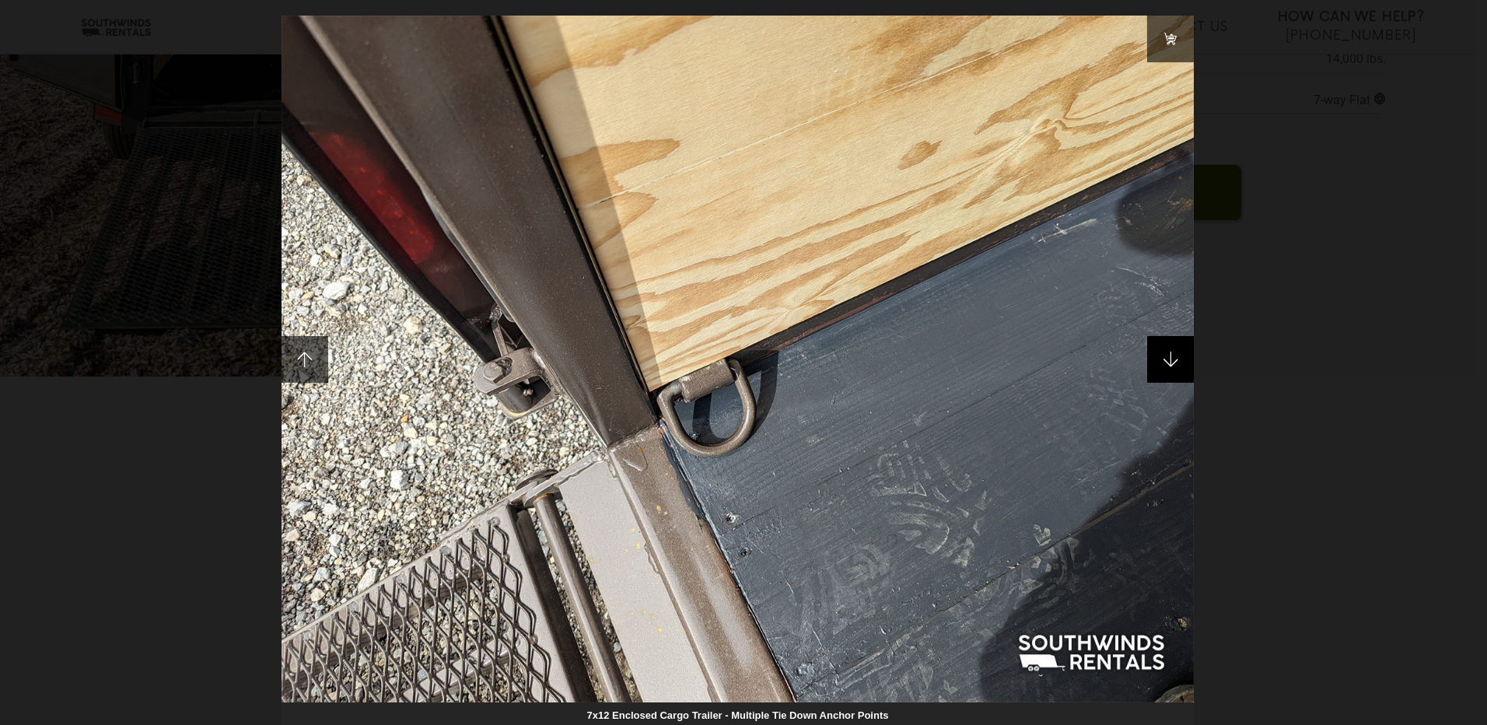
click at [1173, 354] on span at bounding box center [1170, 359] width 47 height 47
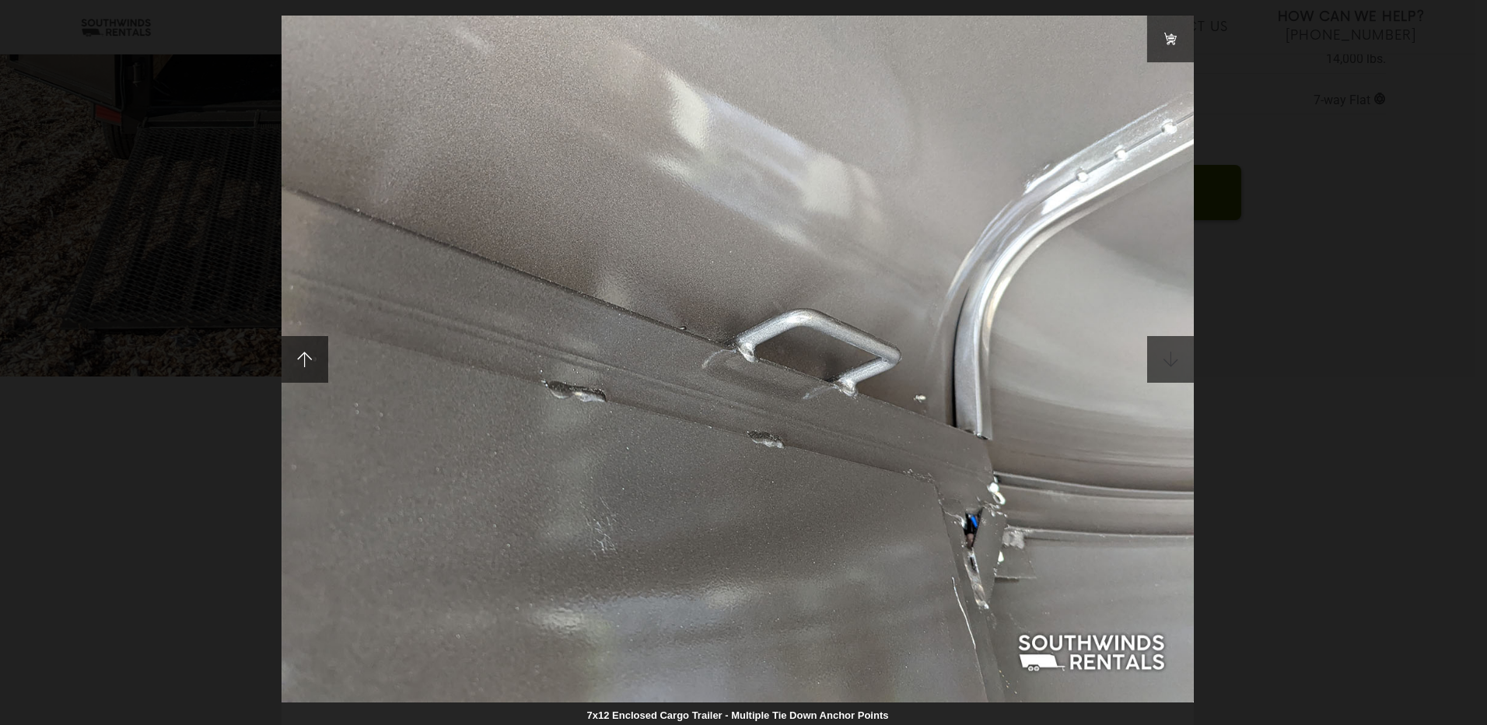
click at [1173, 354] on span at bounding box center [1170, 359] width 47 height 47
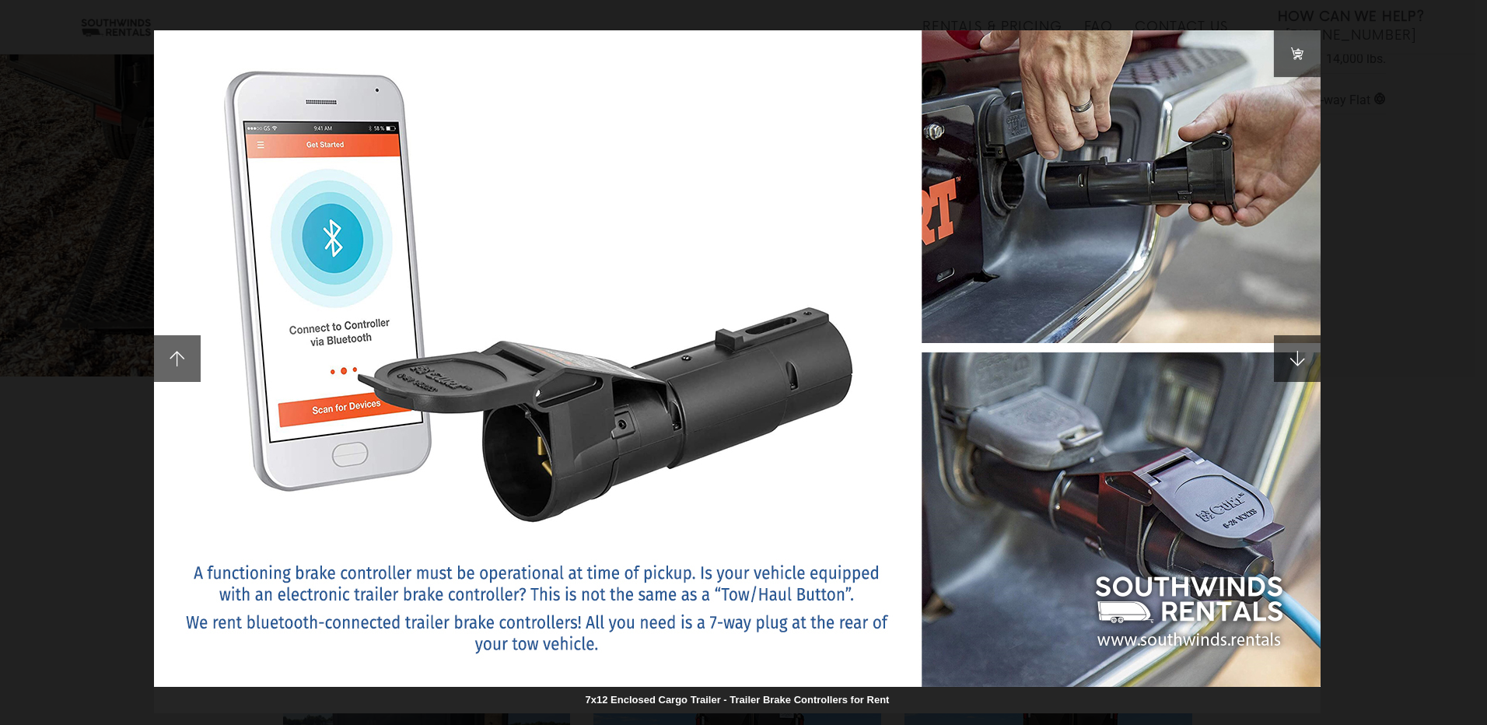
click at [117, 207] on div "7x12 Enclosed Cargo Trailer - Trailer Brake Controllers for Rent" at bounding box center [743, 362] width 1487 height 725
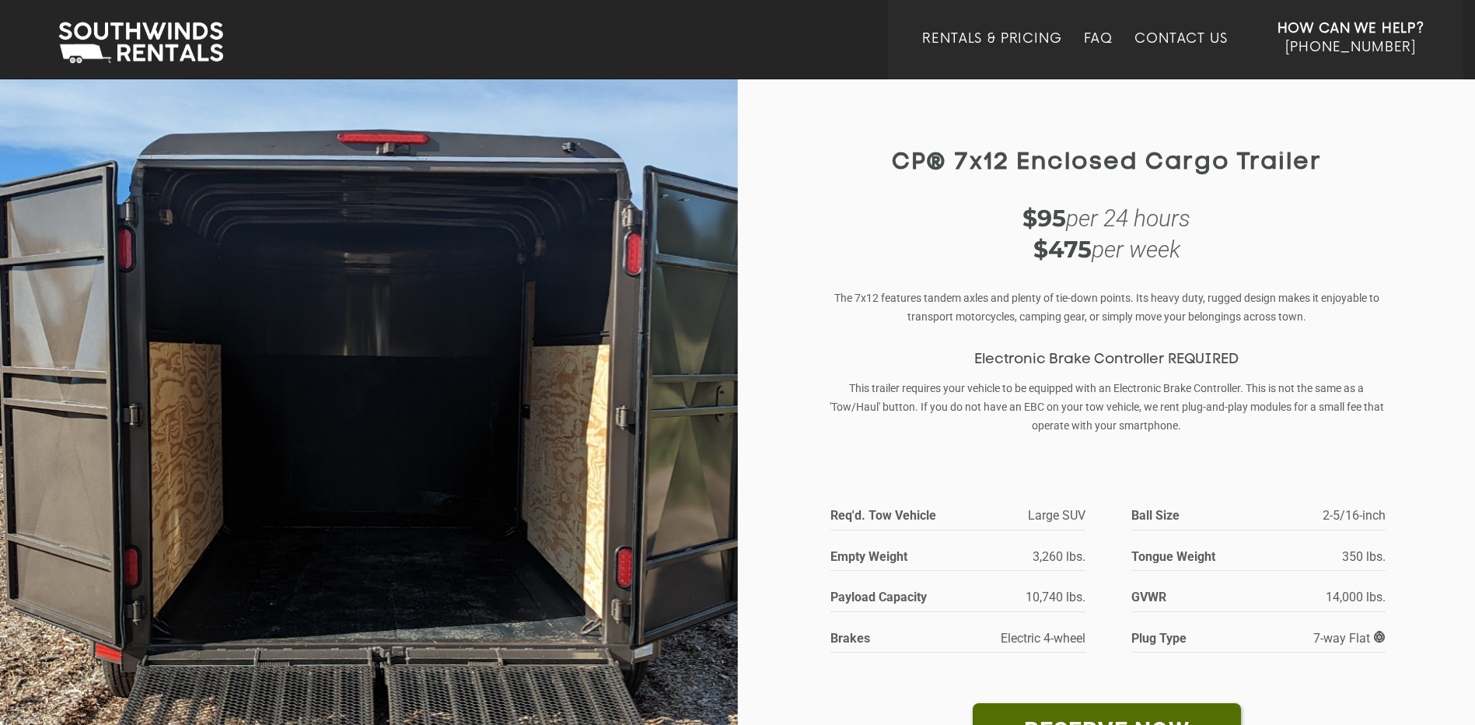
scroll to position [0, 0]
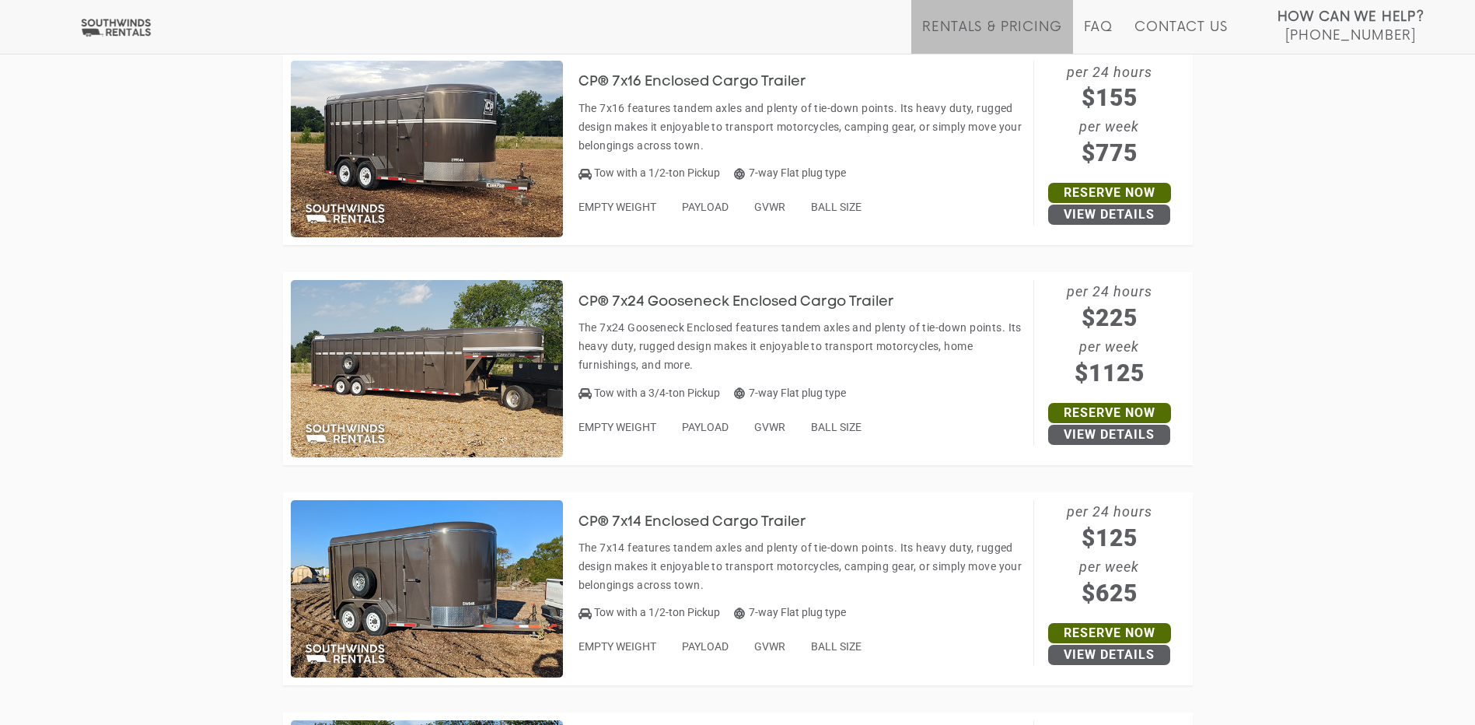
scroll to position [3637, 0]
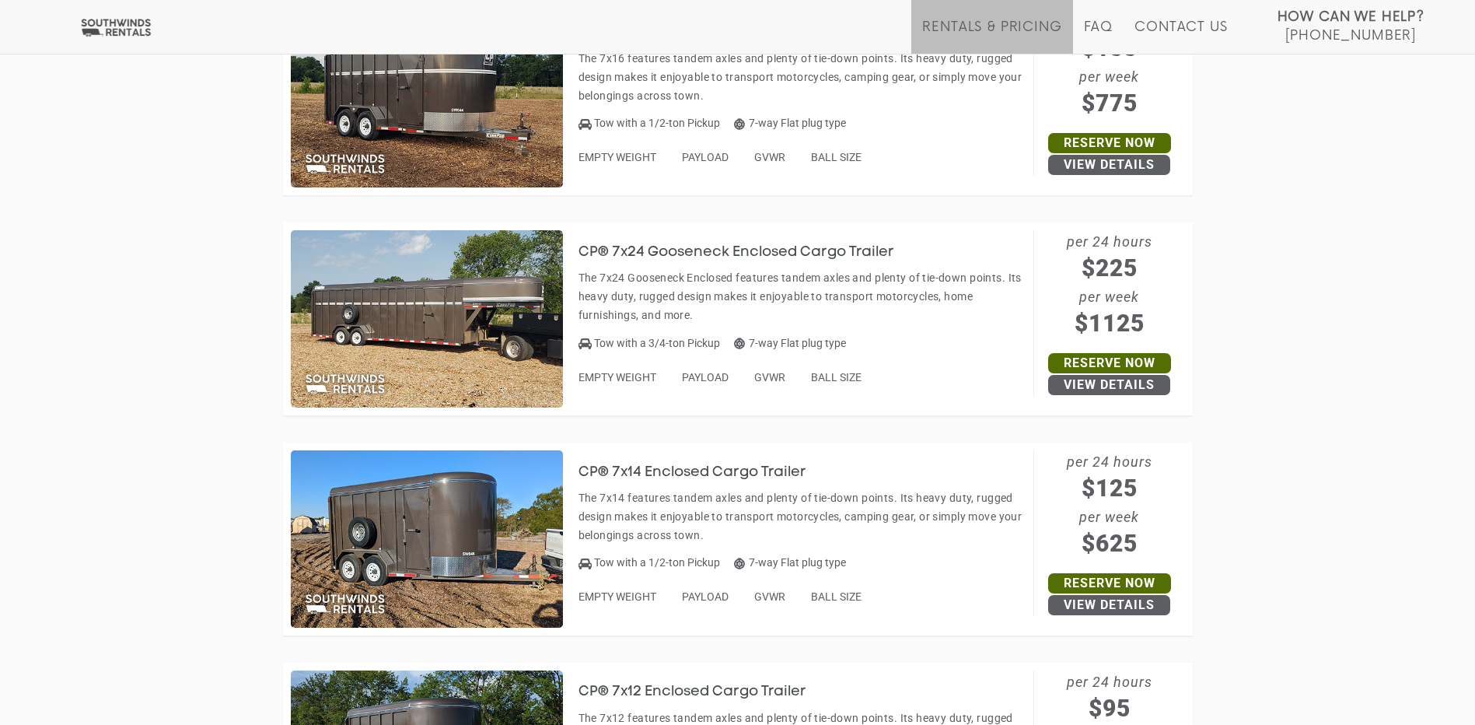
click at [454, 291] on img at bounding box center [427, 318] width 272 height 177
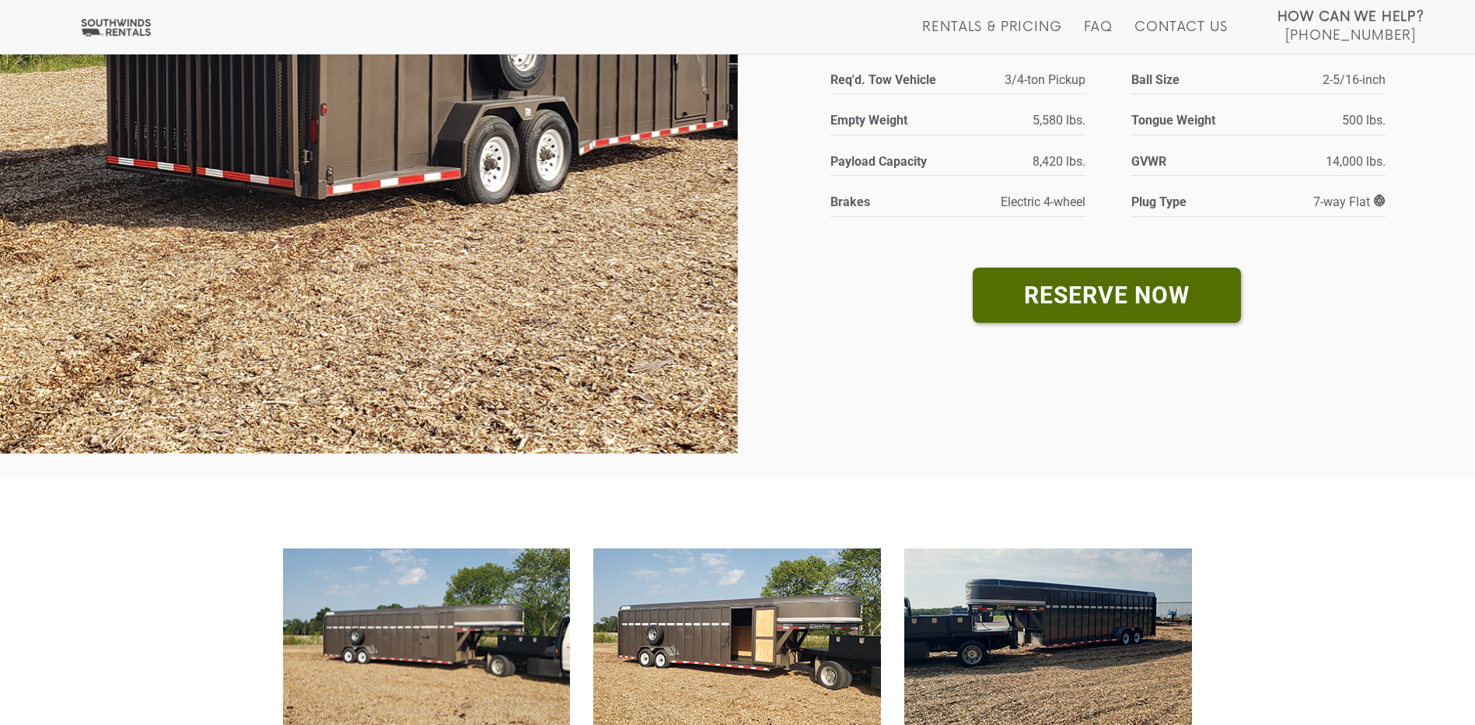
scroll to position [778, 0]
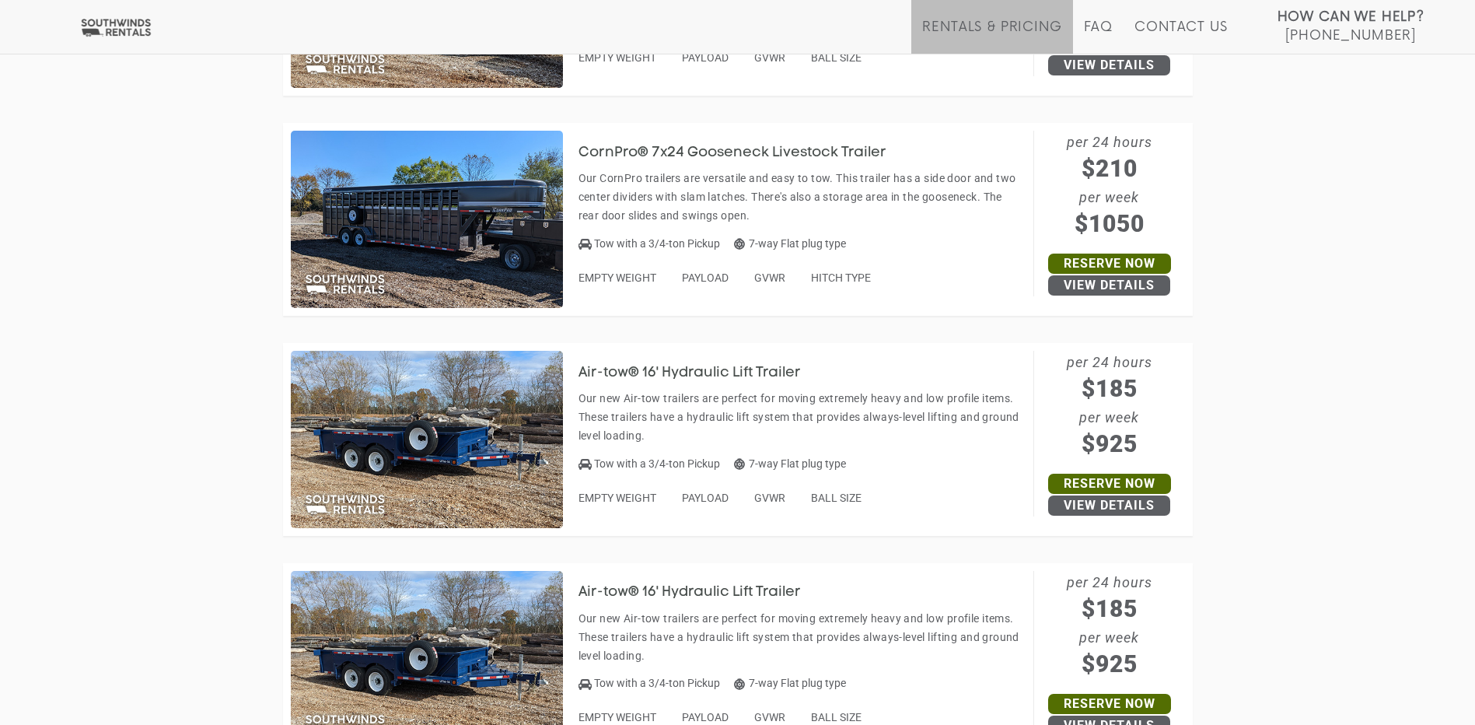
scroll to position [4881, 0]
